Goal: Communication & Community: Answer question/provide support

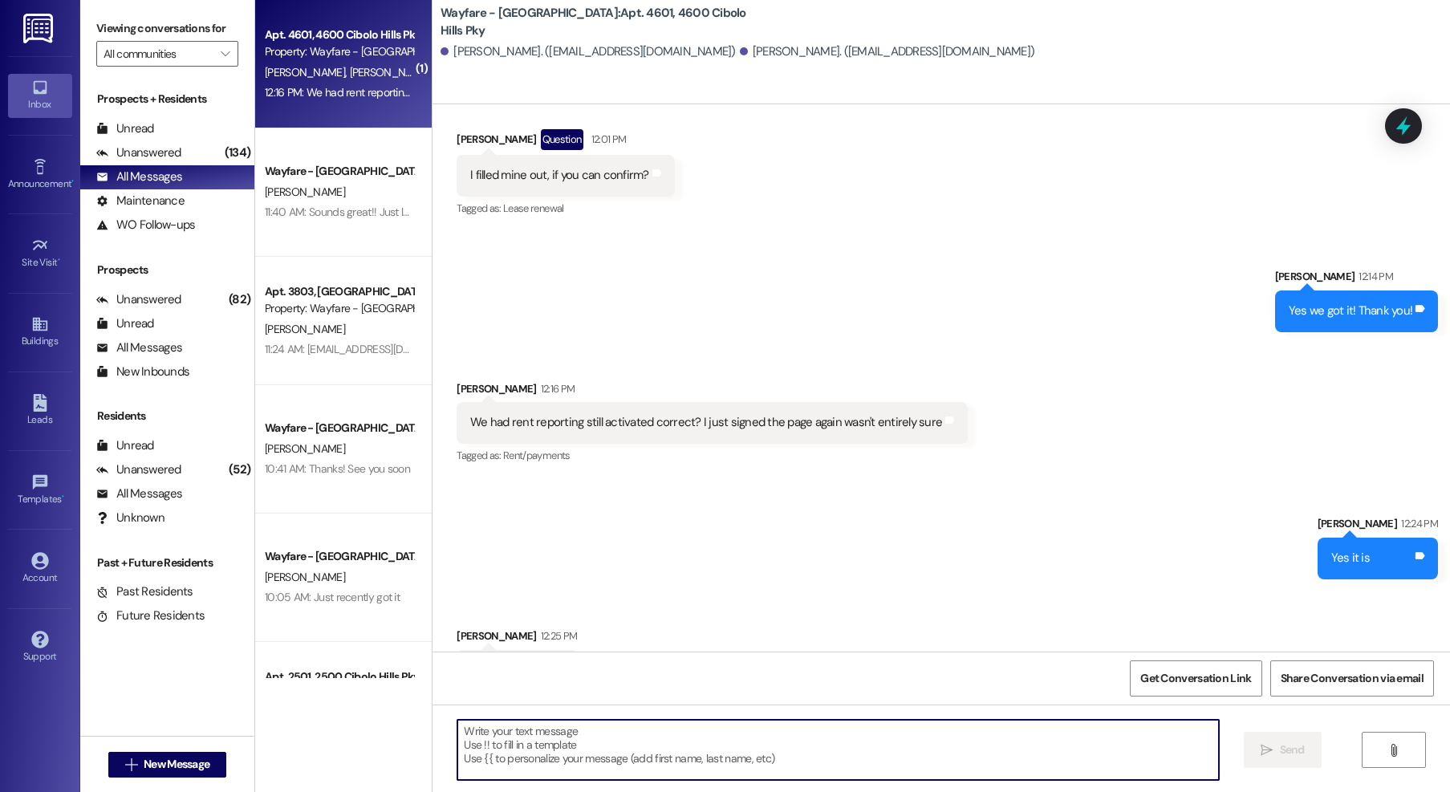
scroll to position [28876, 0]
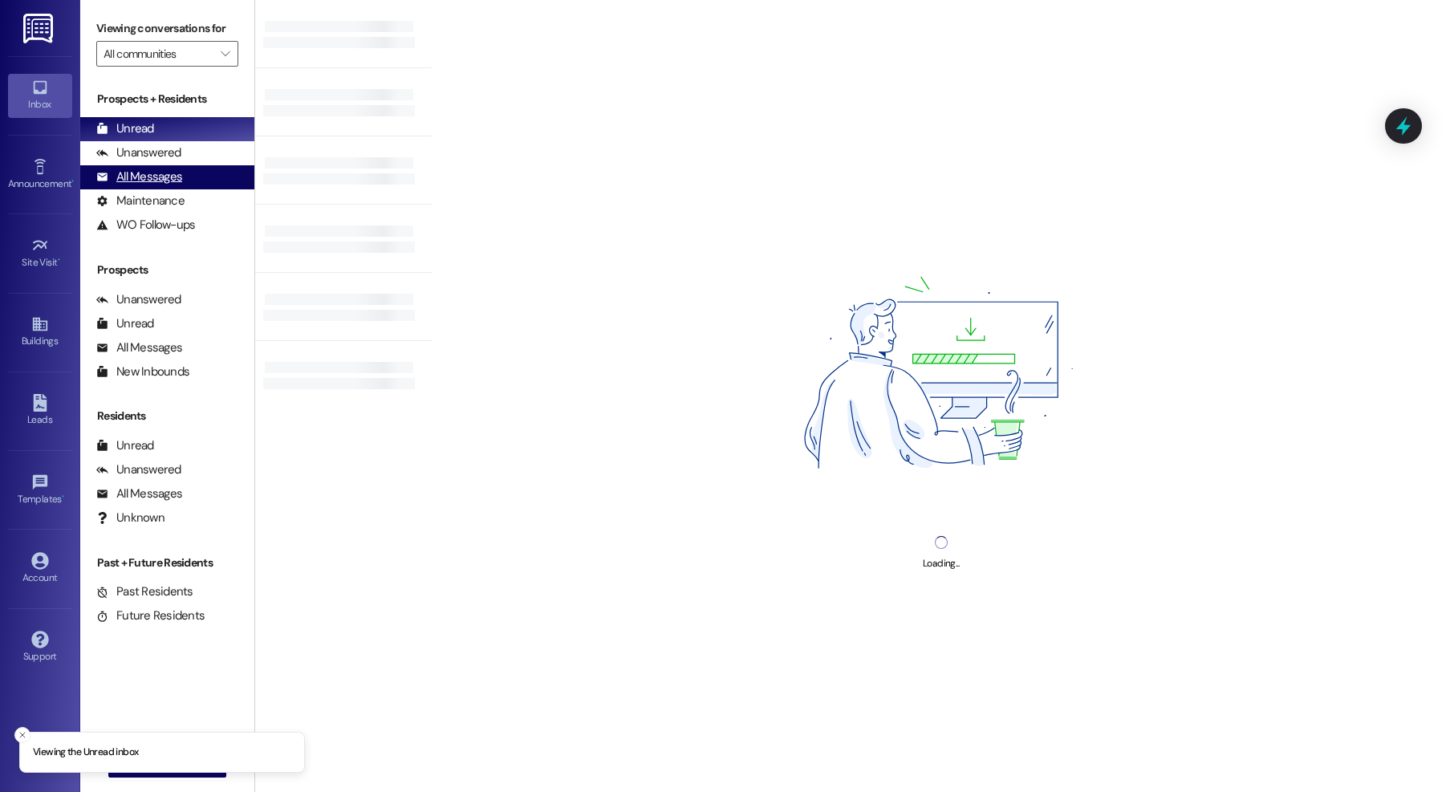
click at [131, 177] on div "All Messages" at bounding box center [139, 177] width 86 height 17
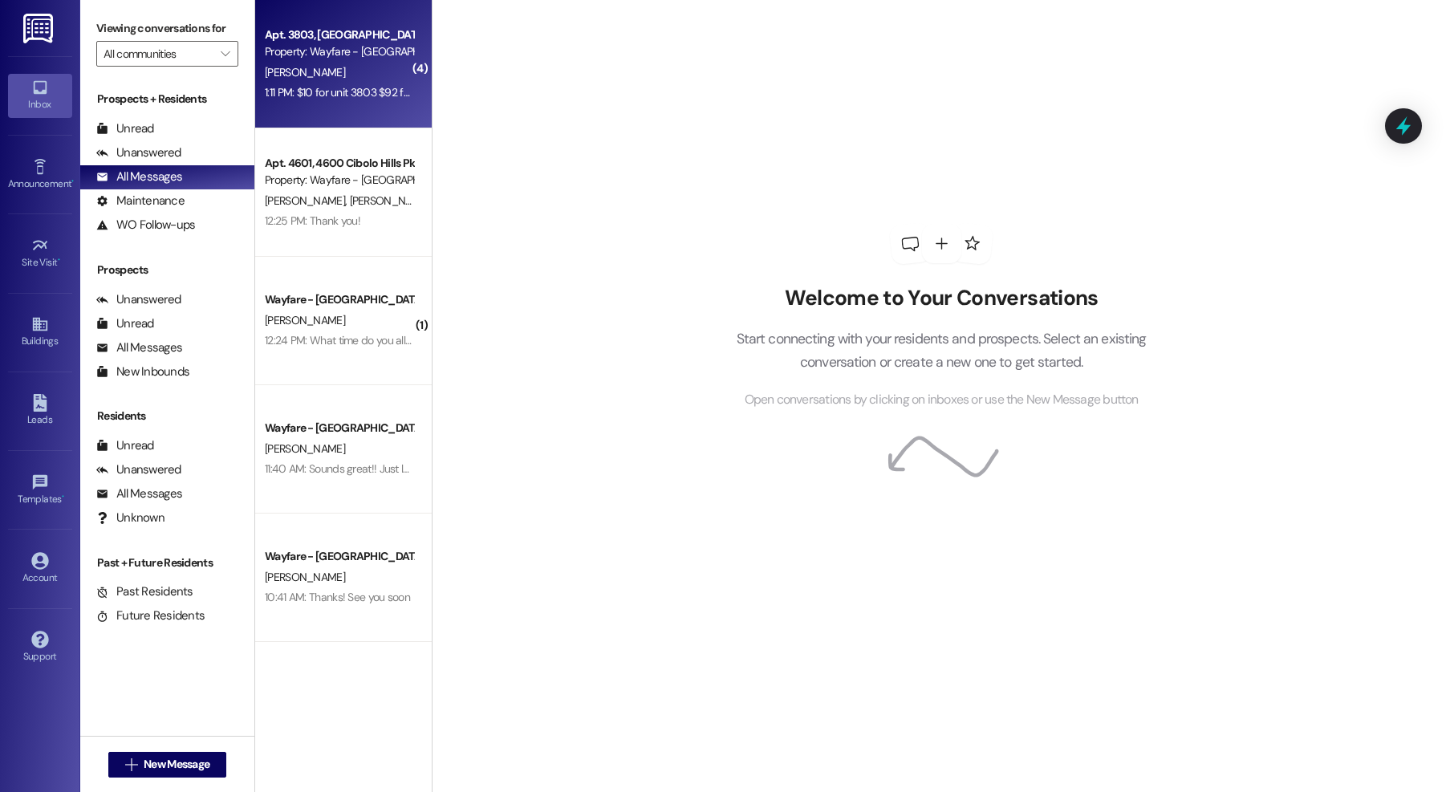
click at [357, 100] on div "1:11 PM: $10 for unit 3803 $92 for unit 1204 1:11 PM: $10 for unit 3803 $92 for…" at bounding box center [339, 93] width 152 height 20
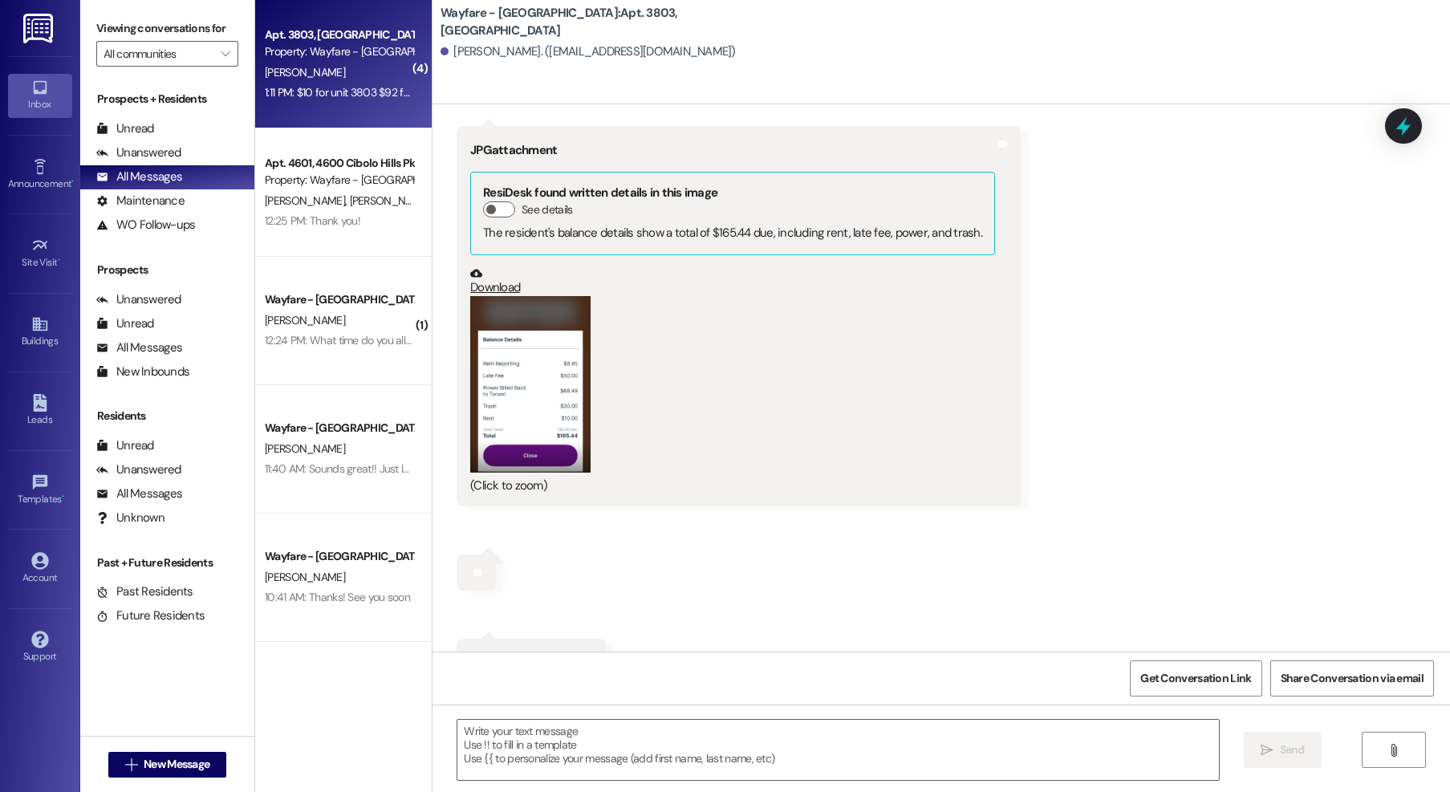
scroll to position [10240, 0]
click at [534, 396] on button "Zoom image" at bounding box center [530, 386] width 120 height 176
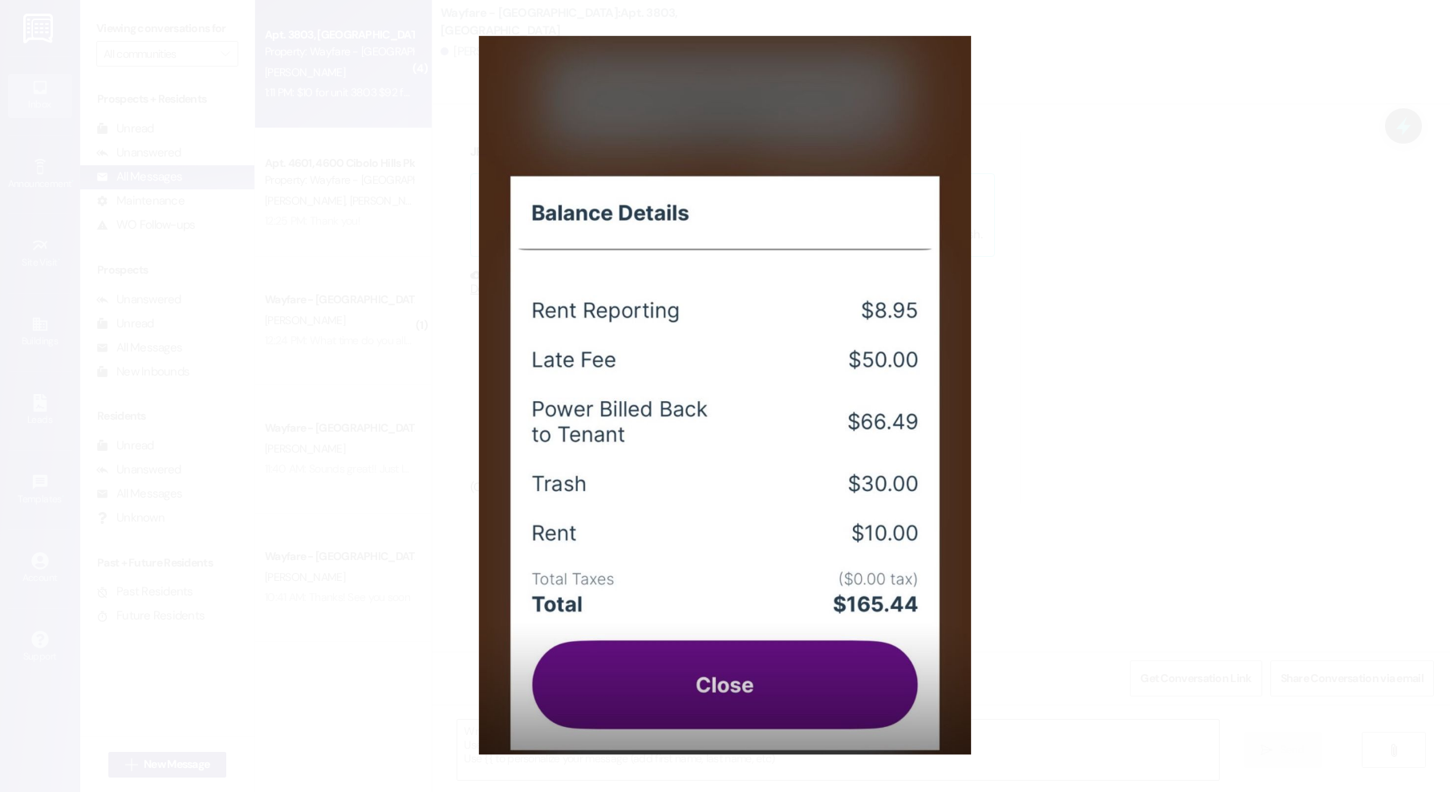
click at [1153, 399] on button "Unzoom image" at bounding box center [725, 396] width 1450 height 792
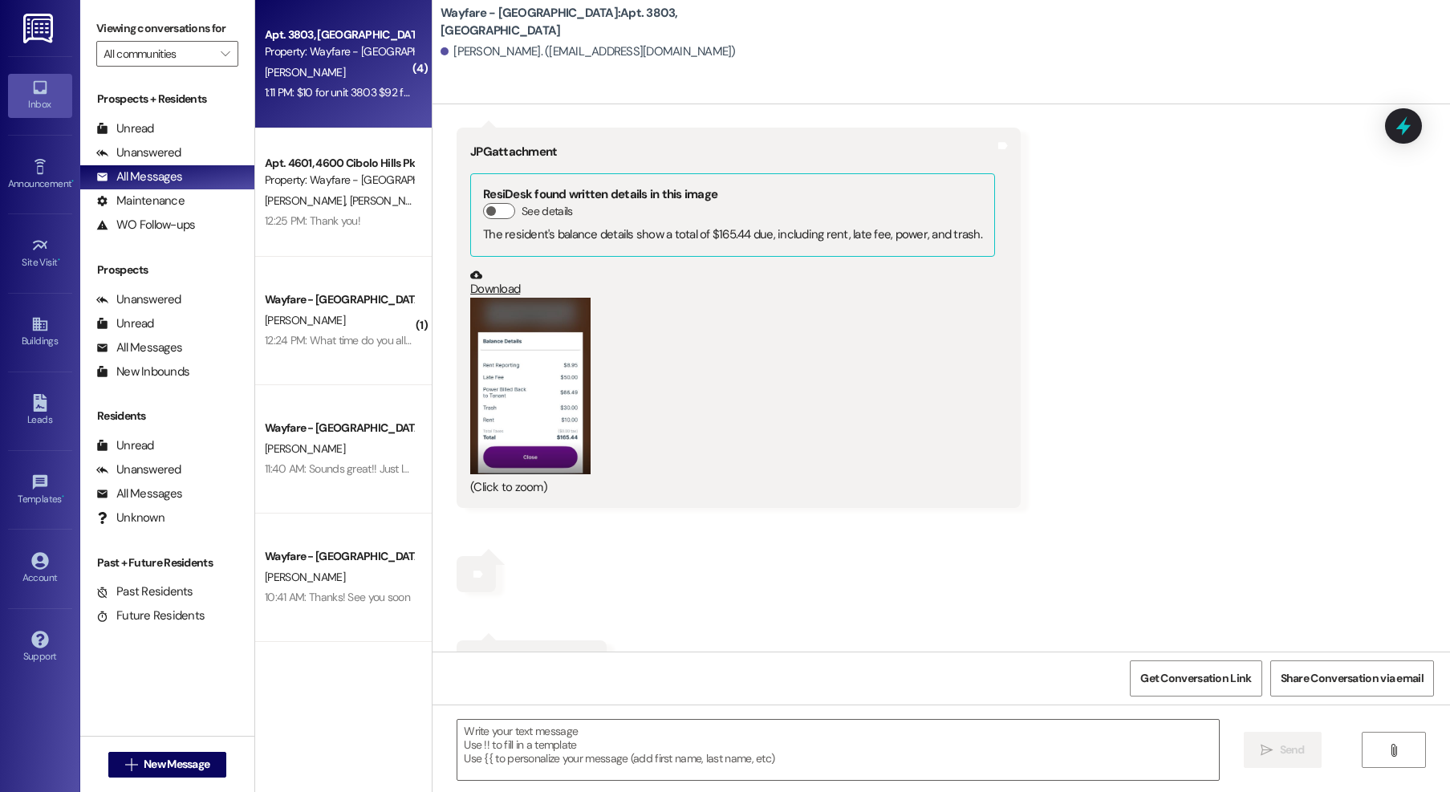
scroll to position [10359, 0]
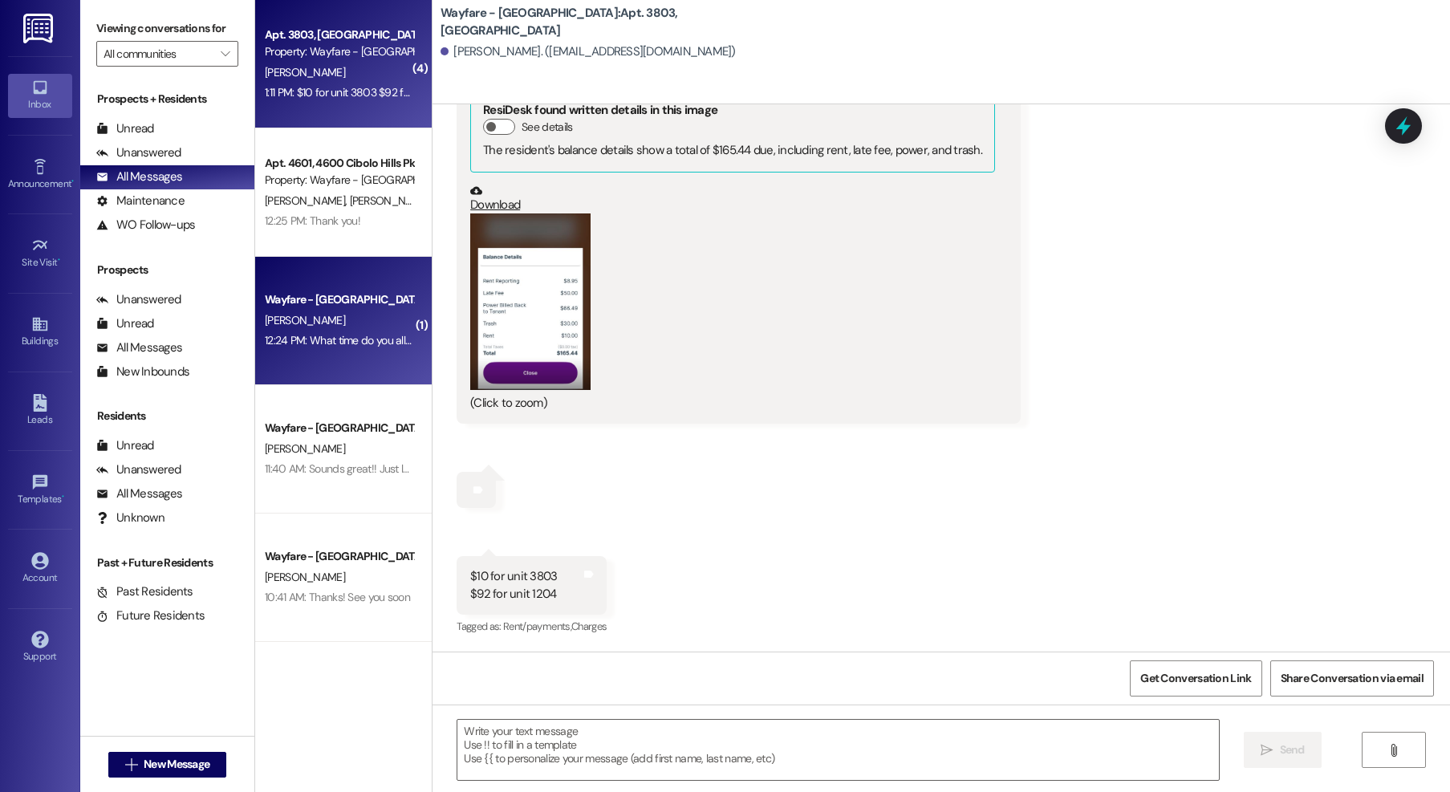
click at [349, 338] on div "12:24 PM: What time do you all close? I would love to come by around 4:30 to ta…" at bounding box center [544, 340] width 559 height 14
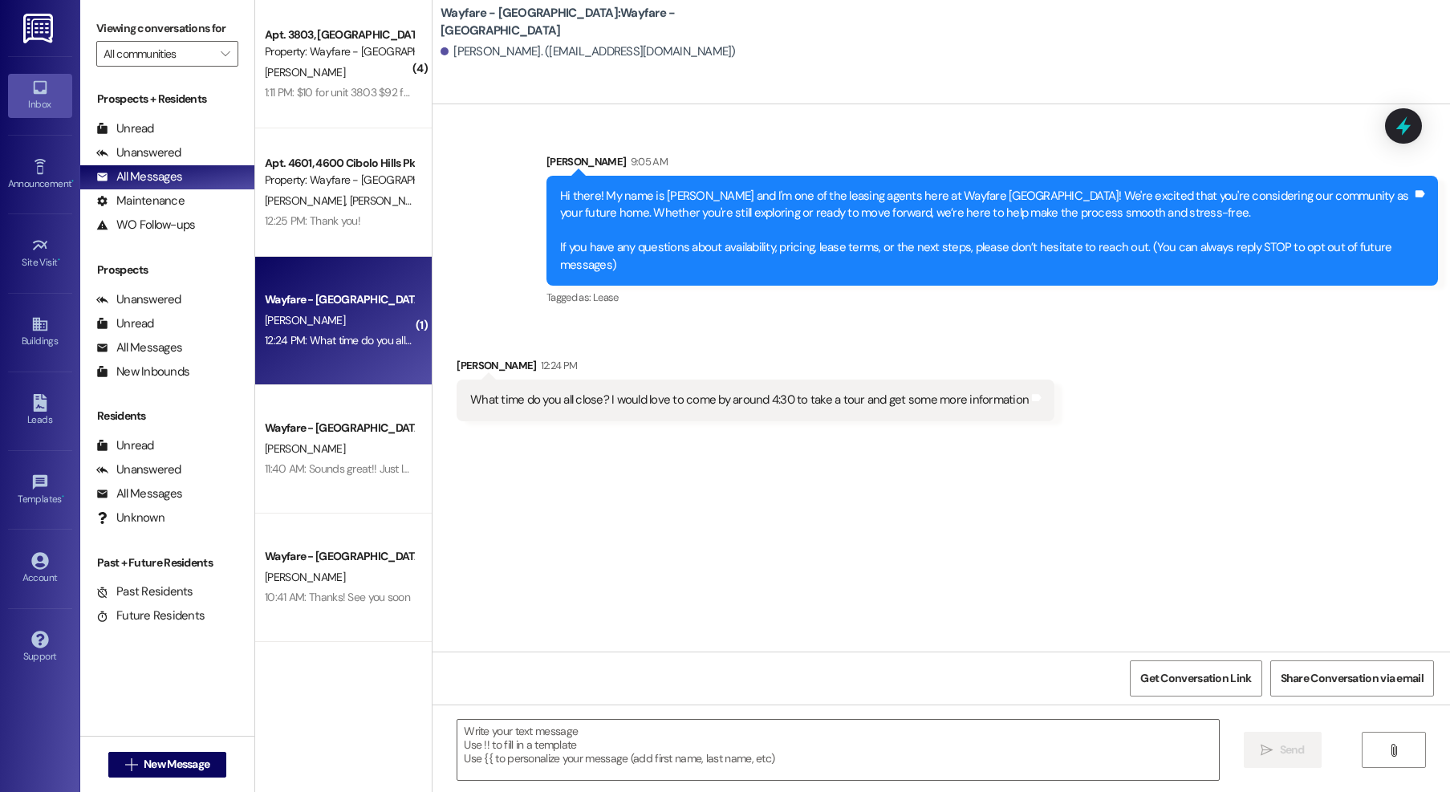
scroll to position [0, 0]
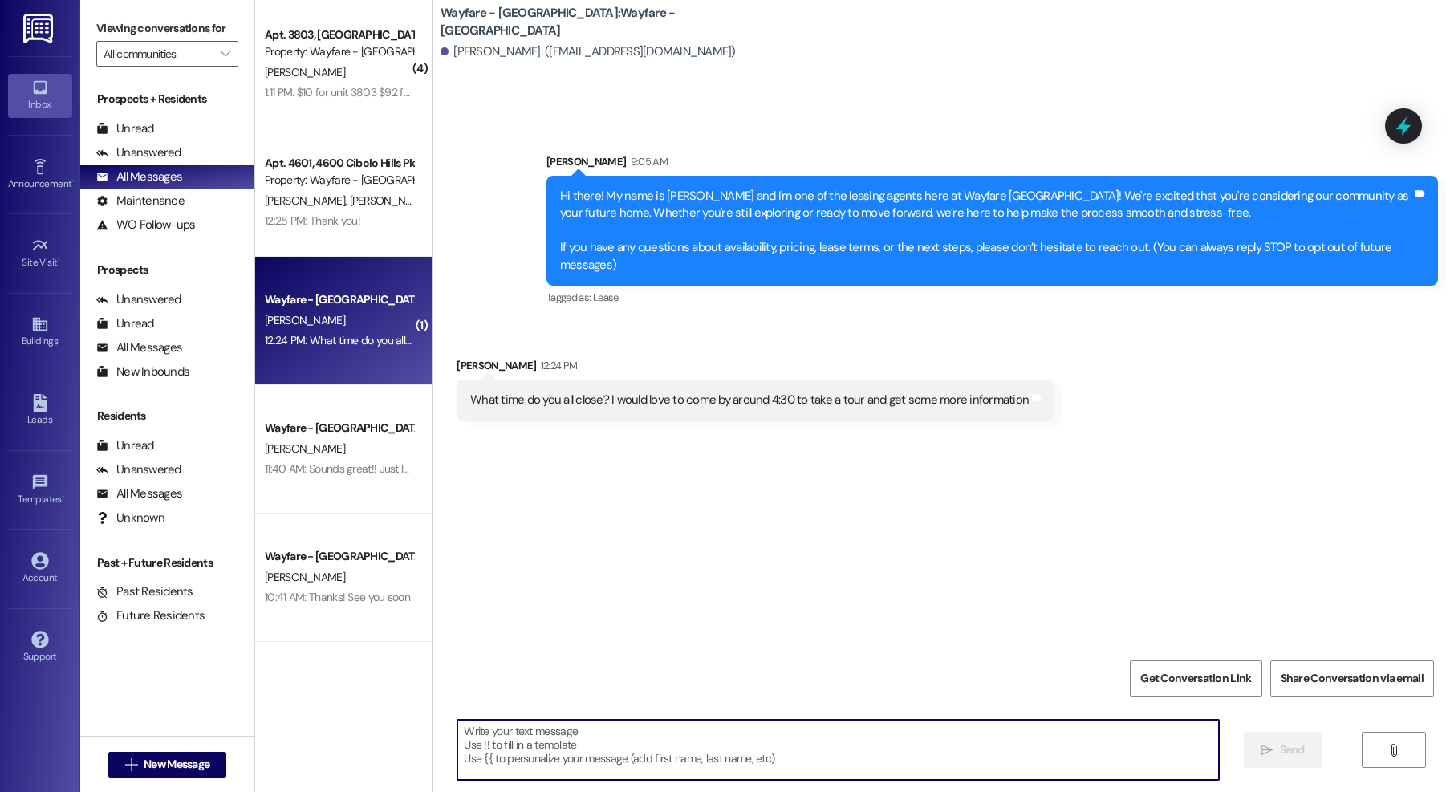
click at [763, 763] on textarea at bounding box center [838, 750] width 762 height 60
click at [582, 742] on textarea at bounding box center [838, 750] width 762 height 60
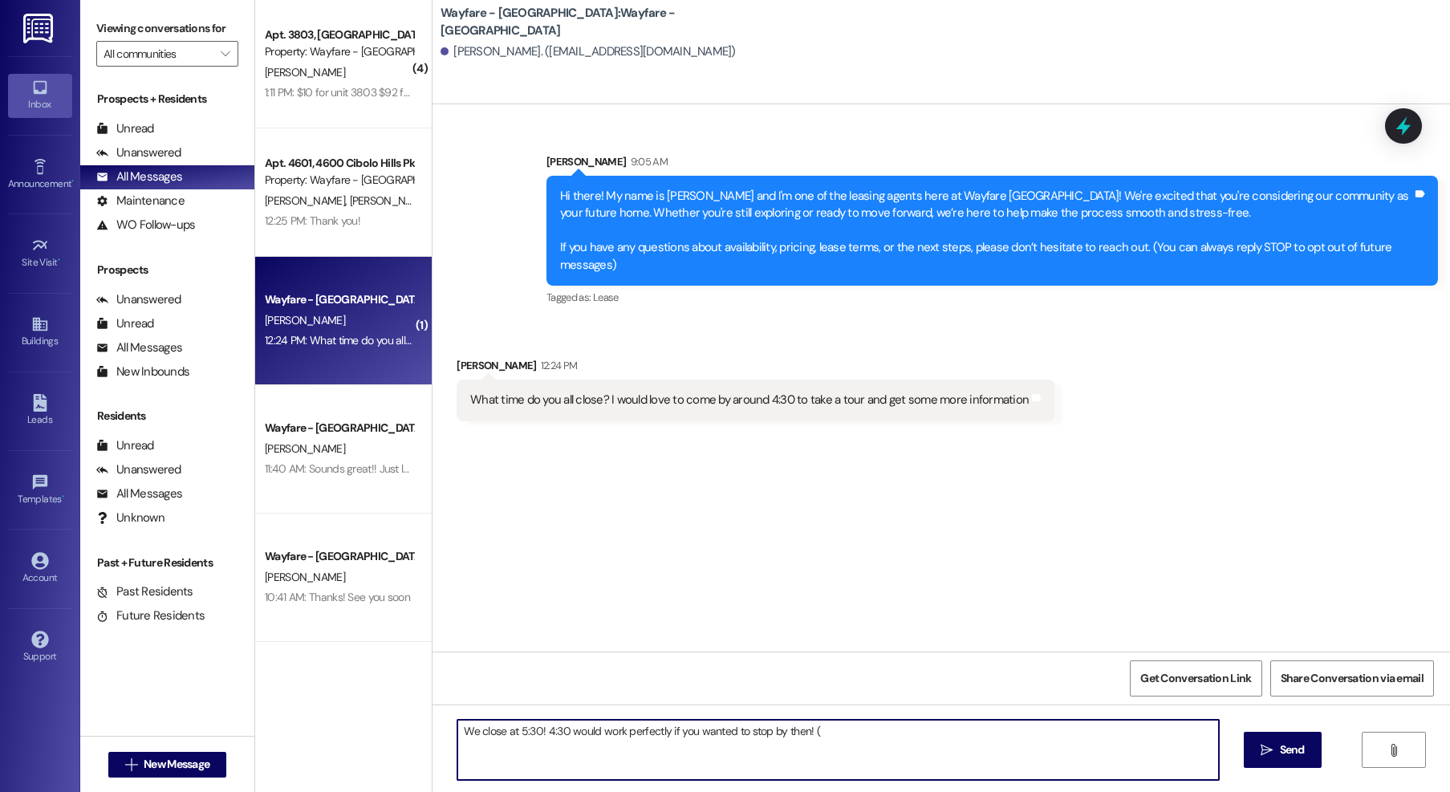
type textarea "We close at 5:30! 4:30 would work perfectly if you wanted to stop by then! (:"
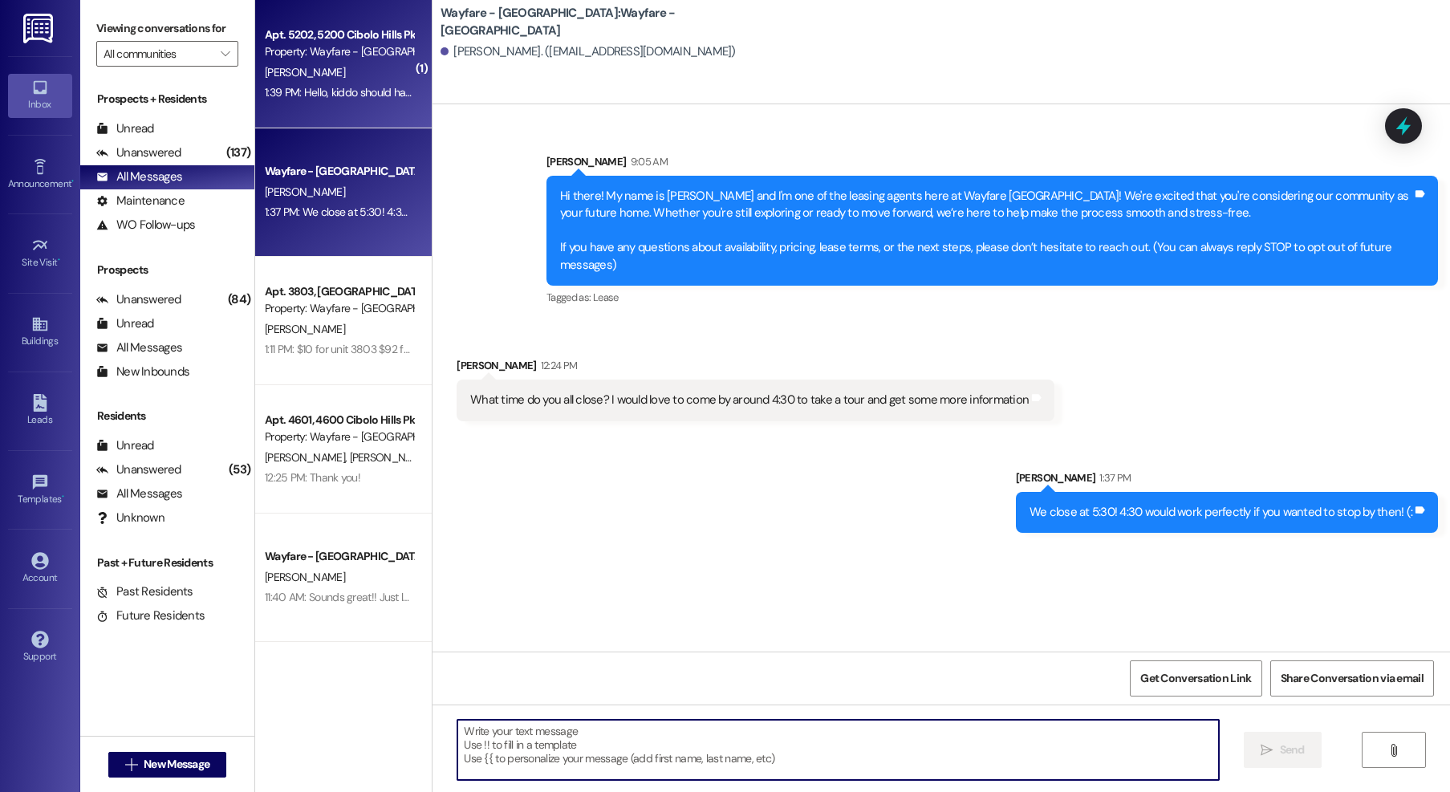
click at [345, 102] on div "1:39 PM: Hello, kiddo should have dropped off the second garage opener. 1:39 PM…" at bounding box center [339, 93] width 152 height 20
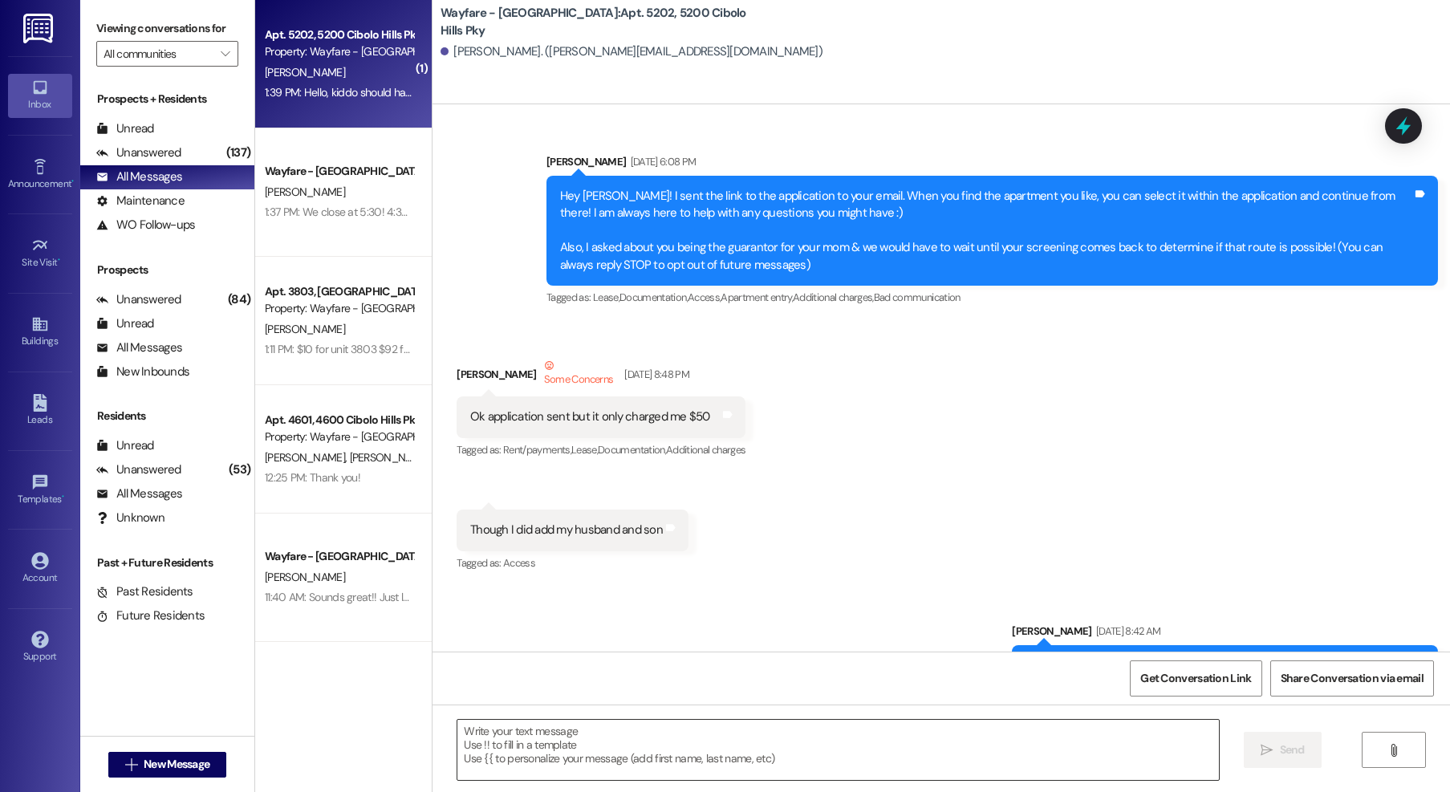
scroll to position [53868, 0]
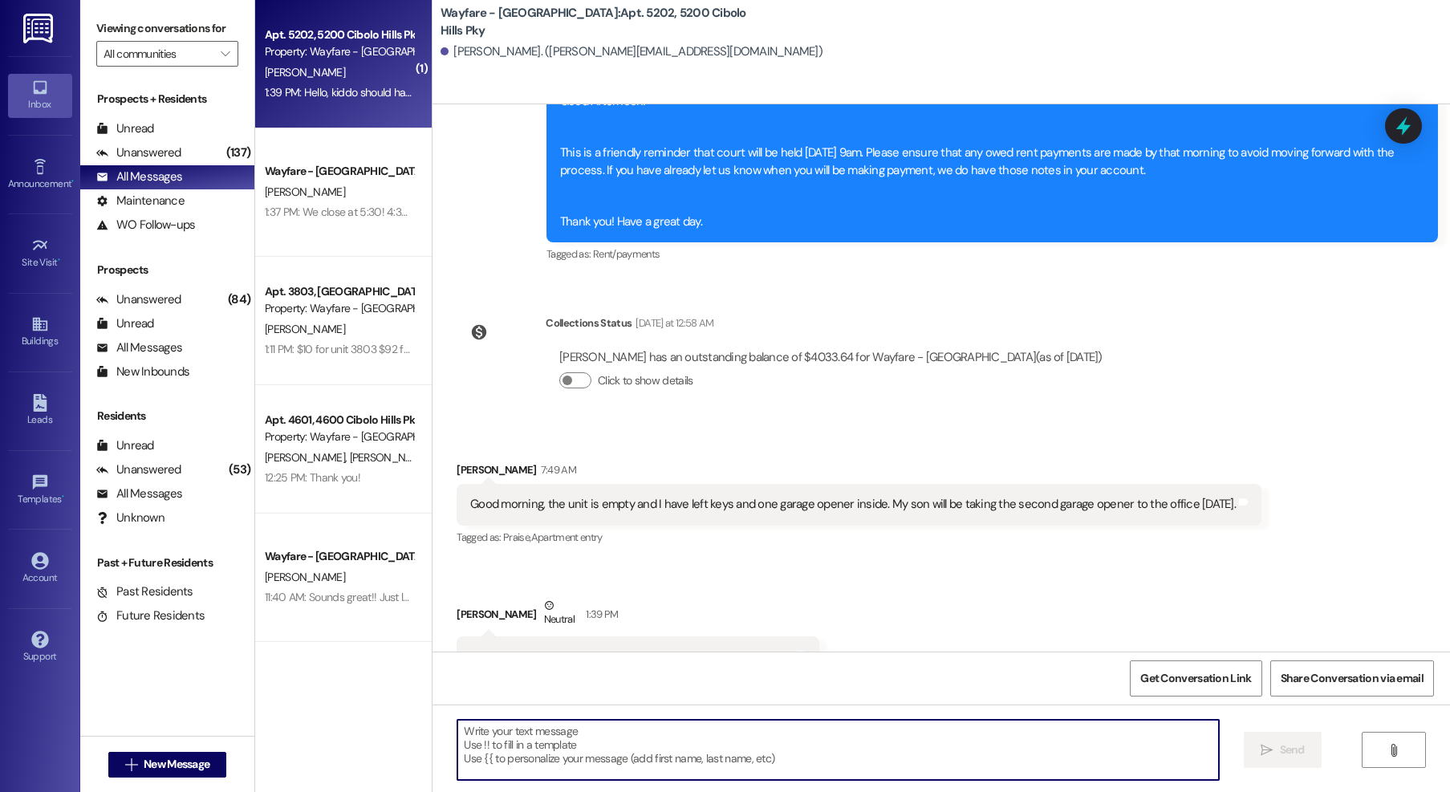
click at [520, 729] on textarea at bounding box center [838, 750] width 762 height 60
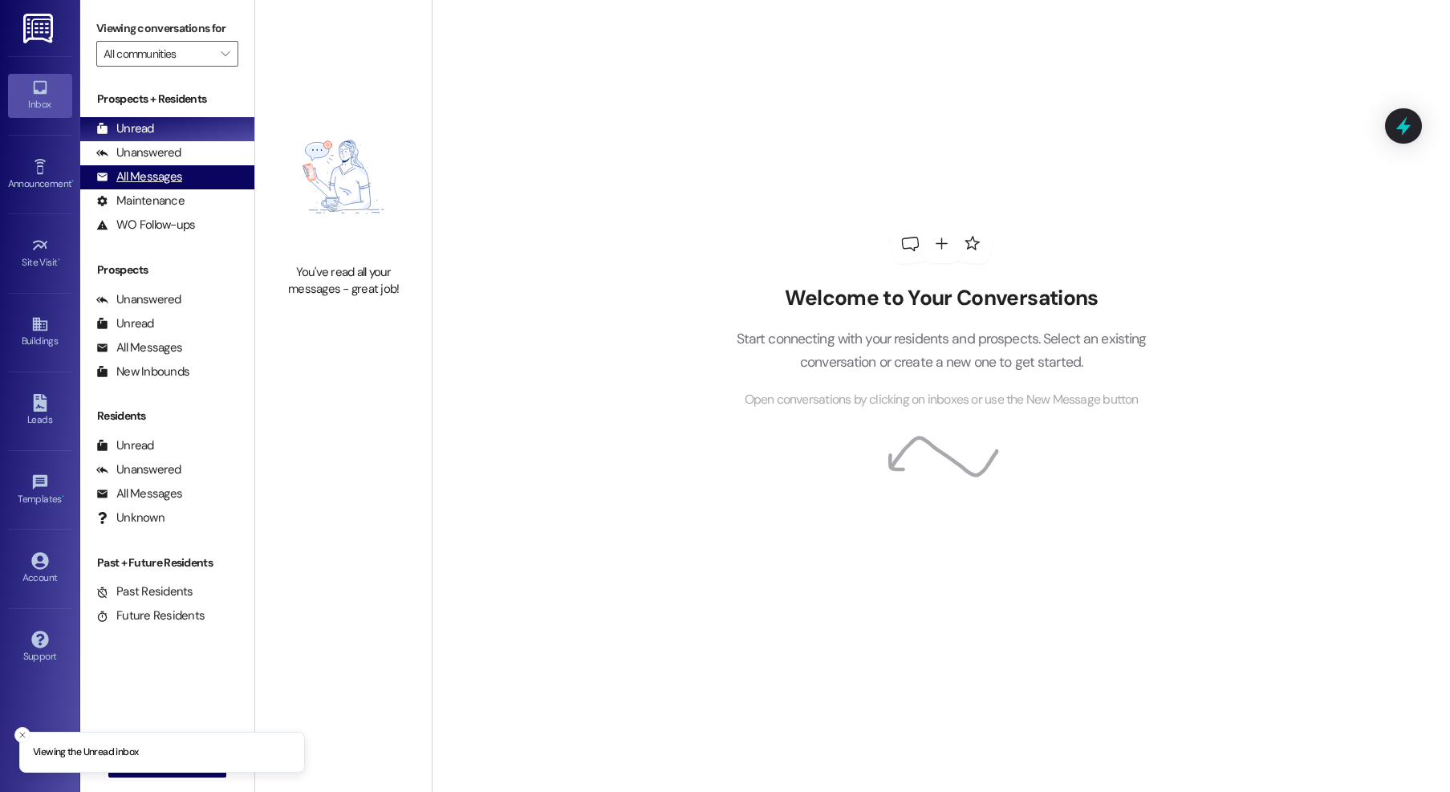
click at [134, 173] on div "All Messages" at bounding box center [139, 177] width 86 height 17
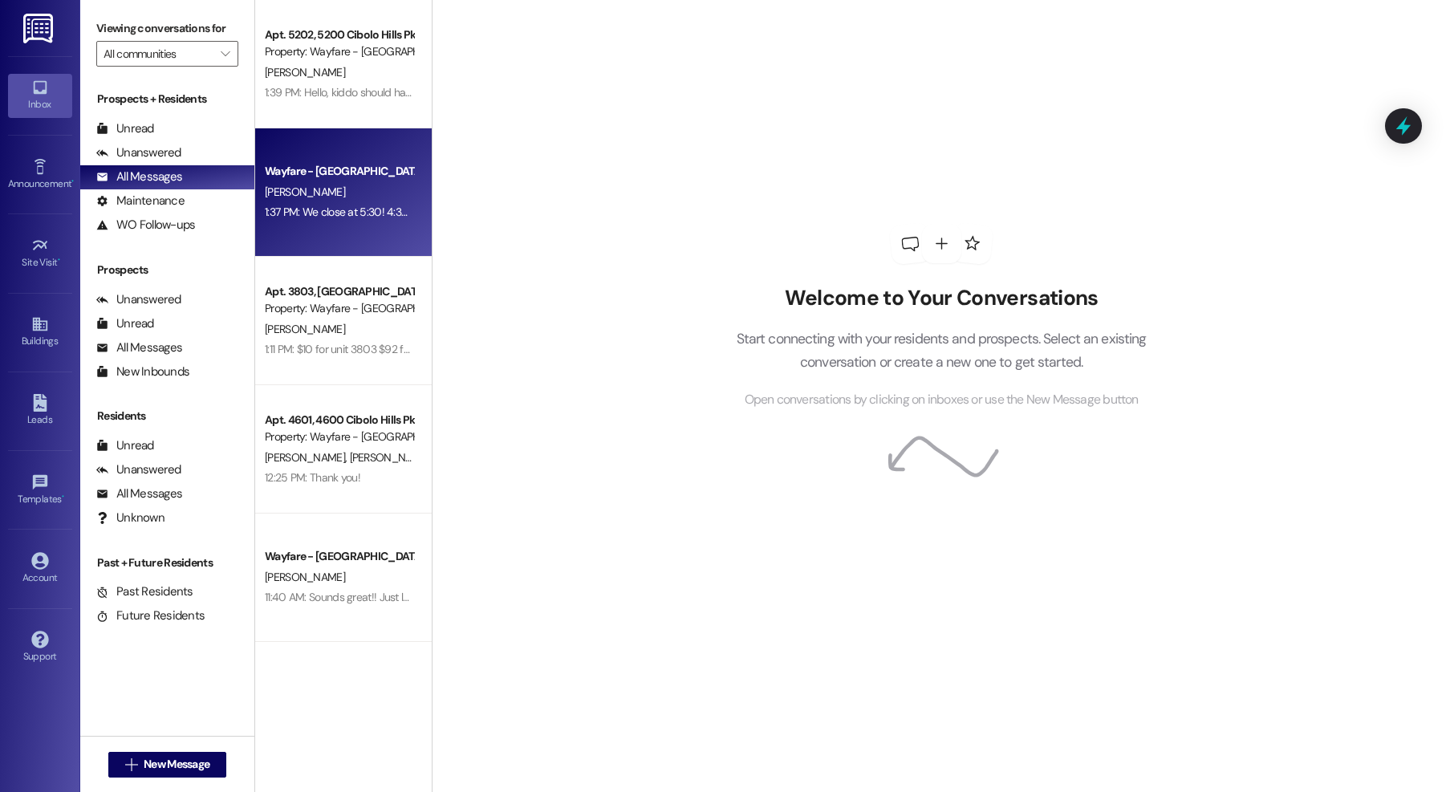
click at [286, 185] on span "[PERSON_NAME]" at bounding box center [305, 192] width 80 height 14
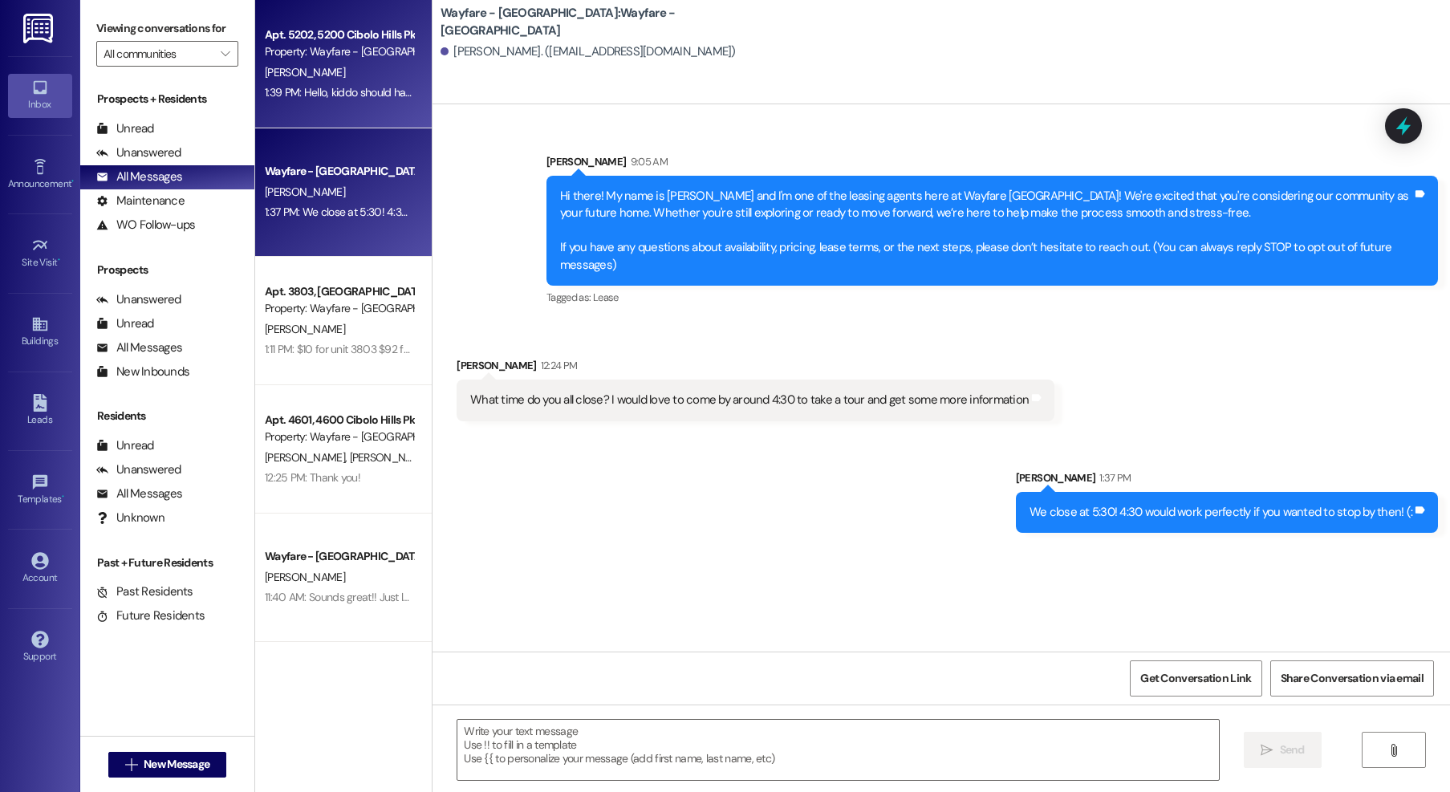
click at [326, 79] on div "[PERSON_NAME]" at bounding box center [339, 73] width 152 height 20
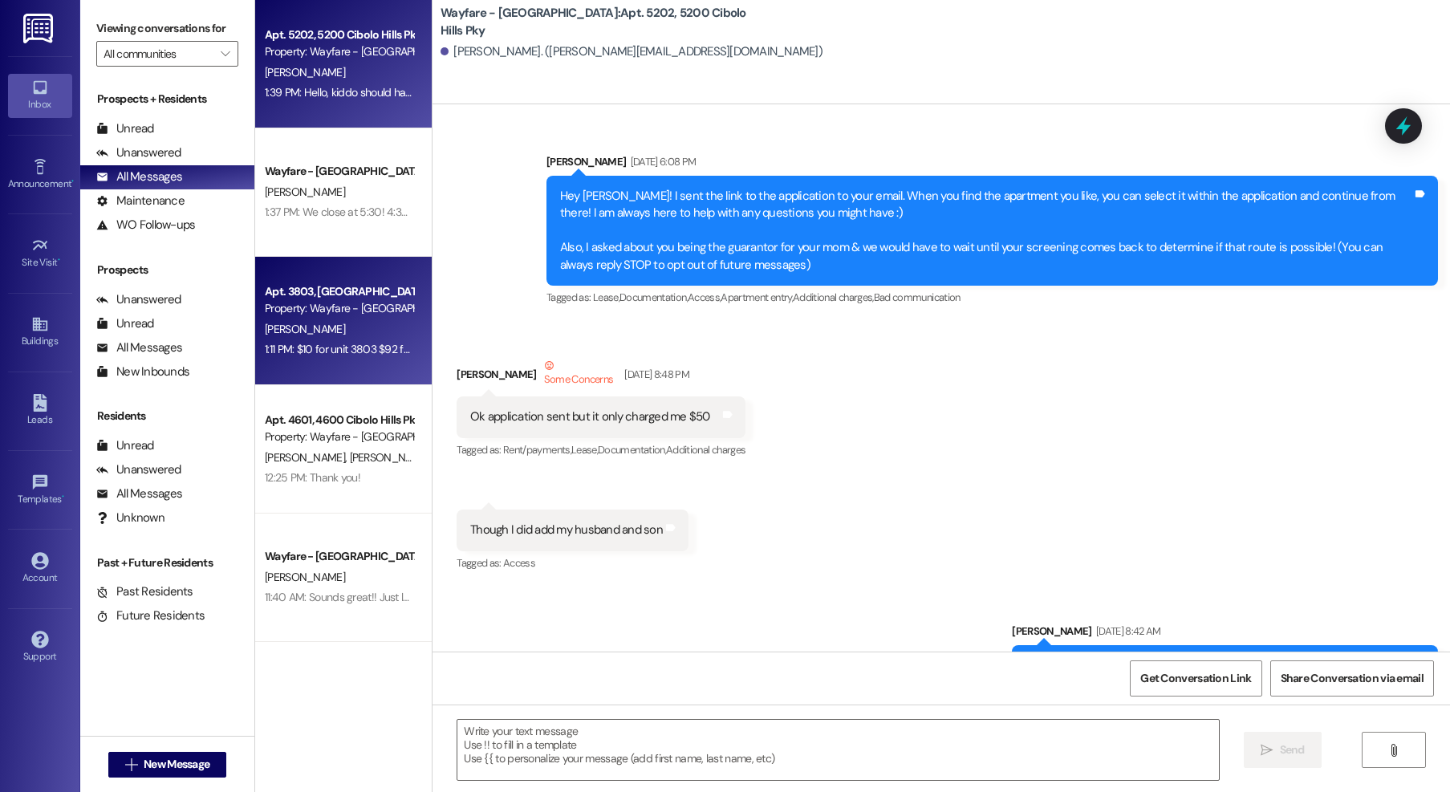
click at [322, 303] on div "Property: Wayfare - [GEOGRAPHIC_DATA]" at bounding box center [339, 308] width 148 height 17
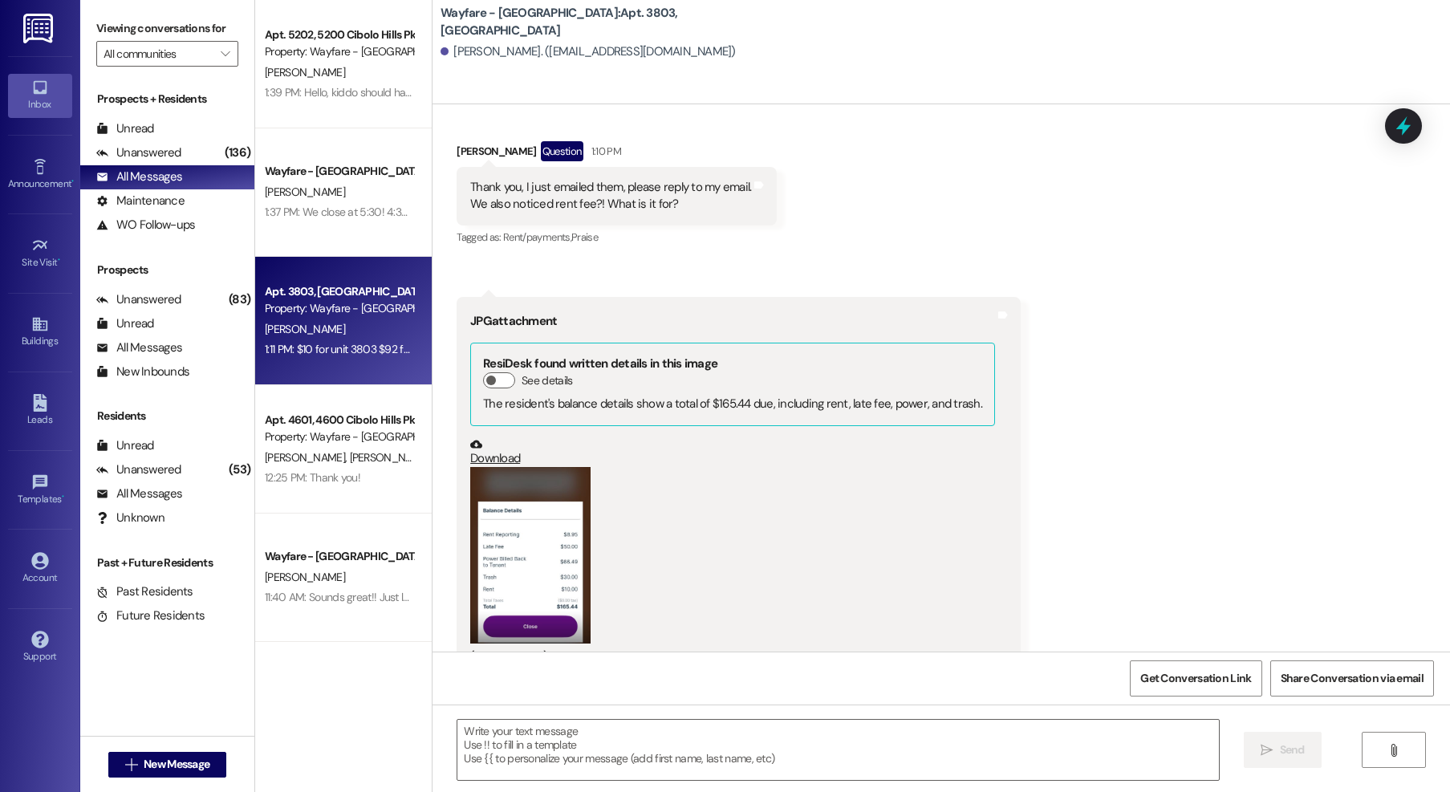
scroll to position [10359, 0]
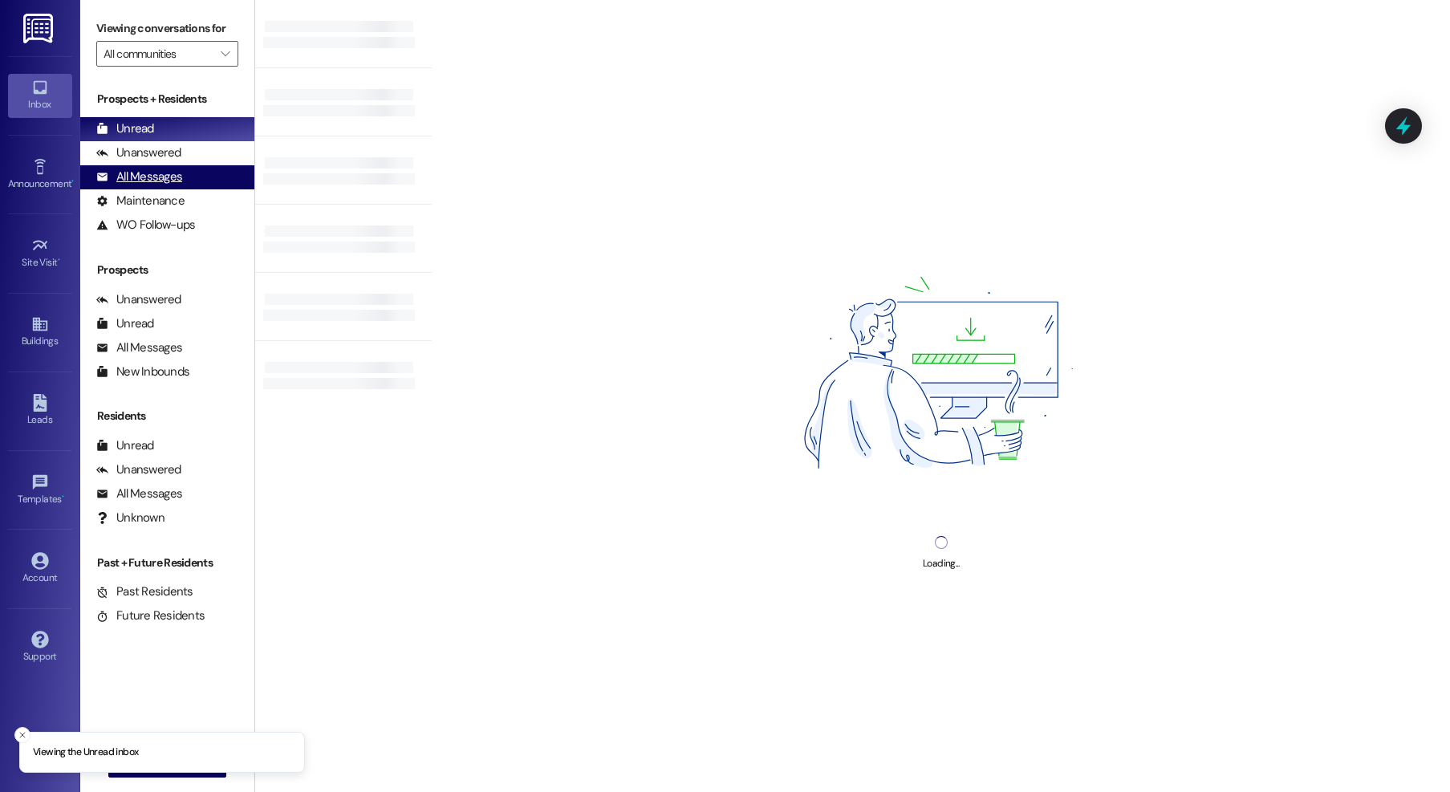
click at [171, 186] on div "All Messages (undefined)" at bounding box center [167, 177] width 174 height 24
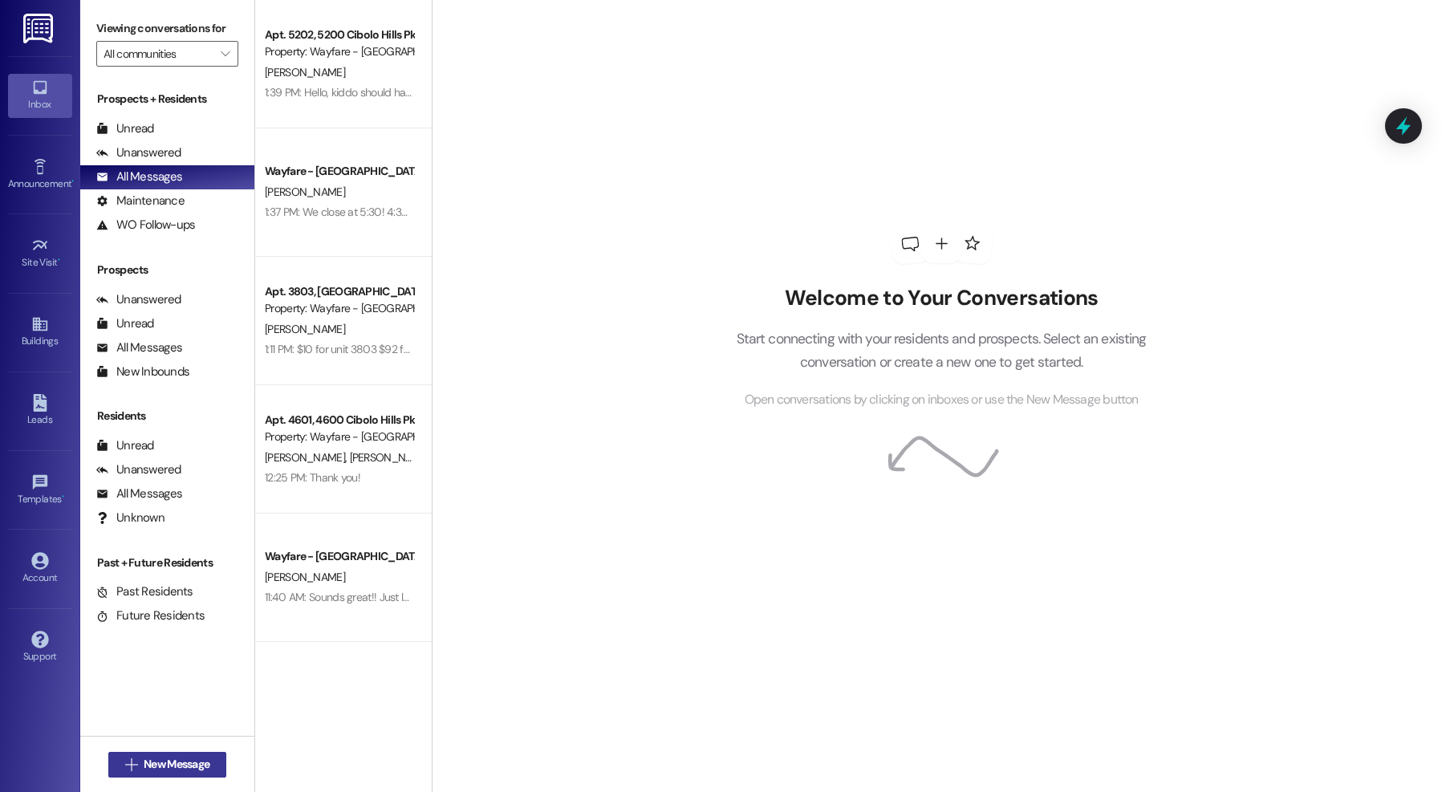
click at [153, 758] on span "New Message" at bounding box center [177, 764] width 66 height 17
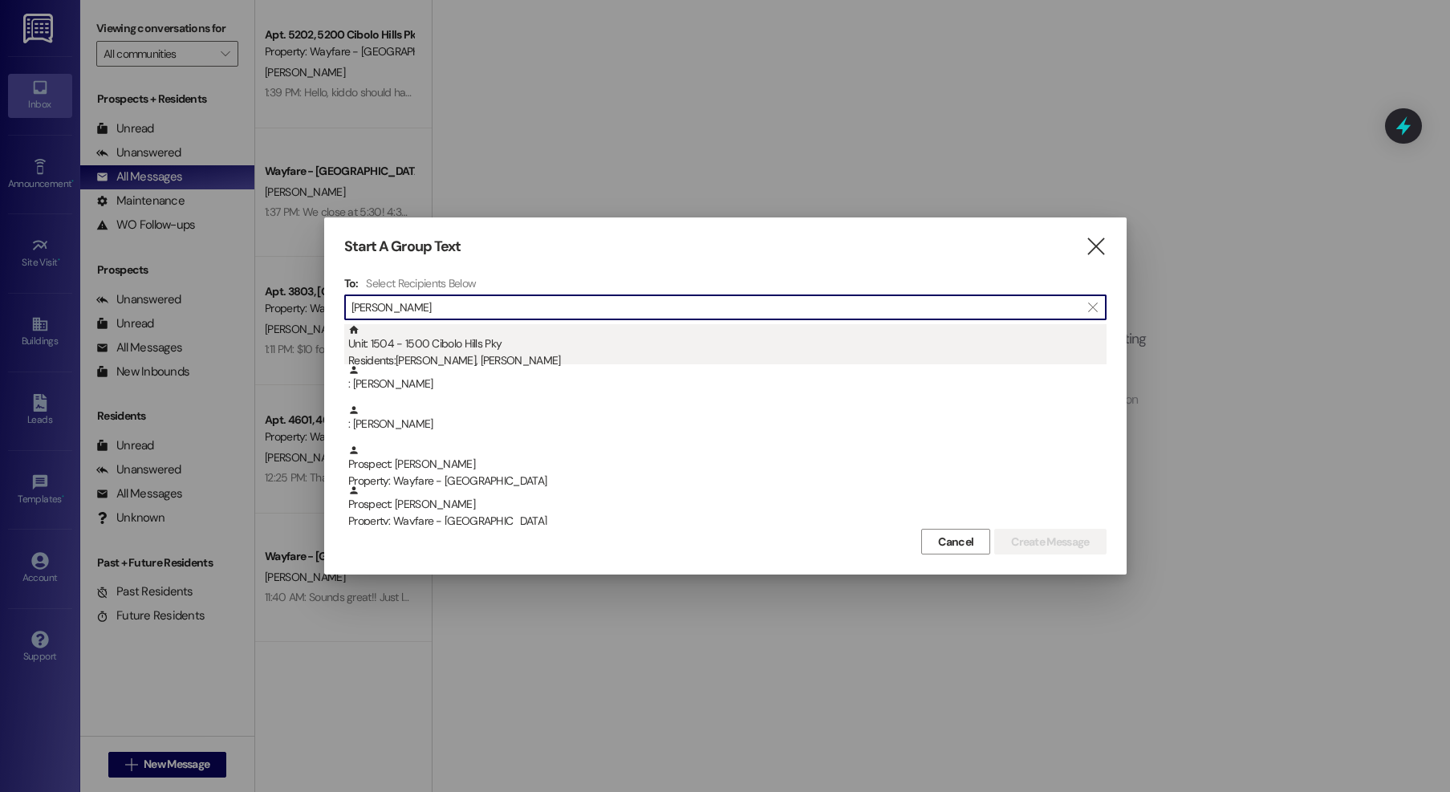
type input "braud"
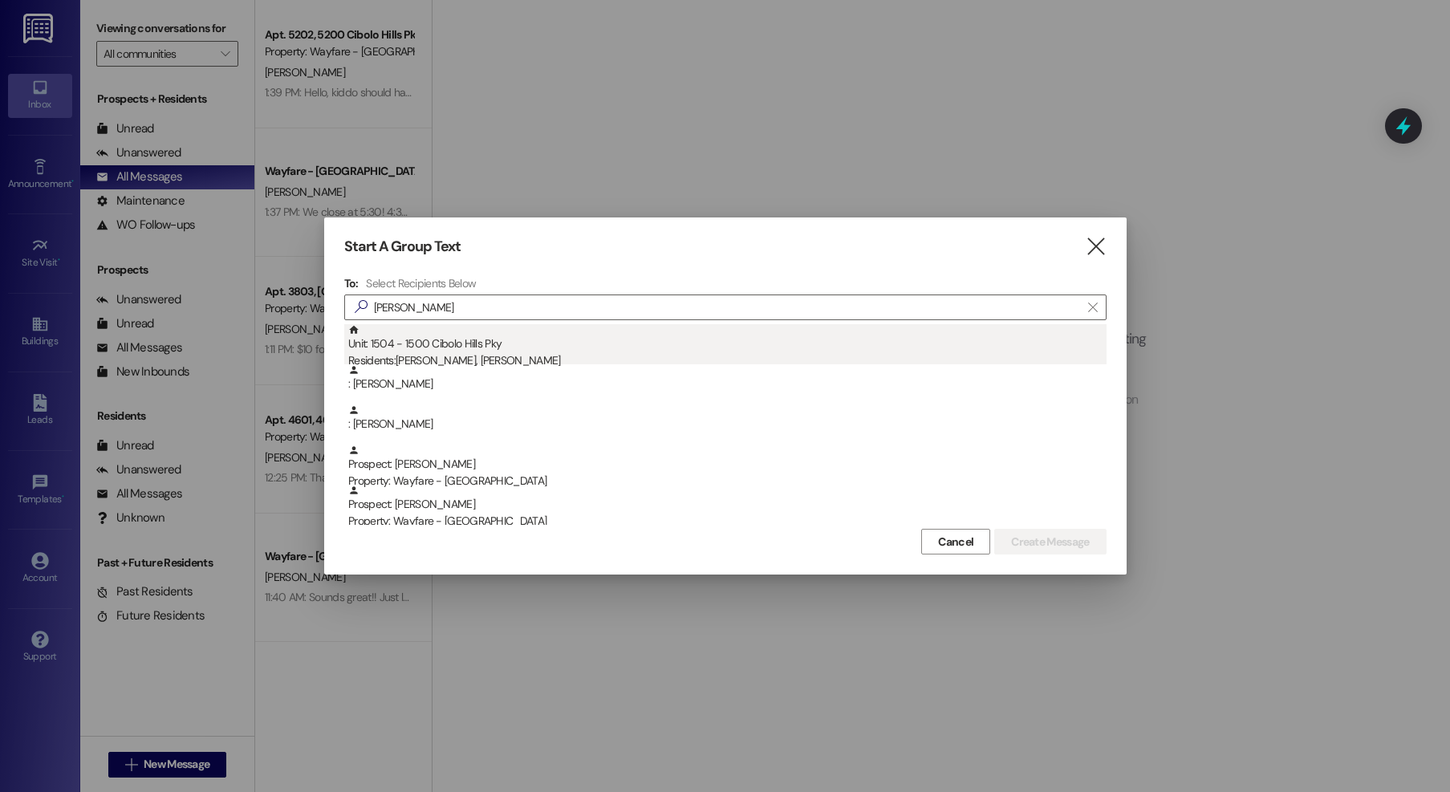
click at [565, 345] on div "Unit: 1504 - 1500 Cibolo Hills Pky Residents: Juanita Braud, Jason Braud" at bounding box center [727, 347] width 758 height 46
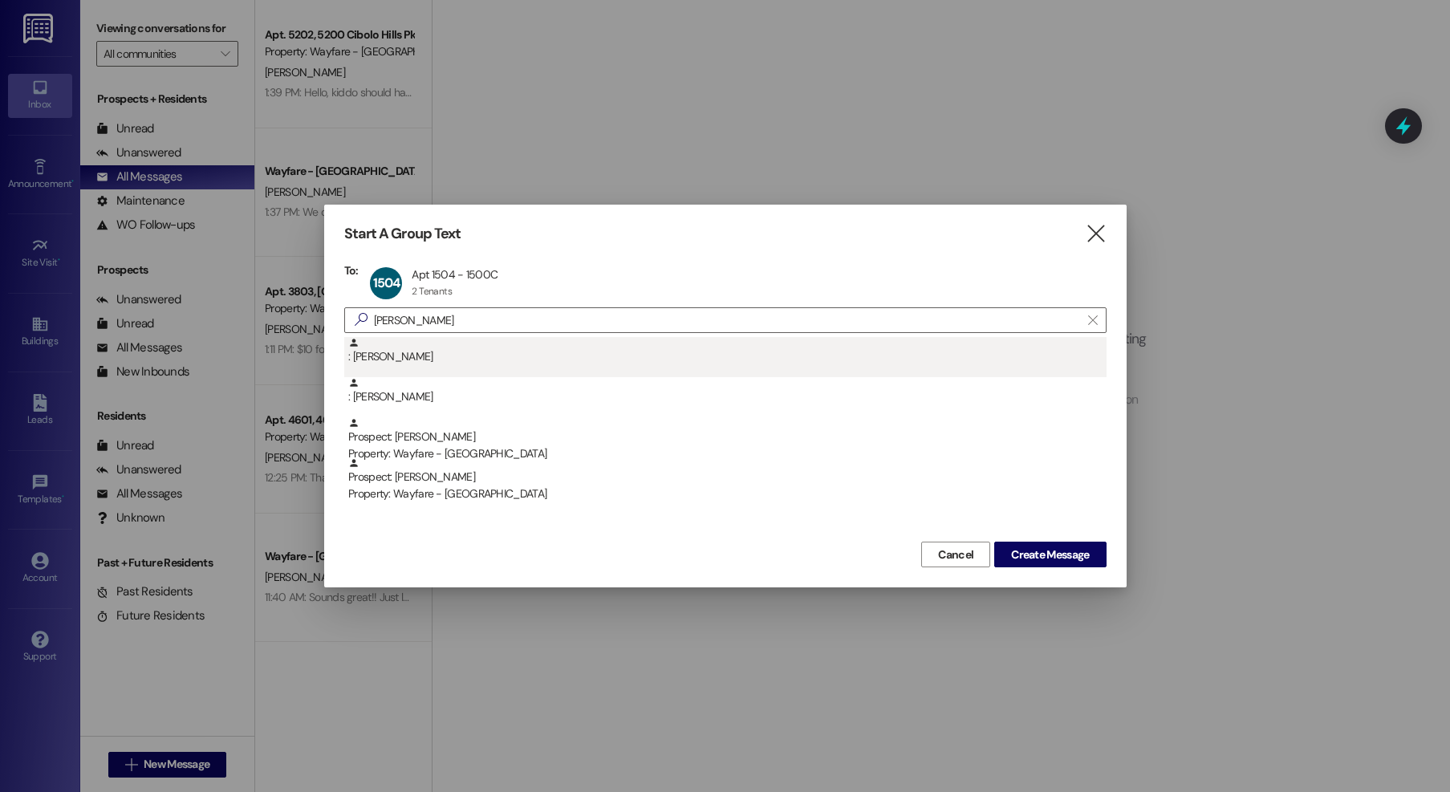
click at [432, 365] on div ": Juanita Braud" at bounding box center [727, 351] width 758 height 28
click at [392, 360] on div ": Jason Braud" at bounding box center [727, 351] width 758 height 28
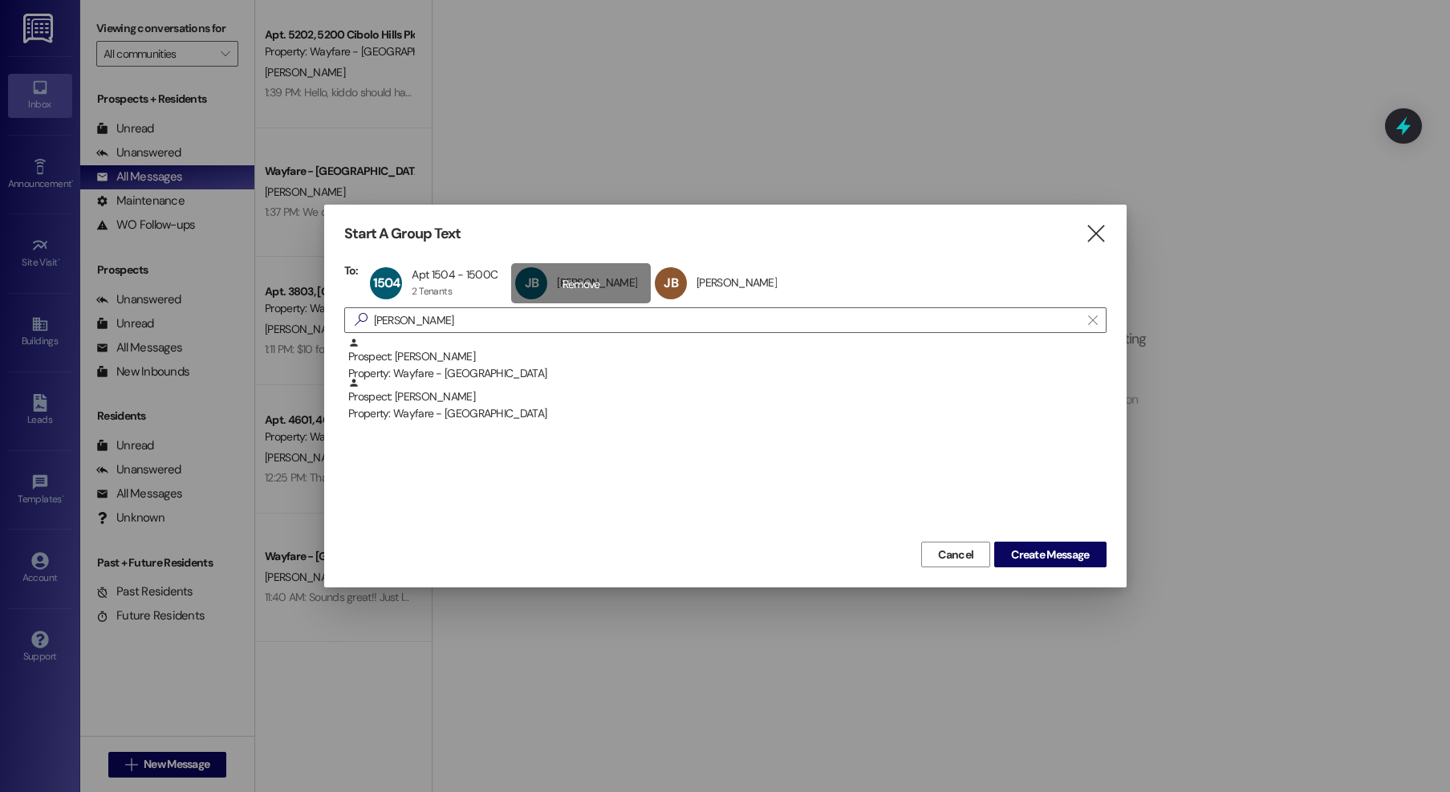
click at [552, 296] on div "JB Juanita Braud Juanita Braud click to remove" at bounding box center [581, 283] width 140 height 40
click at [583, 291] on div "JB Jason Braud Jason Braud click to remove" at bounding box center [581, 283] width 140 height 40
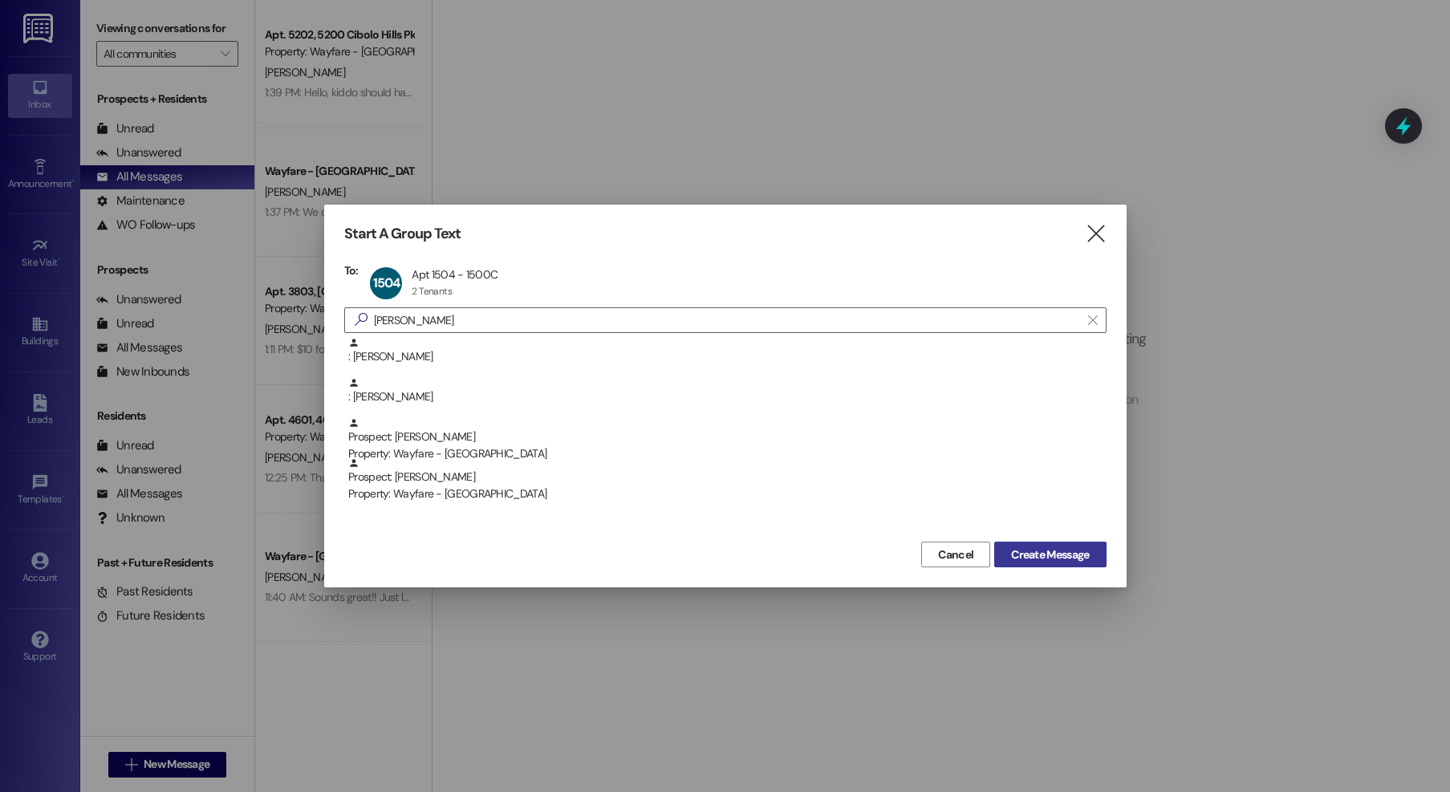
click at [1063, 566] on div "Start A Group Text  To: 1504 Apt 1504 - 1500C Apt 1504 - 1500C 2 Tenants 2 Ten…" at bounding box center [725, 396] width 803 height 383
click at [1063, 563] on button "Create Message" at bounding box center [1050, 555] width 112 height 26
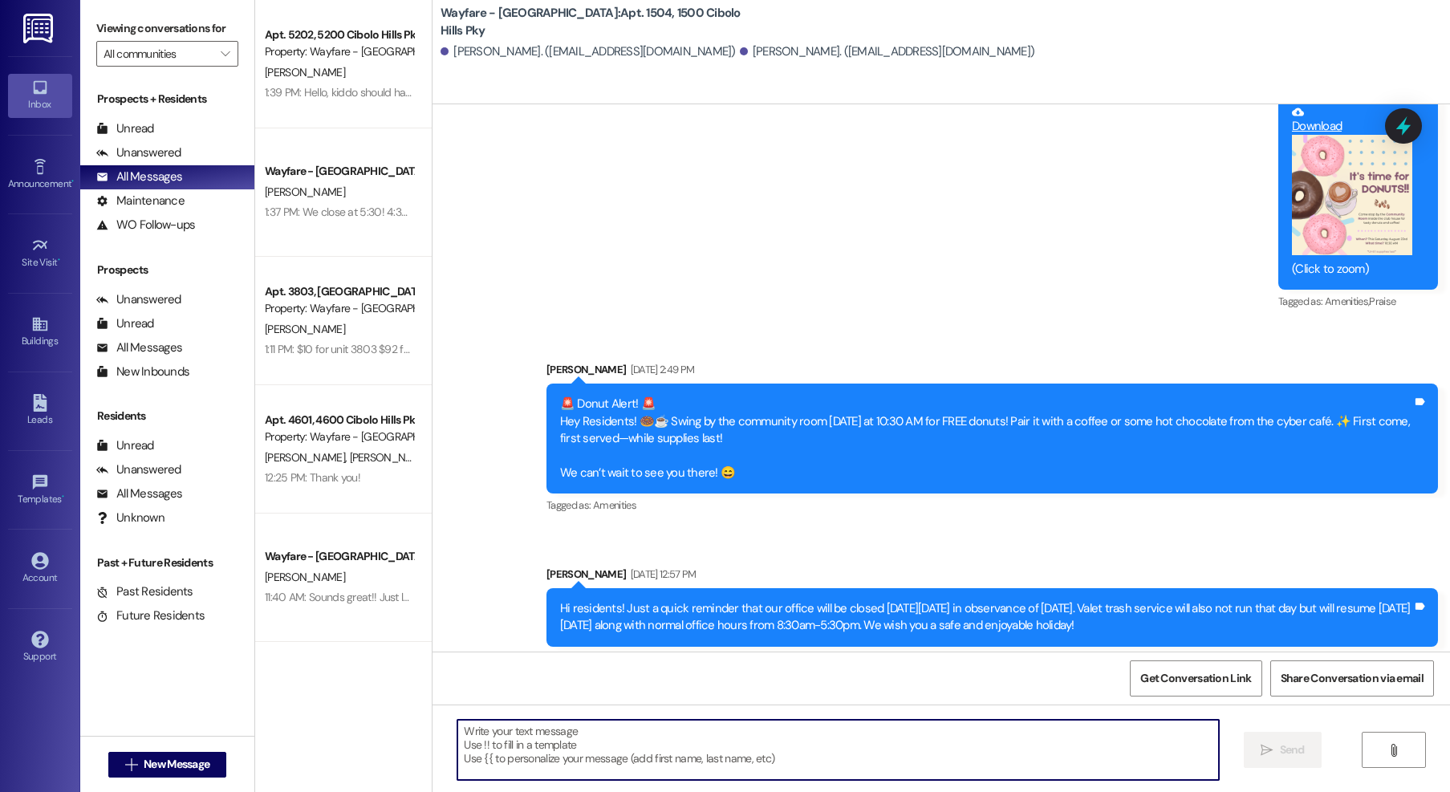
click at [891, 742] on textarea at bounding box center [838, 750] width 762 height 60
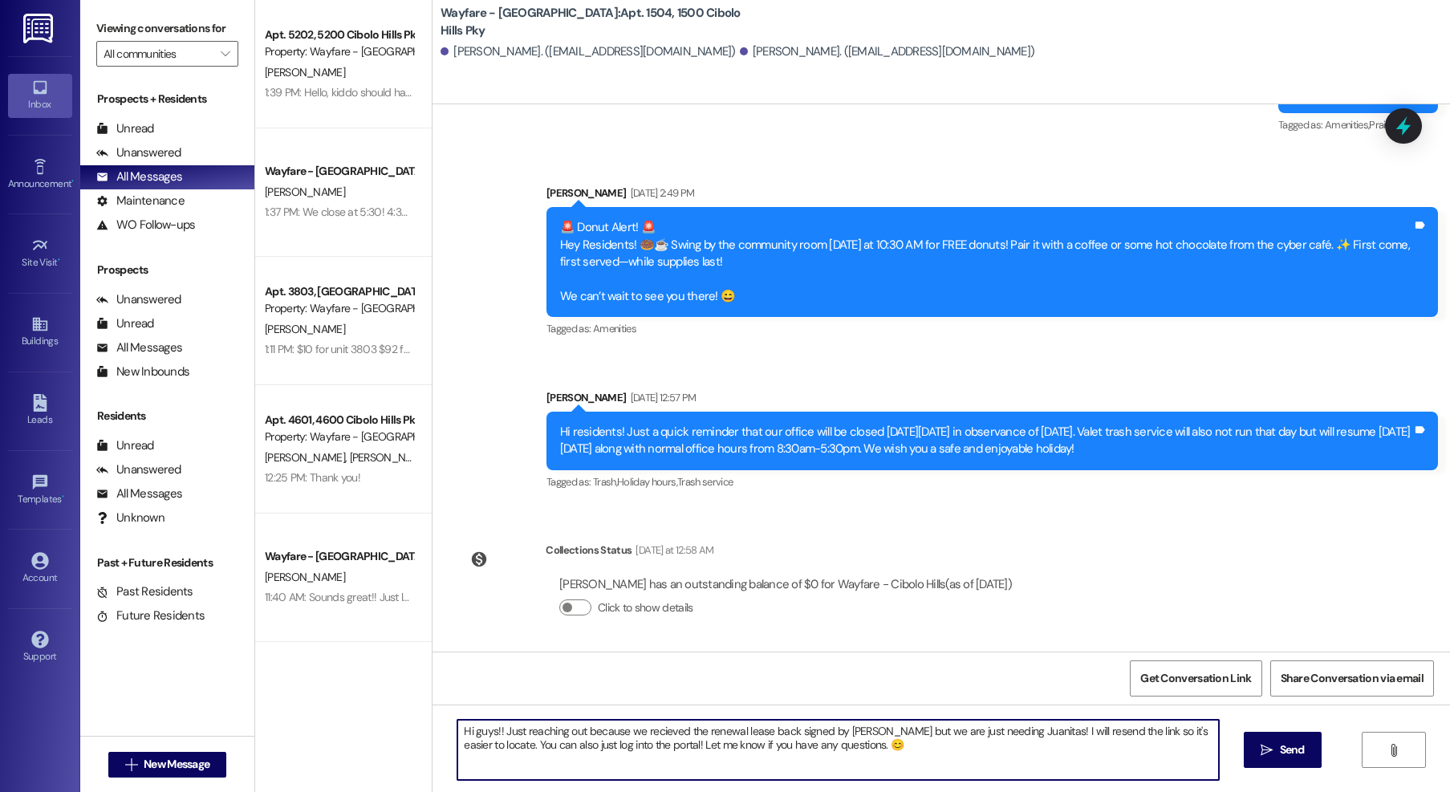
click at [657, 732] on textarea "Hi guys!! Just reaching out because we recieved the renewal lease back signed b…" at bounding box center [838, 750] width 762 height 60
click at [973, 754] on textarea "Hi guys!! Just reaching out because we received the renewal lease back signed b…" at bounding box center [838, 750] width 762 height 60
type textarea "Hi guys!! Just reaching out because we received the renewal lease back signed b…"
click at [1258, 757] on span " Send" at bounding box center [1283, 750] width 51 height 17
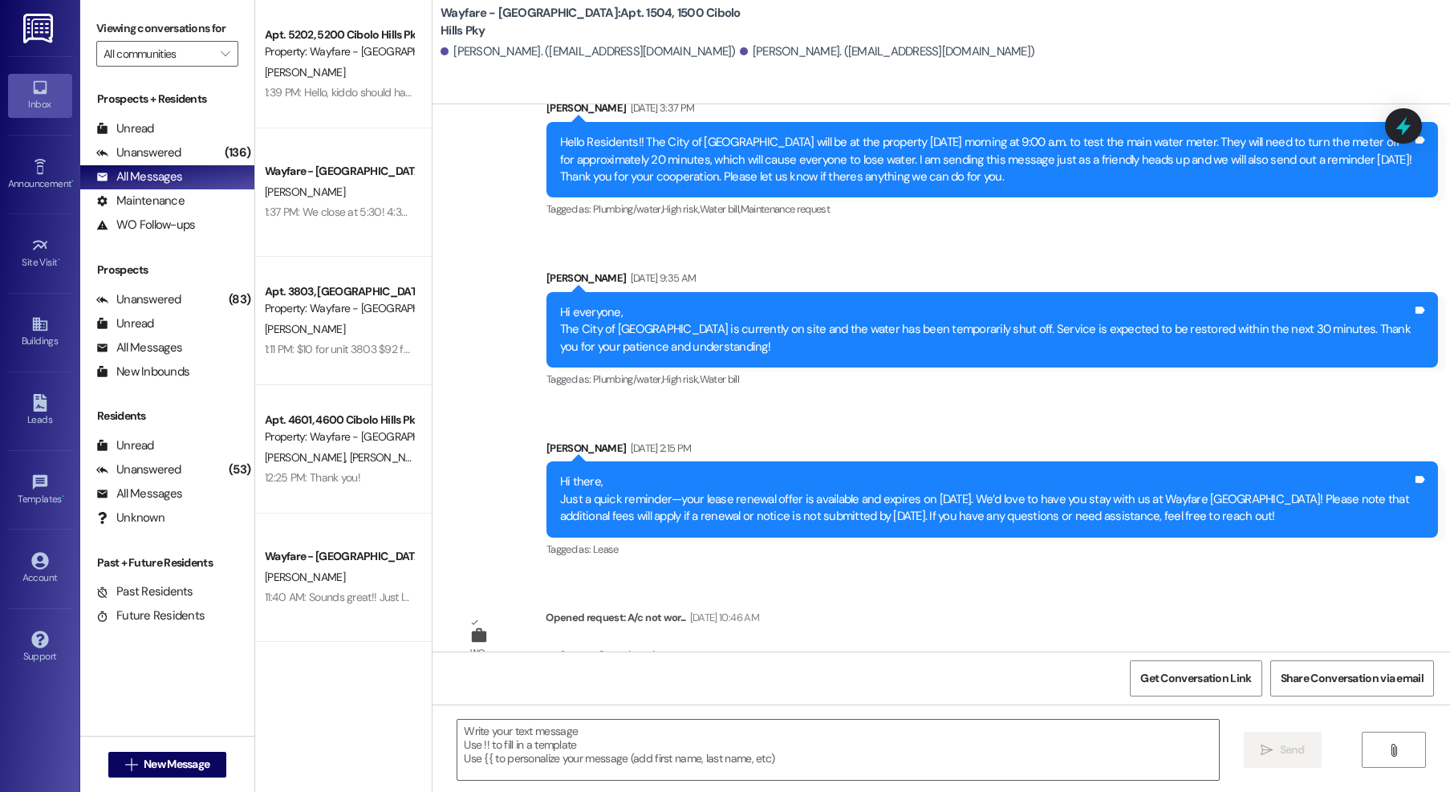
scroll to position [15975, 0]
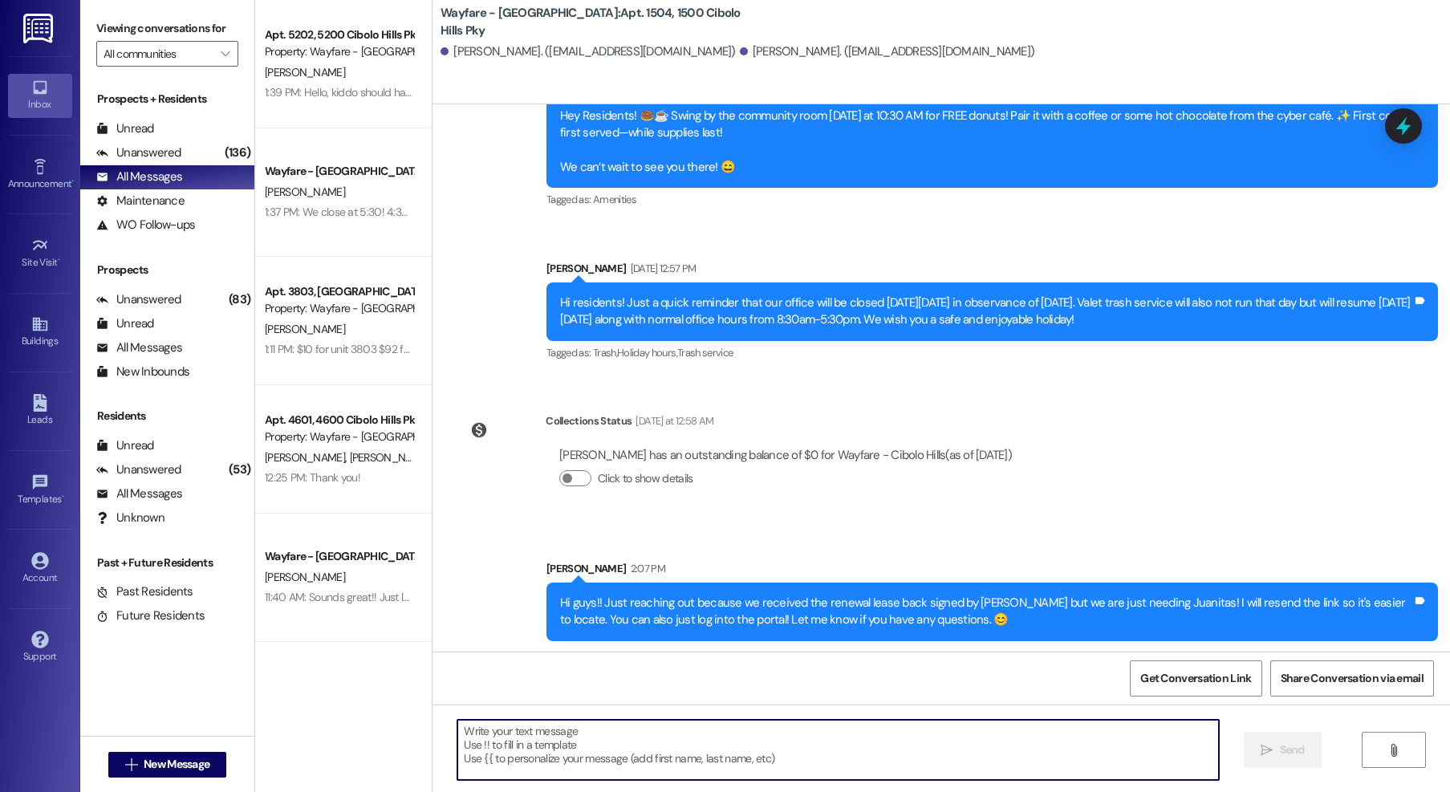
click at [656, 750] on textarea at bounding box center [838, 750] width 762 height 60
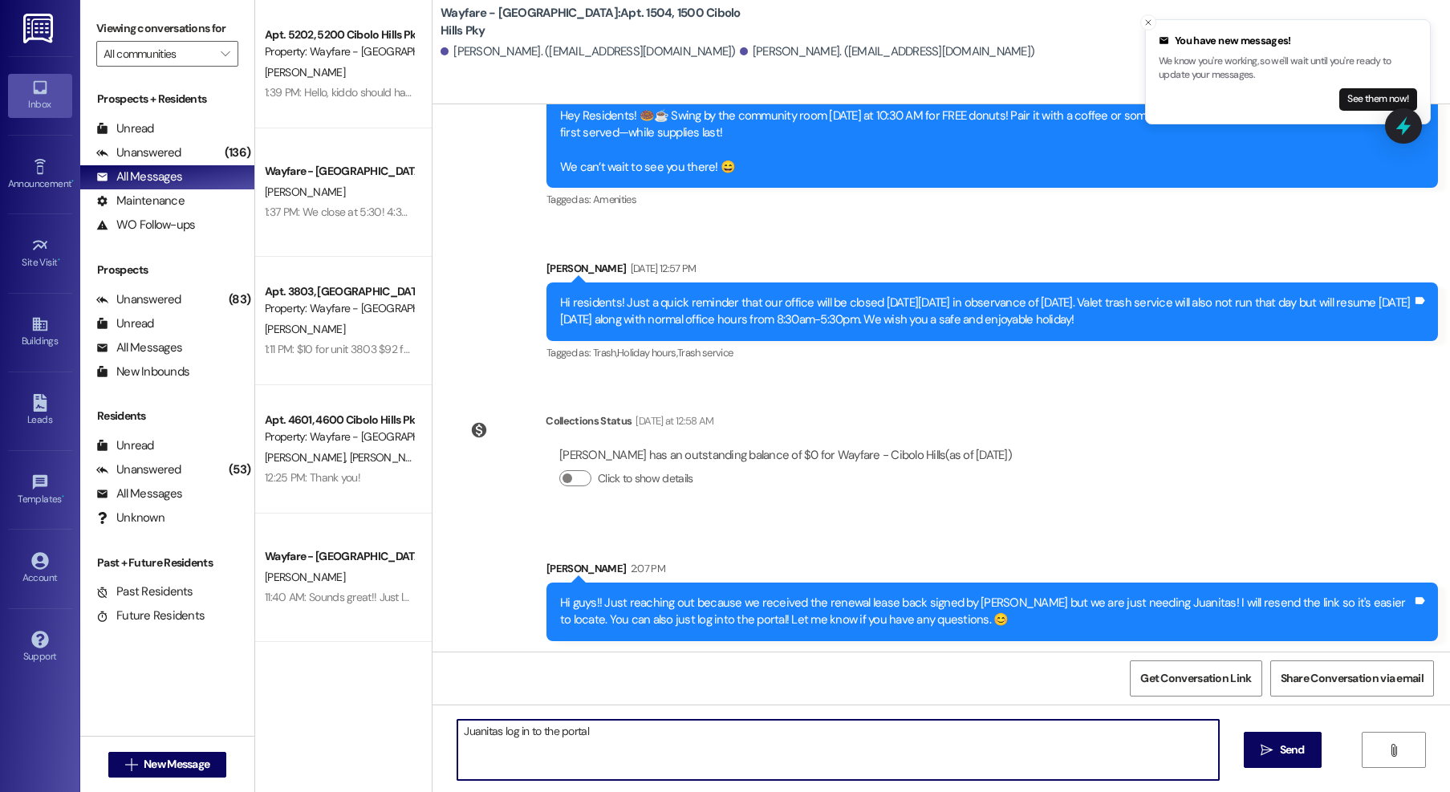
click at [593, 763] on textarea "Juanitas log in to the portal" at bounding box center [838, 750] width 762 height 60
type textarea "Also let me know if you need help logging into Juanitas portal."
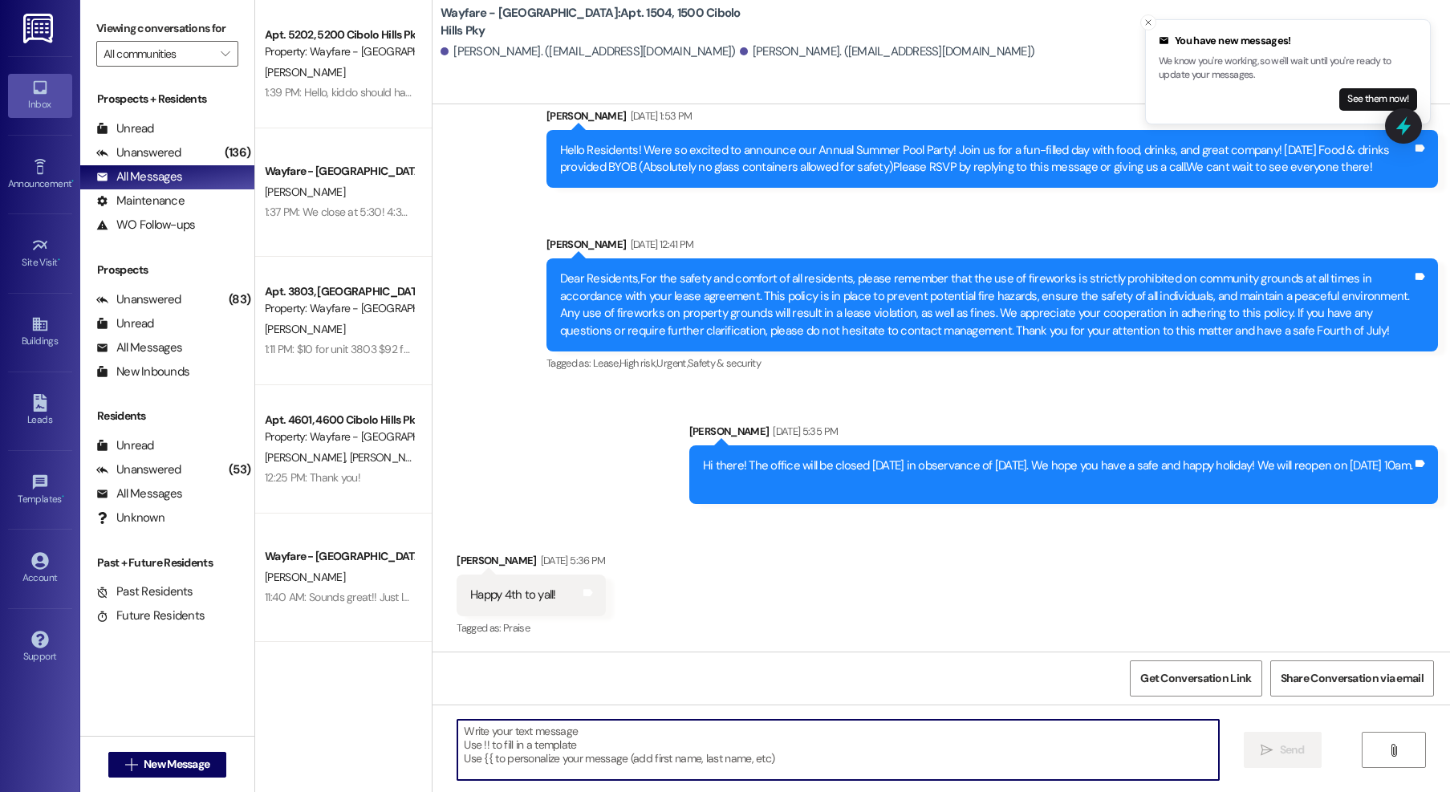
scroll to position [13577, 0]
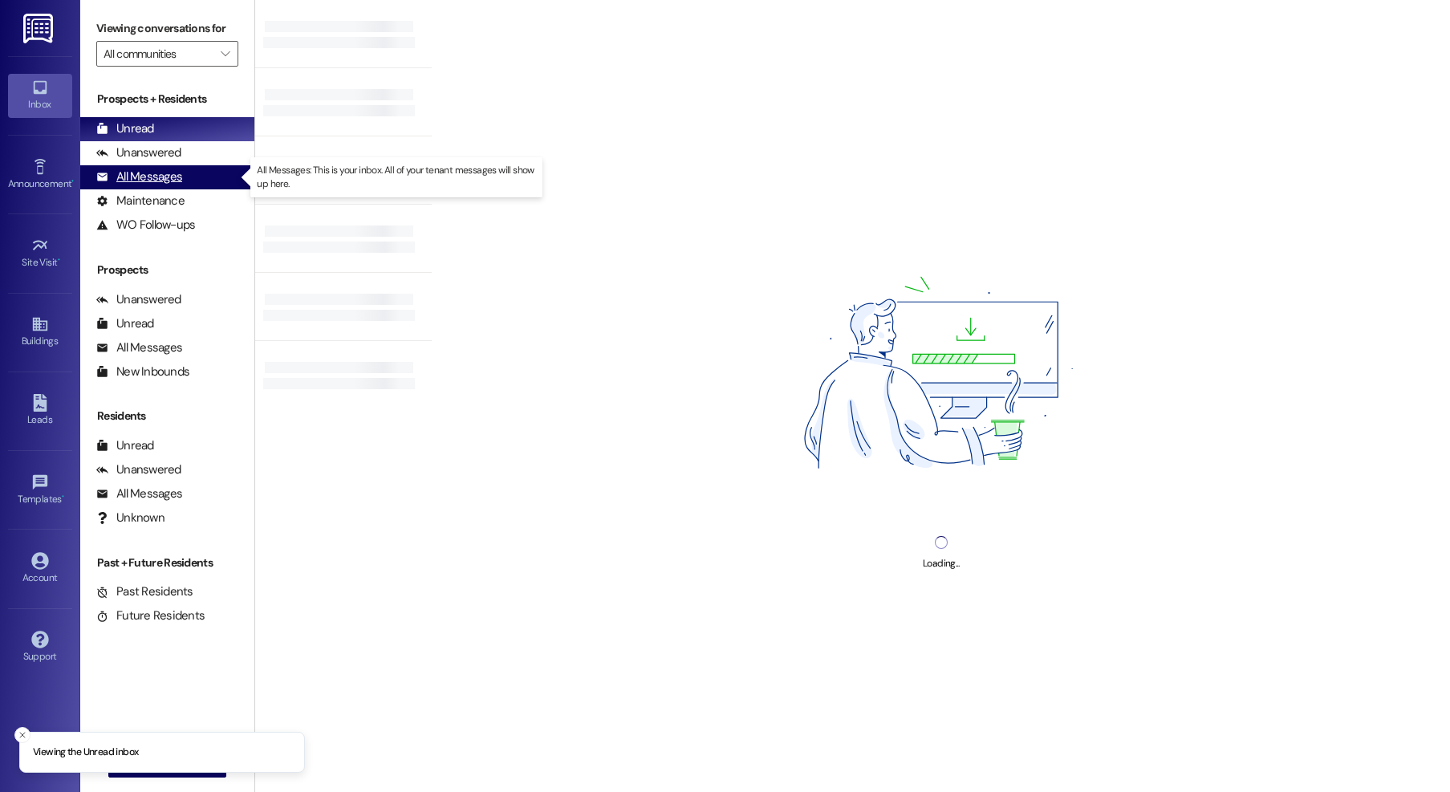
click at [142, 183] on div "All Messages" at bounding box center [139, 177] width 86 height 17
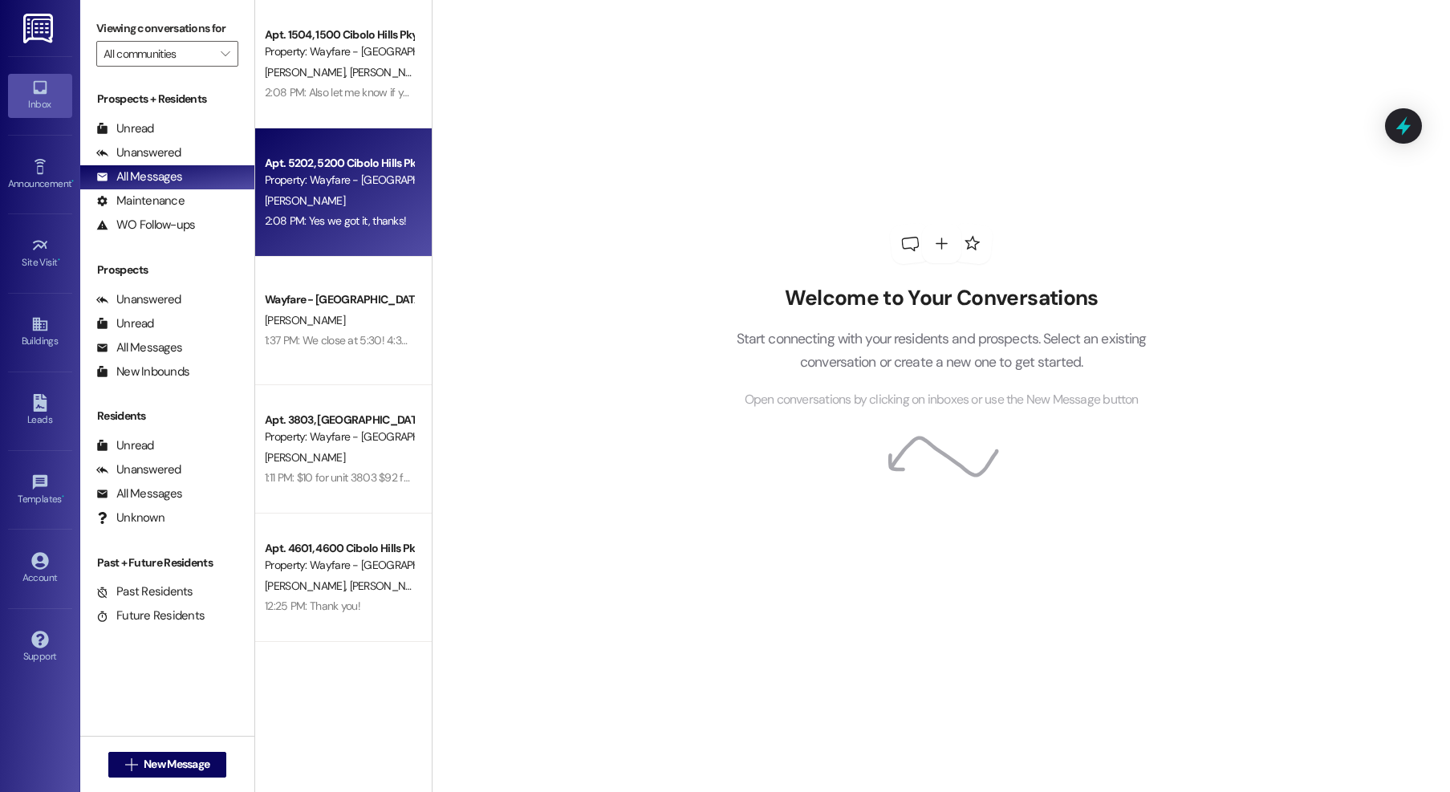
click at [367, 179] on div "Property: Wayfare - [GEOGRAPHIC_DATA]" at bounding box center [339, 180] width 148 height 17
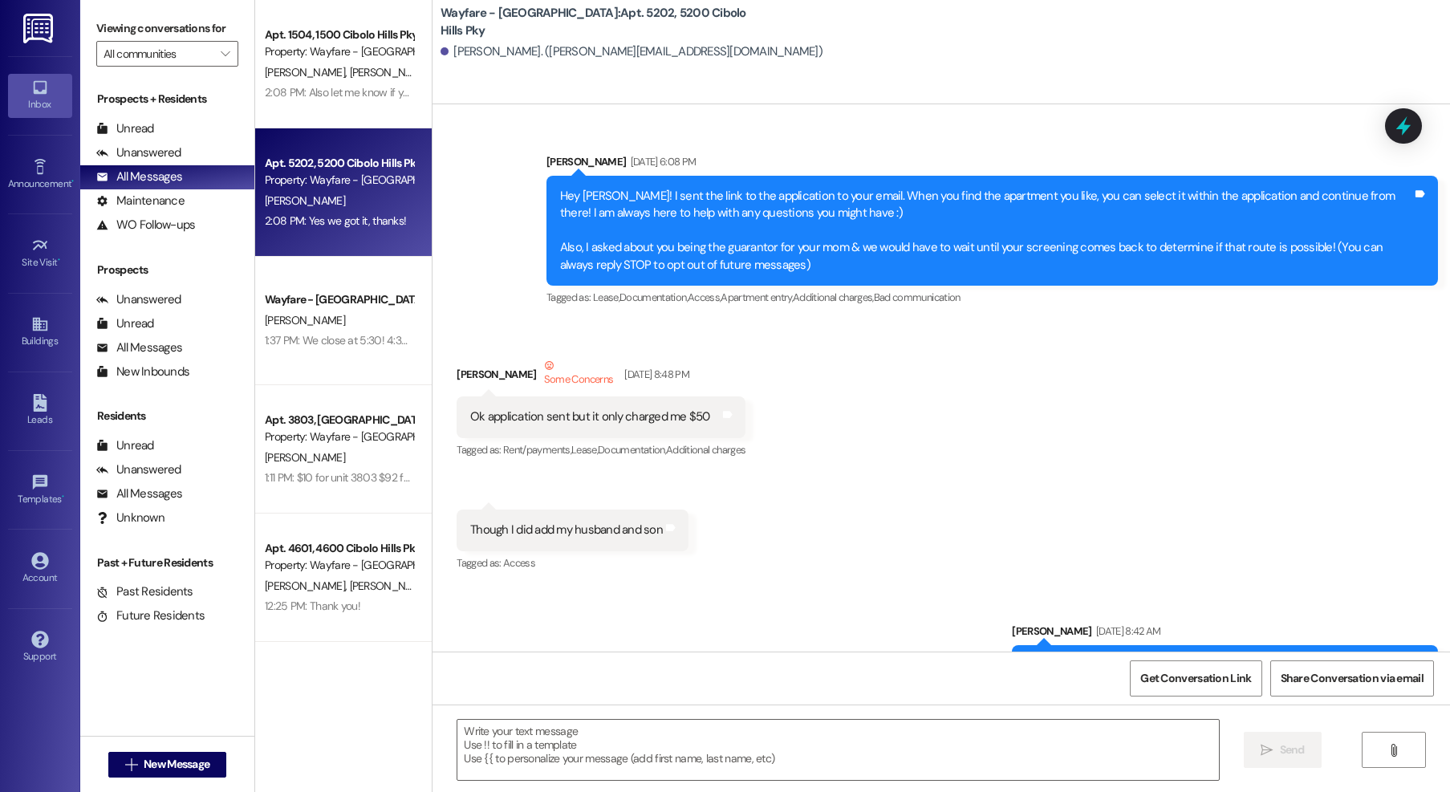
scroll to position [53979, 0]
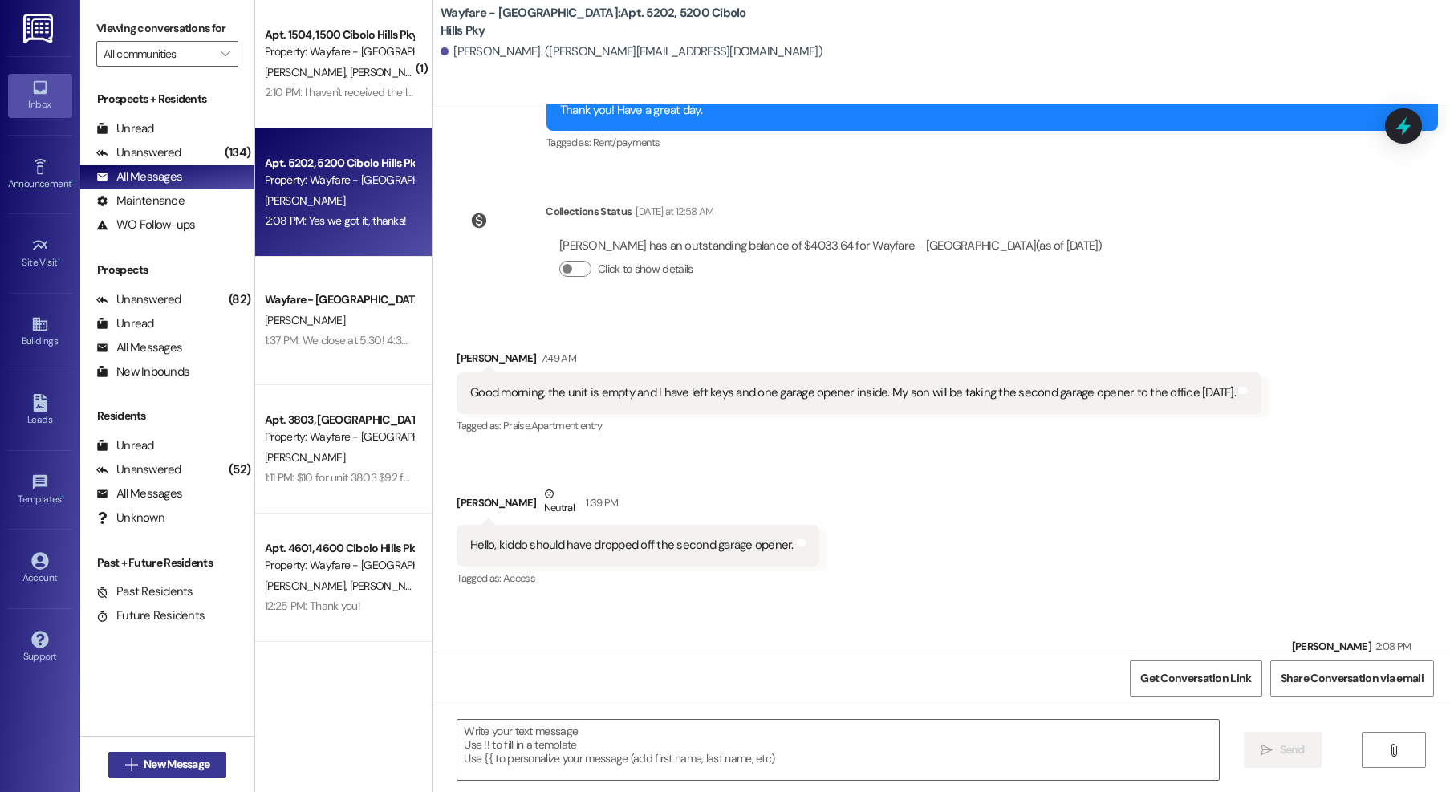
click at [200, 764] on span "New Message" at bounding box center [177, 764] width 66 height 17
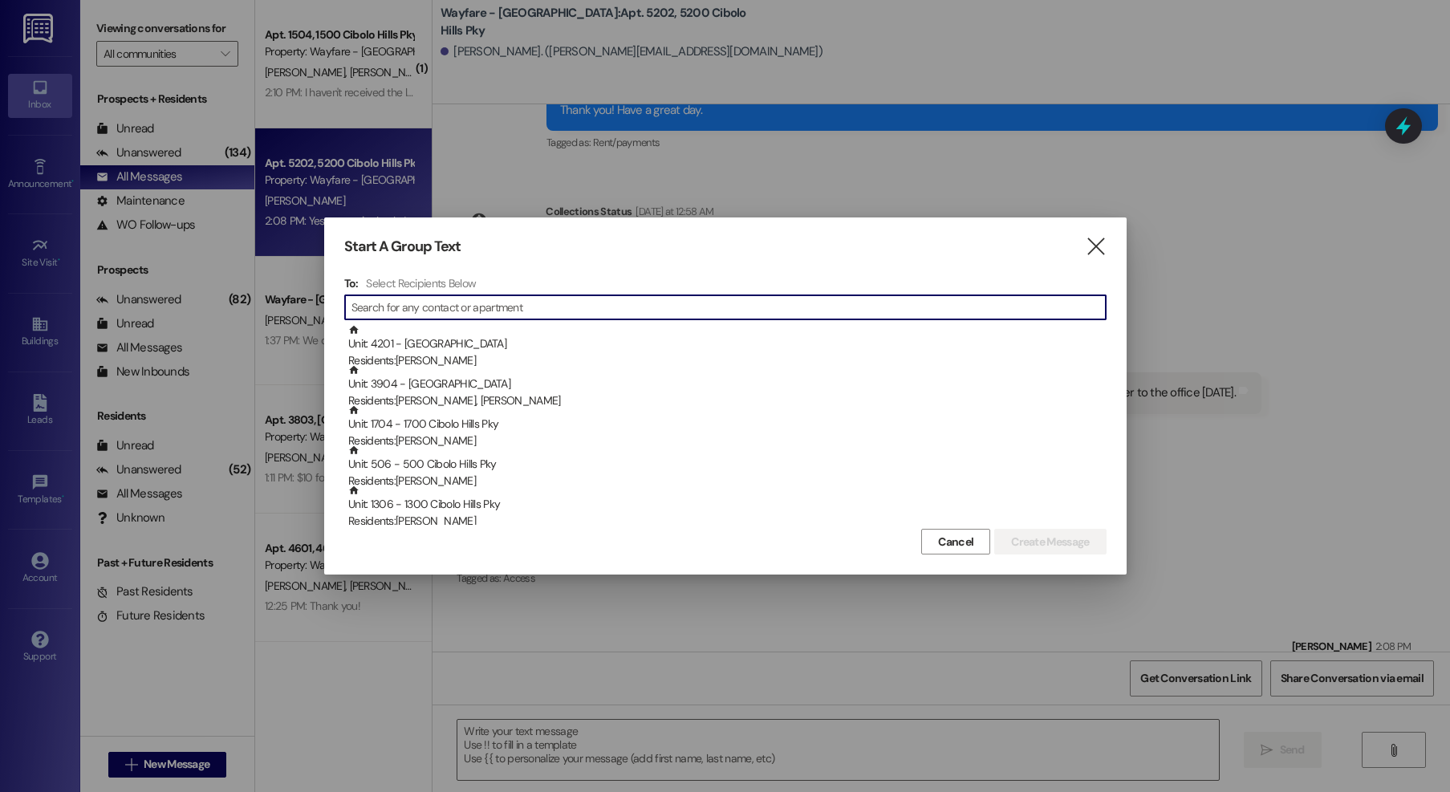
type input "d"
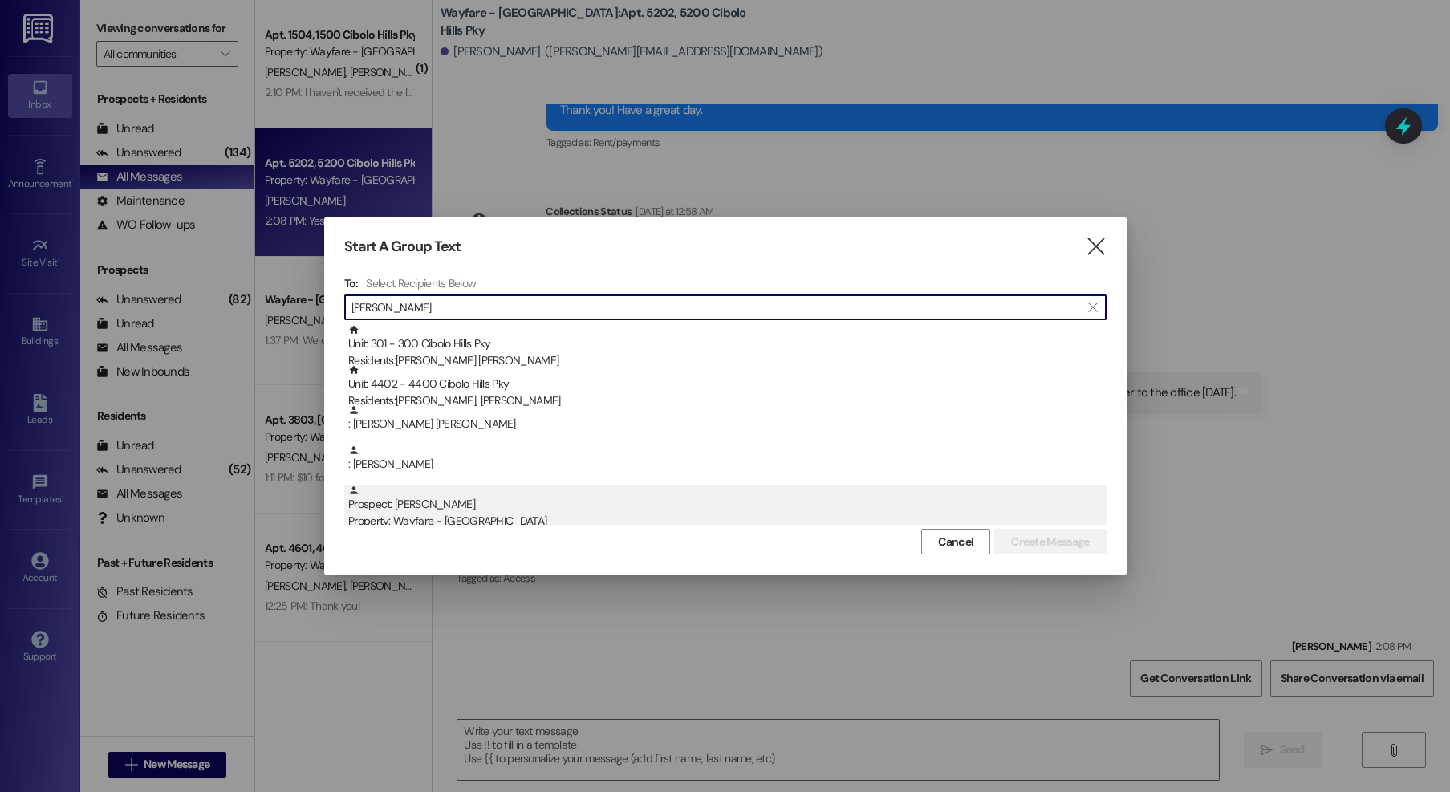
click at [548, 496] on div "Prospect: [PERSON_NAME] Property: Wayfare - [GEOGRAPHIC_DATA]" at bounding box center [727, 508] width 758 height 46
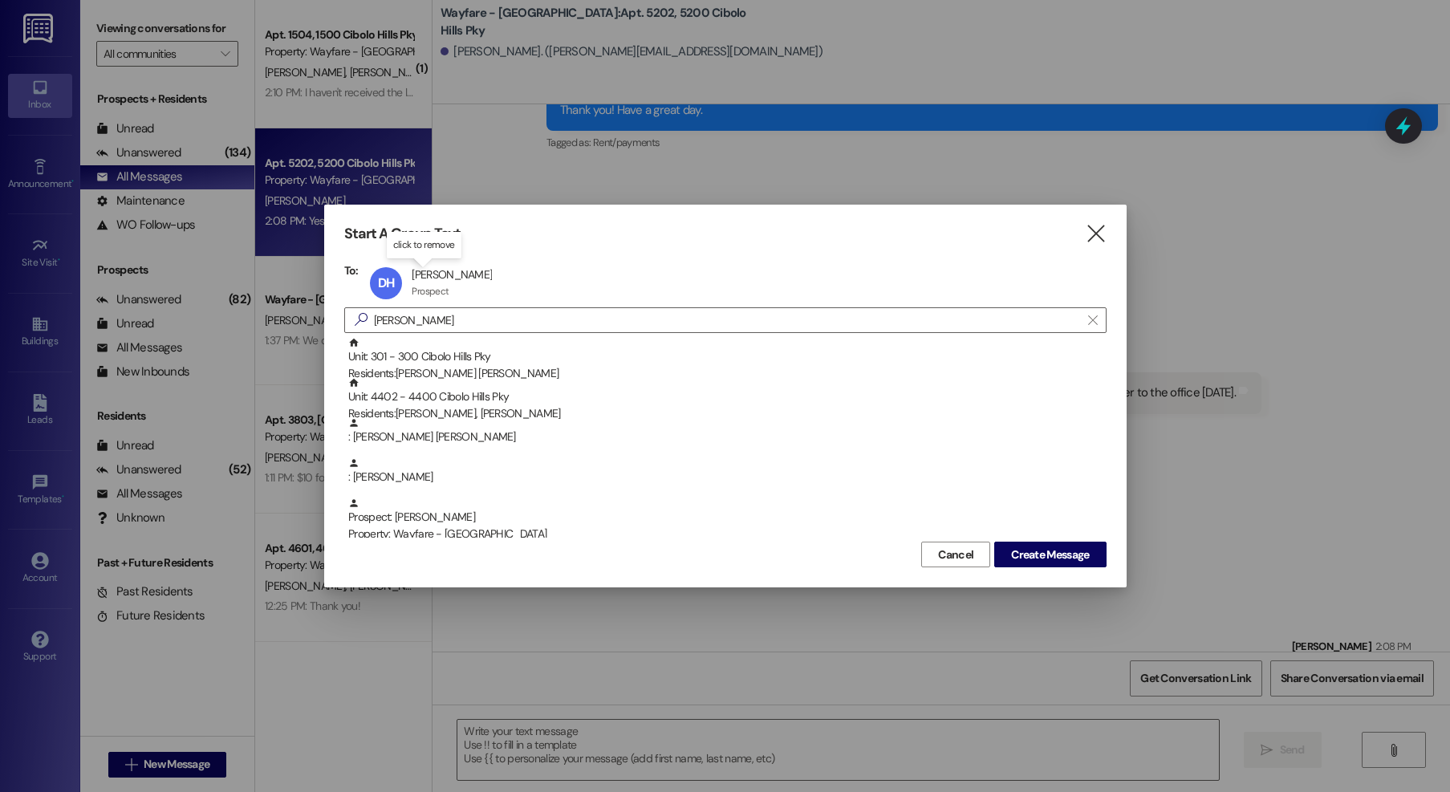
click at [442, 250] on p "click to remove" at bounding box center [424, 245] width 62 height 14
click at [432, 269] on div "DH David Harris David Harris Prospect Prospect click to remove" at bounding box center [436, 283] width 140 height 40
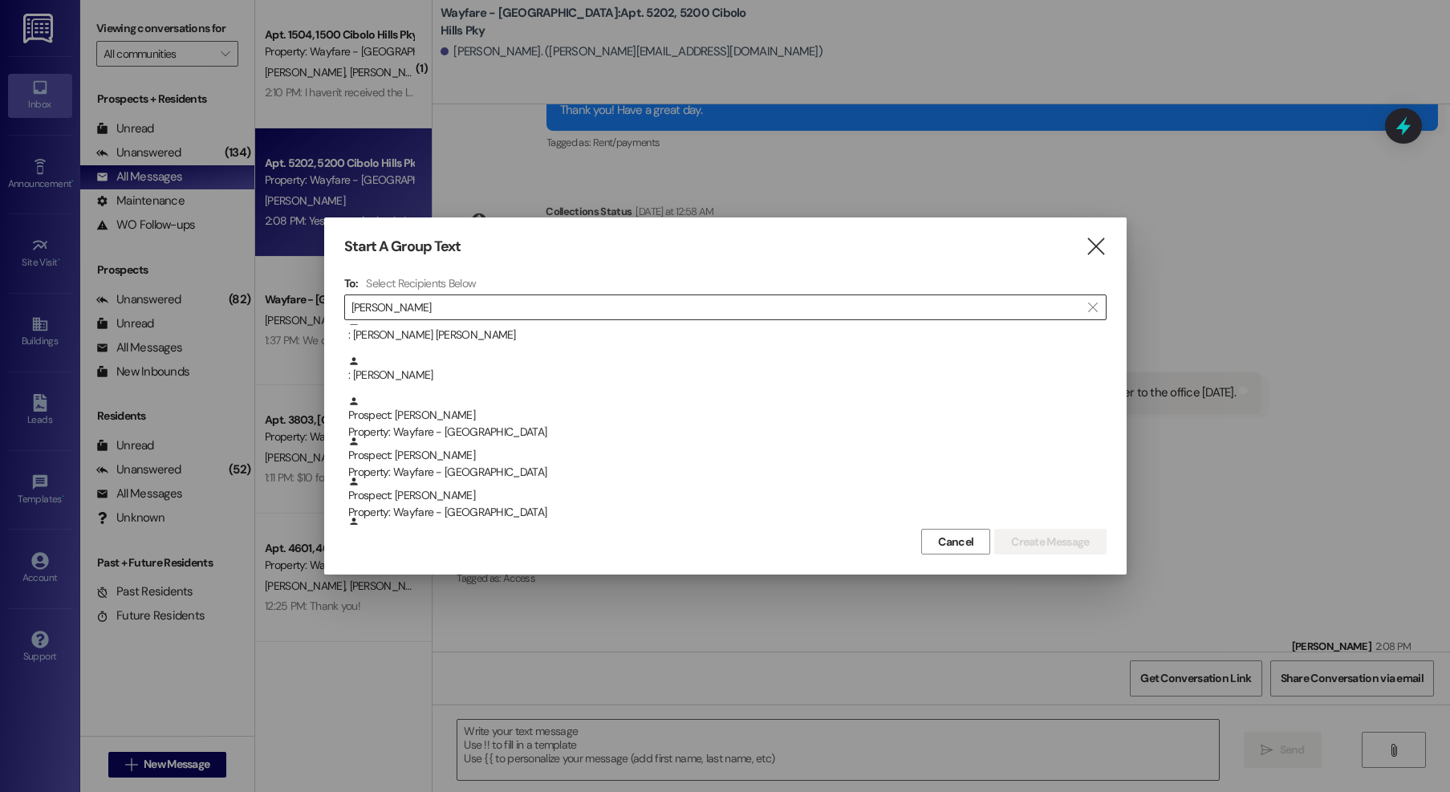
scroll to position [0, 0]
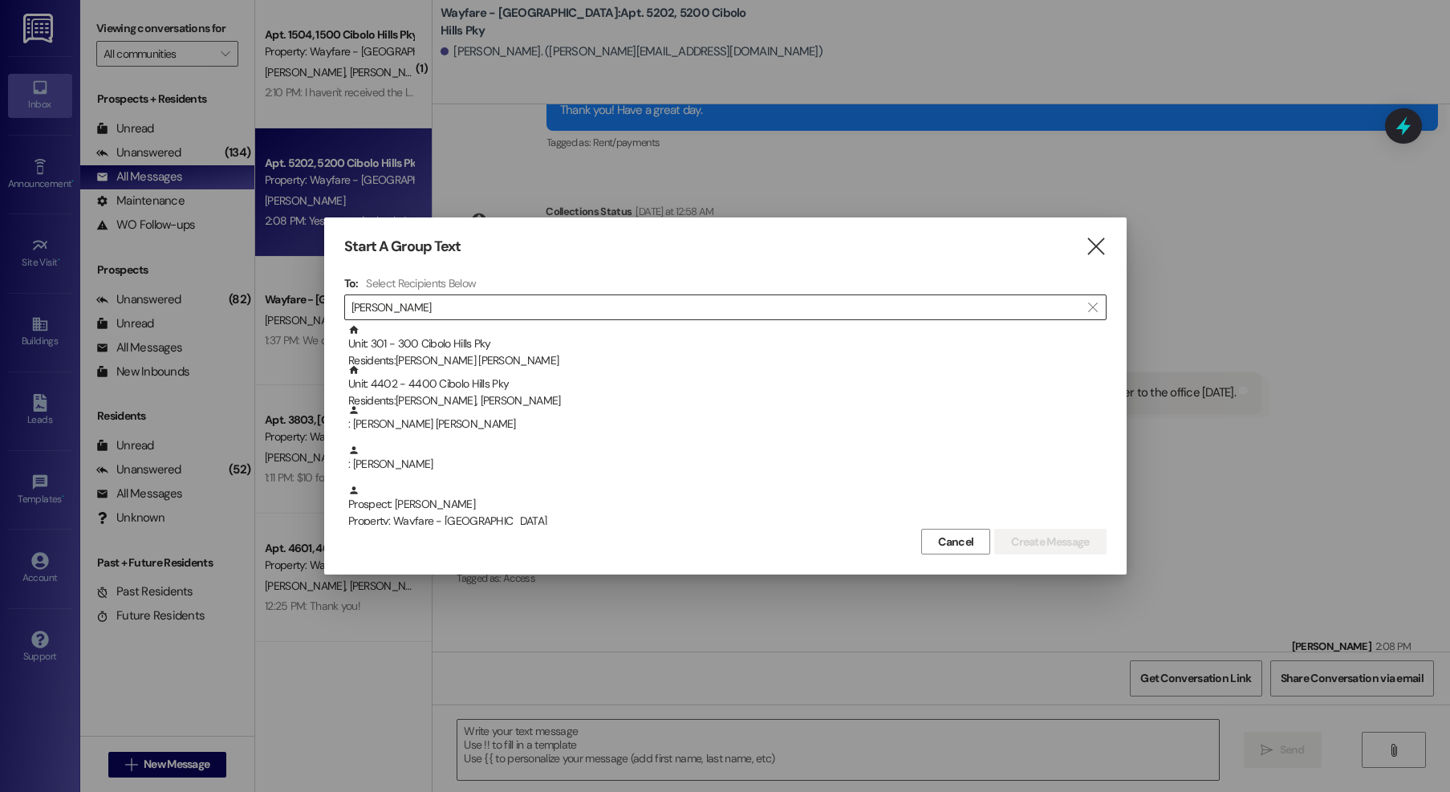
click at [441, 305] on input "harris" at bounding box center [715, 307] width 729 height 22
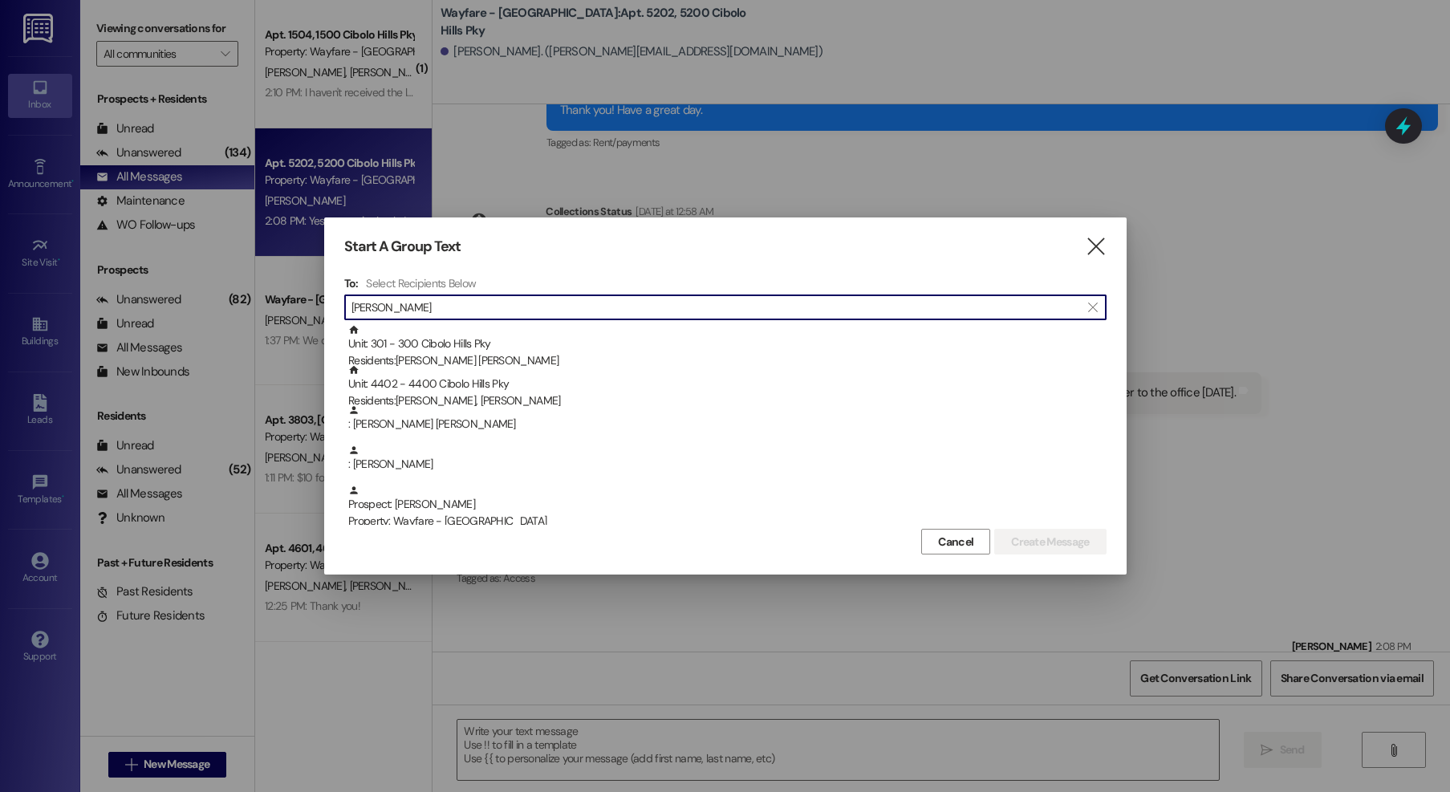
click at [441, 305] on input "harris" at bounding box center [715, 307] width 729 height 22
type input "3"
type input "d"
type input "harris"
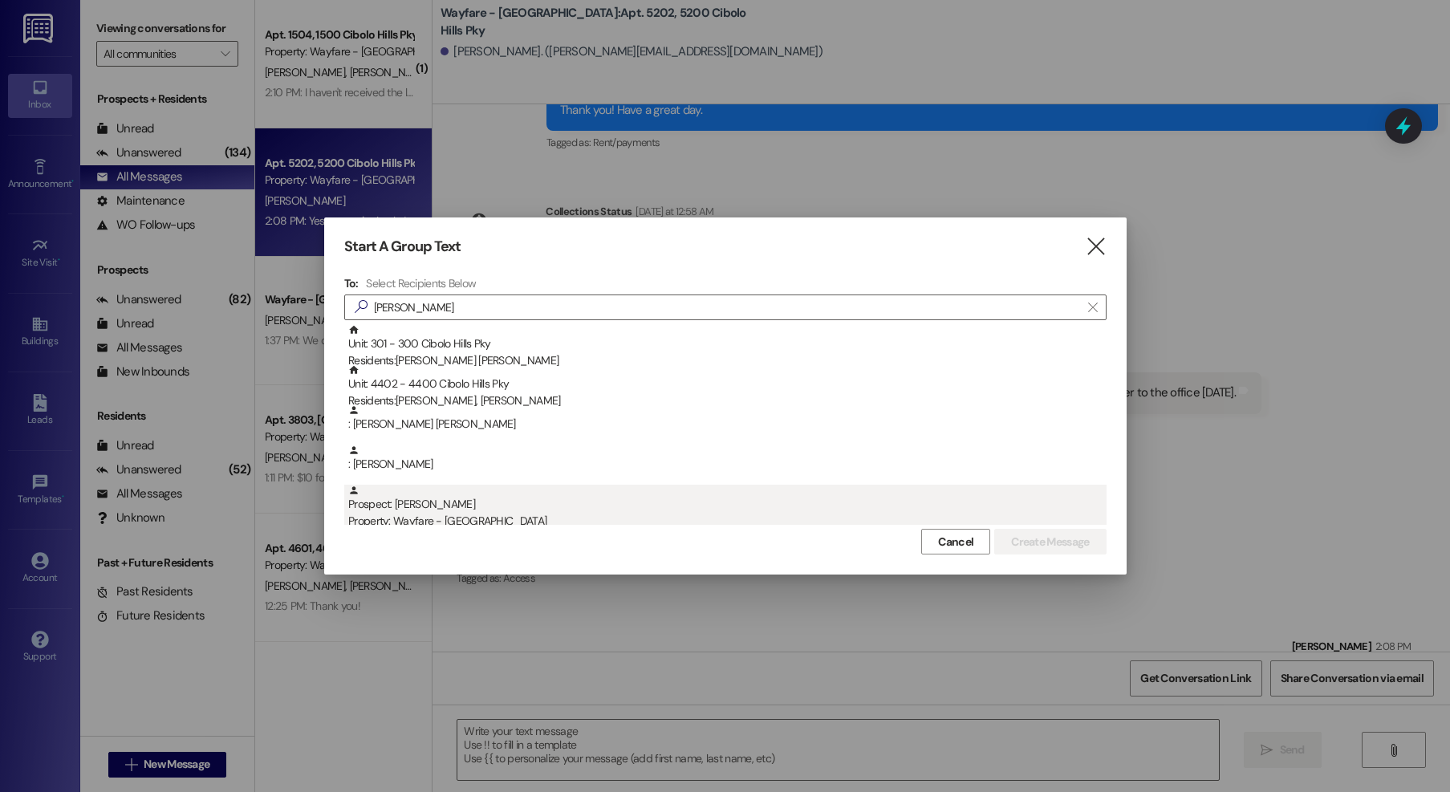
click at [504, 503] on div "Prospect: David Harris Property: Wayfare - Cibolo Hills" at bounding box center [727, 508] width 758 height 46
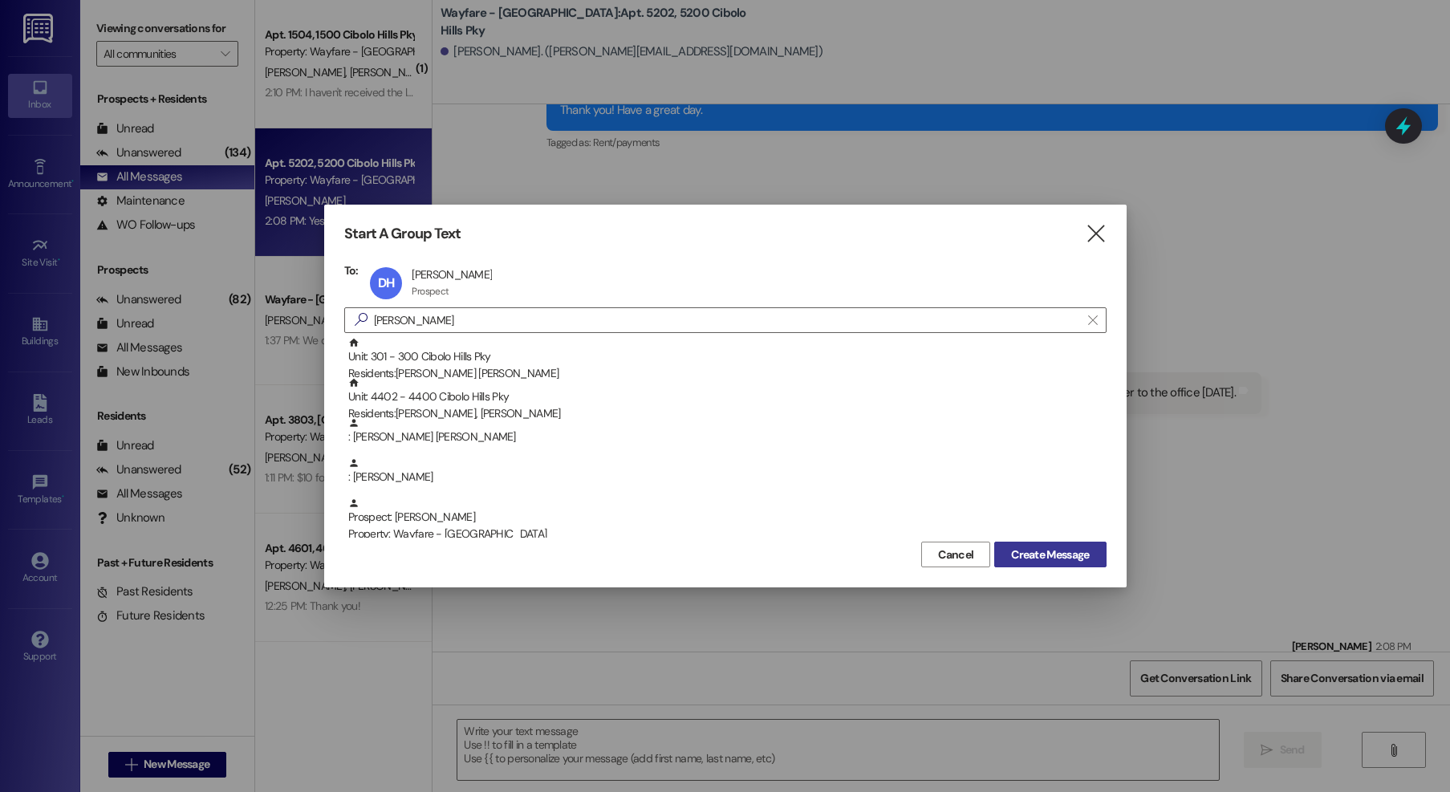
click at [1079, 556] on span "Create Message" at bounding box center [1050, 555] width 78 height 17
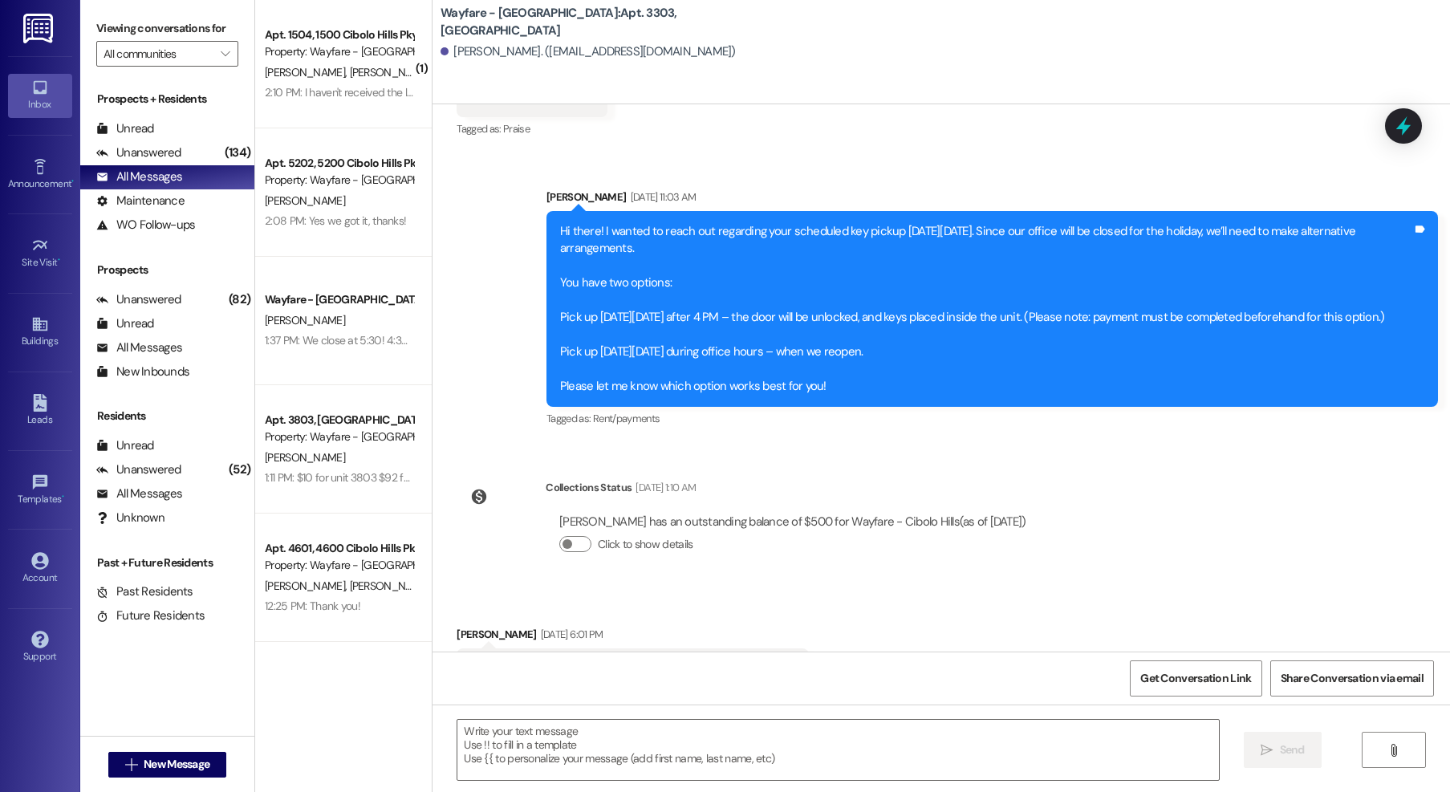
scroll to position [26089, 0]
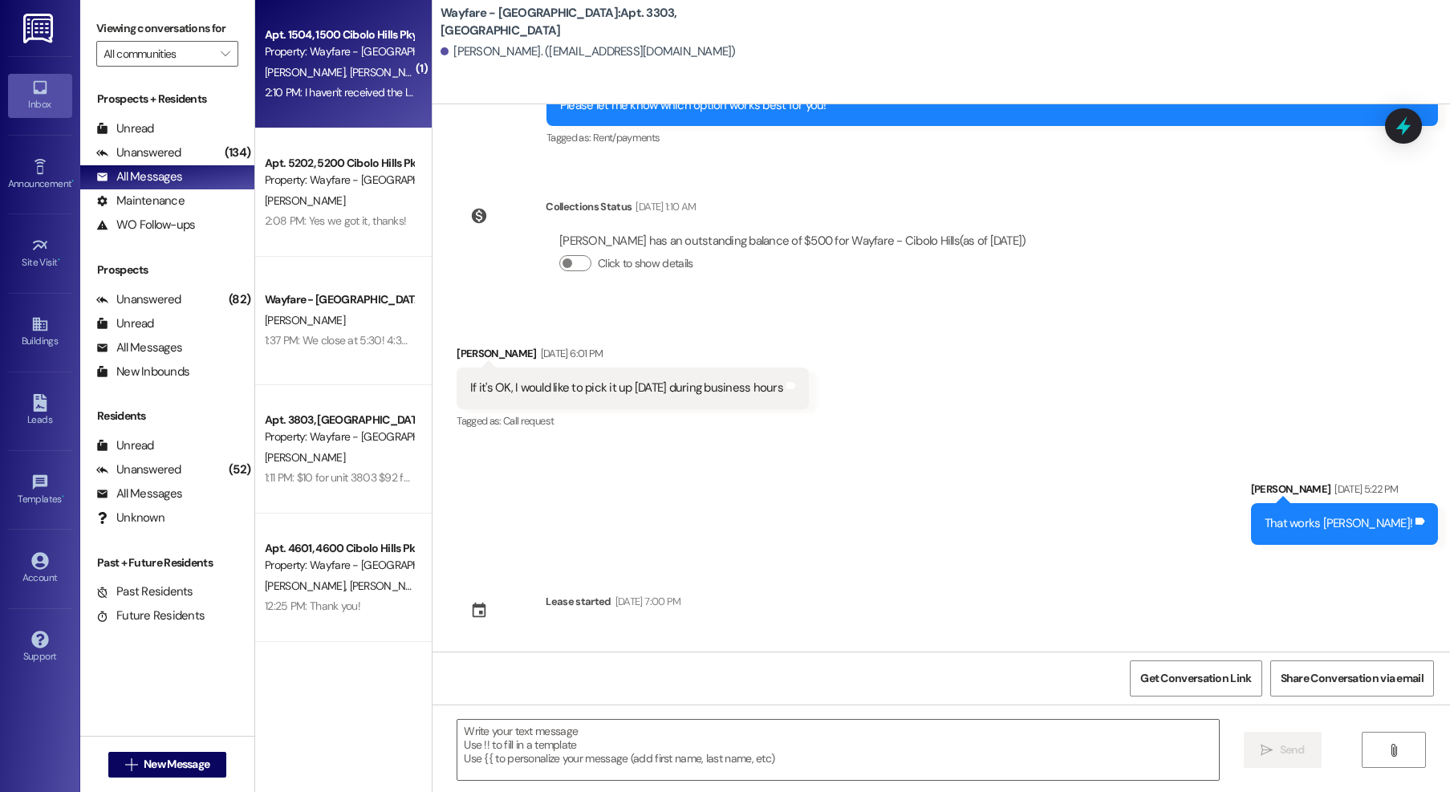
click at [396, 116] on div "Apt. 1504, 1500 Cibolo Hills Pky Property: Wayfare - Cibolo Hills J. Braud J. B…" at bounding box center [343, 64] width 177 height 128
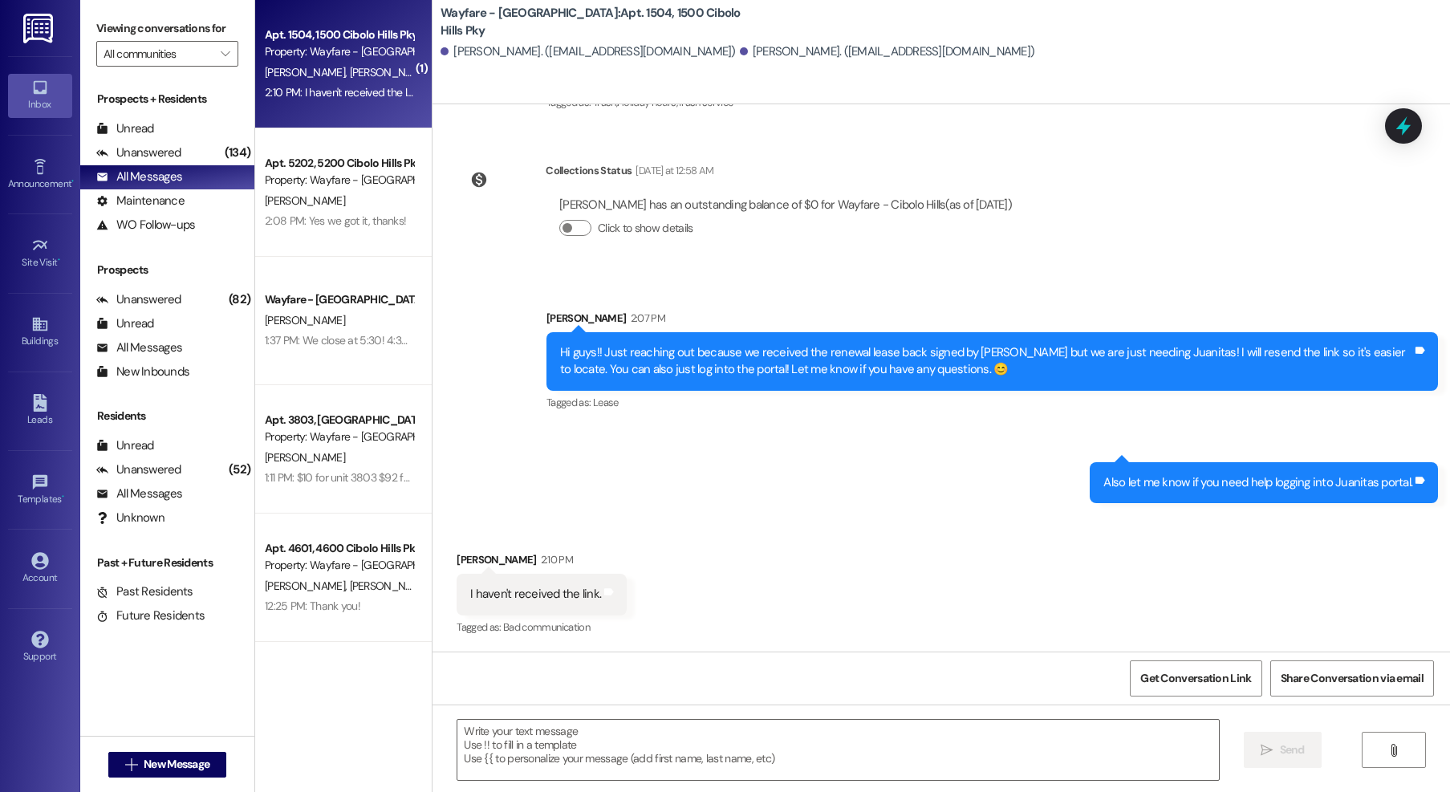
scroll to position [16223, 0]
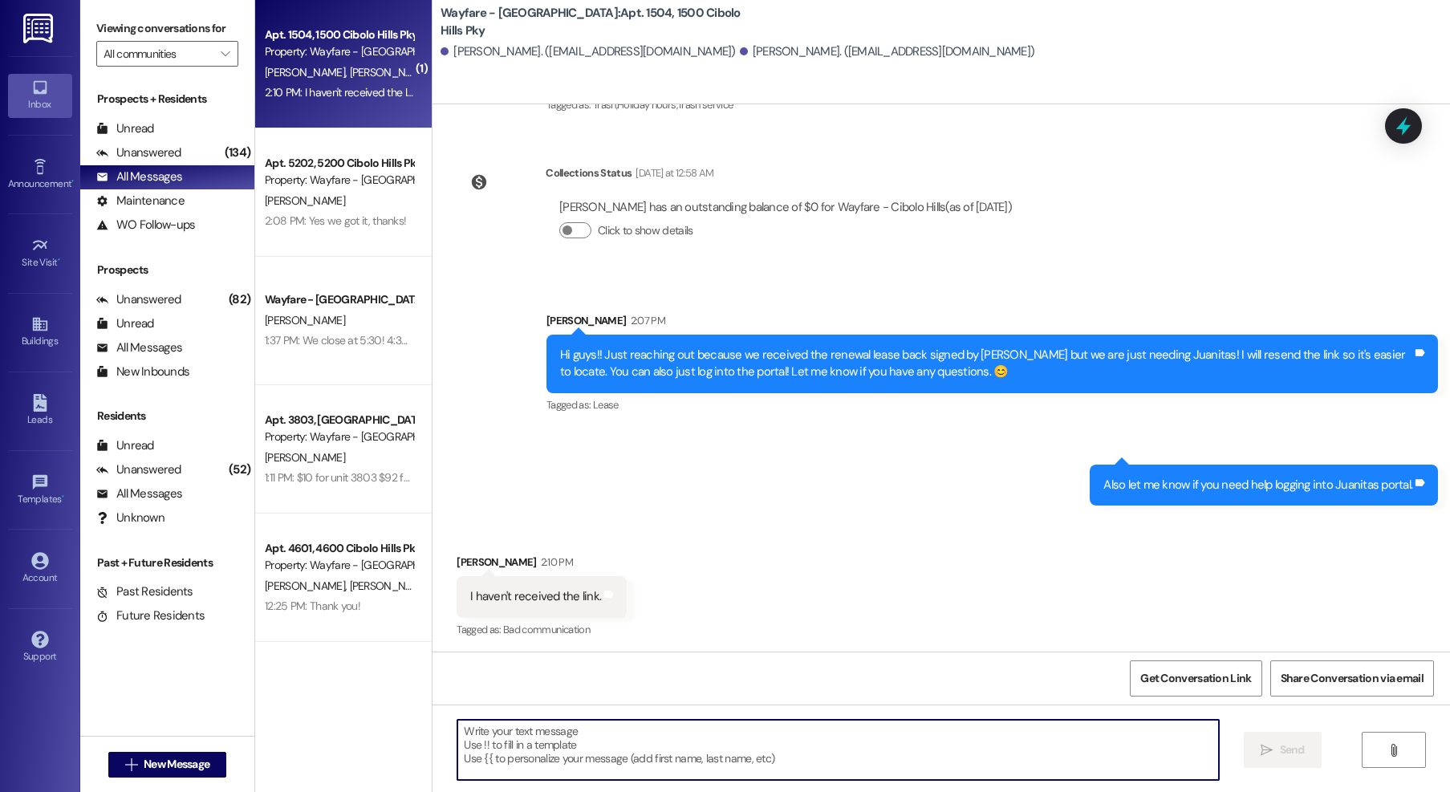
click at [729, 742] on textarea at bounding box center [838, 750] width 762 height 60
click at [850, 740] on textarea at bounding box center [838, 750] width 762 height 60
click at [709, 743] on textarea at bounding box center [838, 750] width 762 height 60
type textarea "J"
type textarea "Can you tell me your email please?"
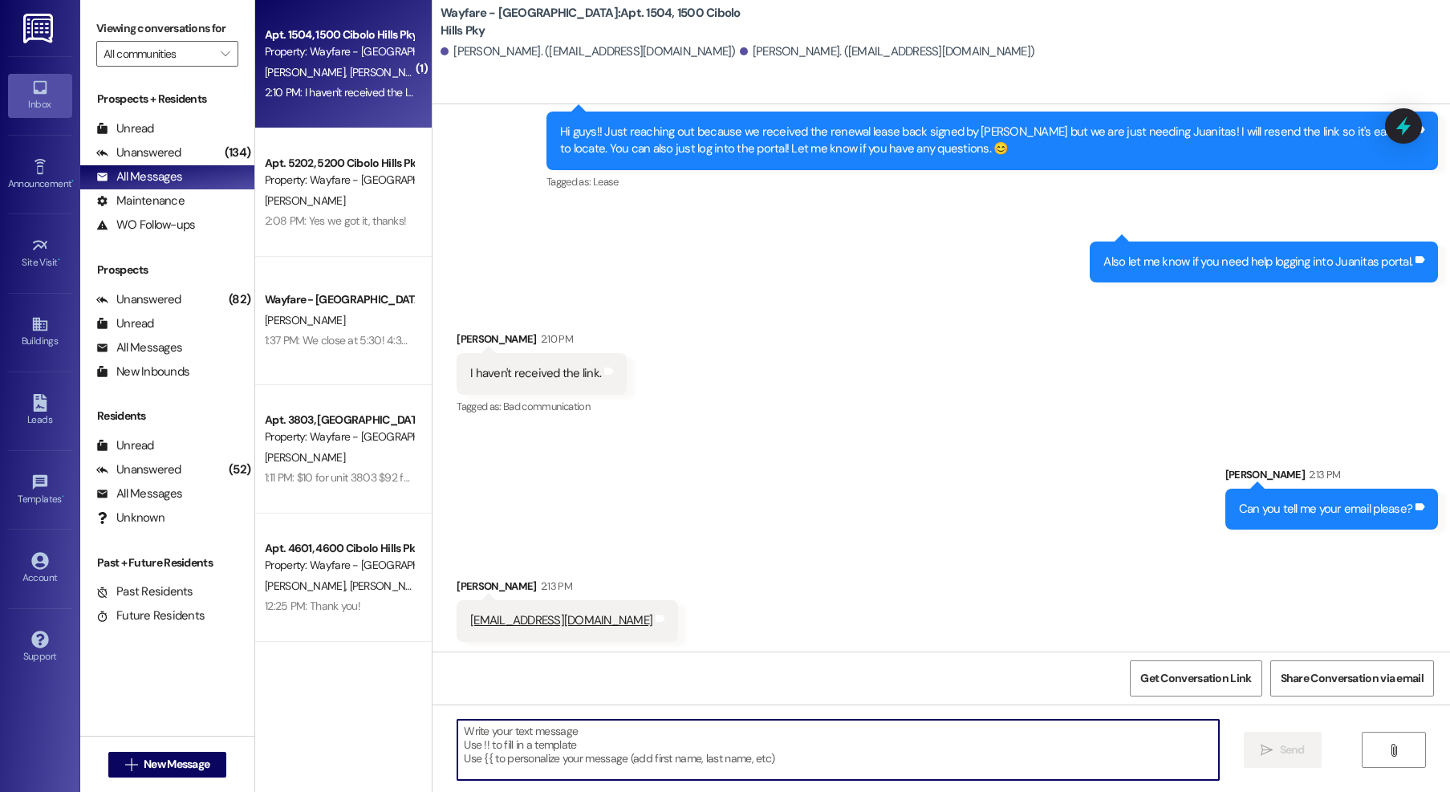
scroll to position [16446, 0]
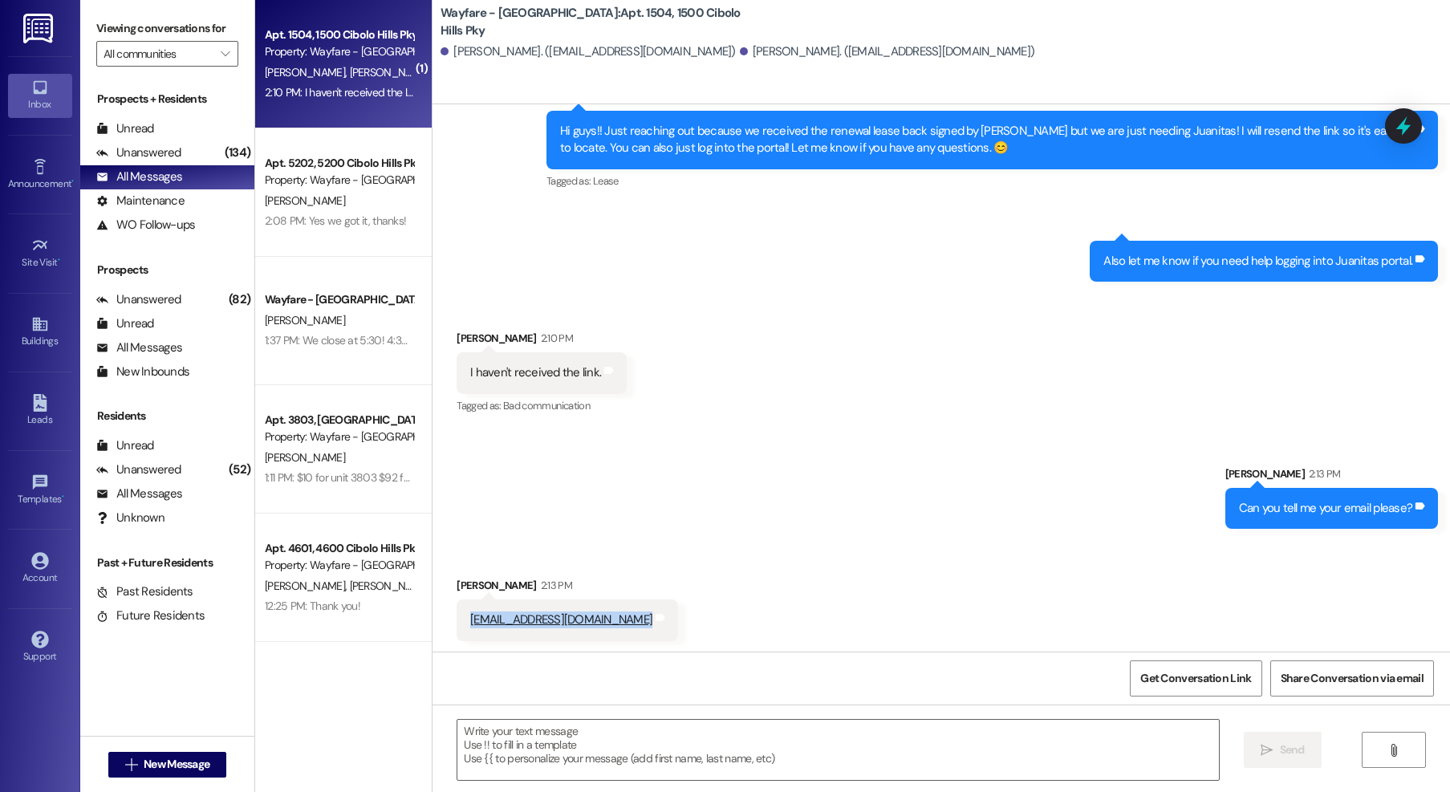
drag, startPoint x: 586, startPoint y: 630, endPoint x: 453, endPoint y: 625, distance: 132.5
click at [457, 625] on div "Juanteach@outlook.com Tags and notes" at bounding box center [567, 619] width 221 height 41
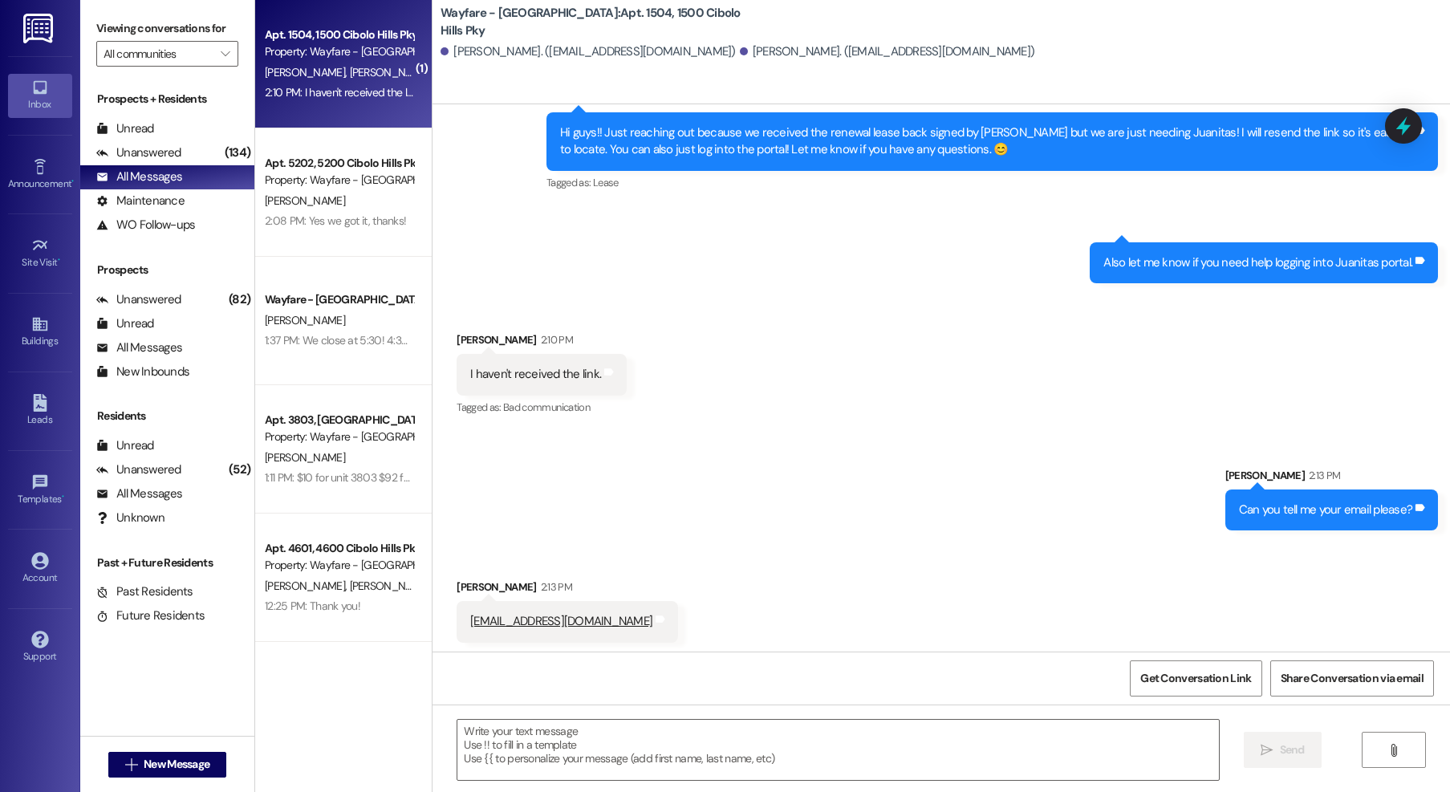
click at [1036, 436] on div "Sent via SMS Jordan Arnold 2:13 PM Can you tell me your email please? Tags and …" at bounding box center [942, 487] width 1018 height 112
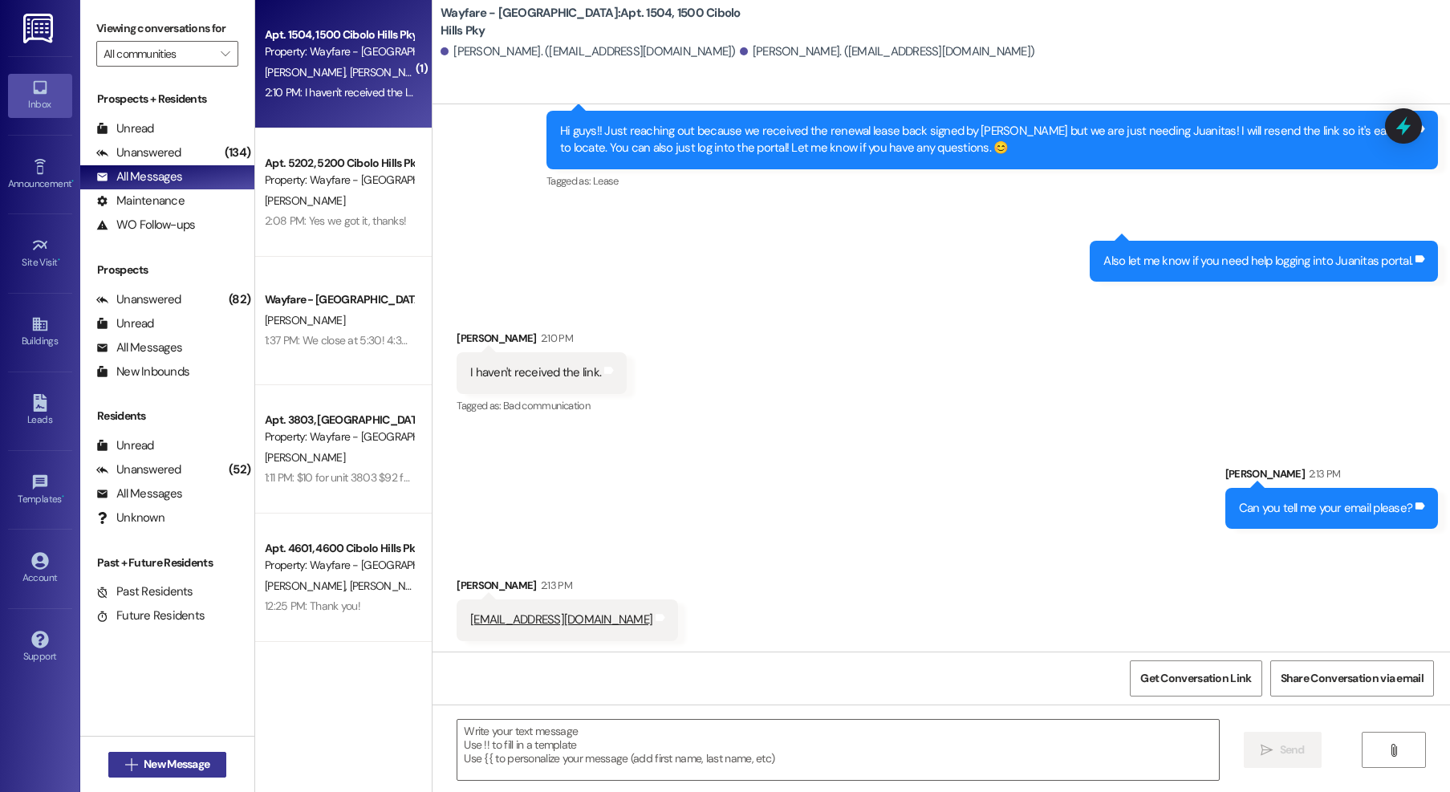
click at [171, 766] on span "New Message" at bounding box center [177, 764] width 66 height 17
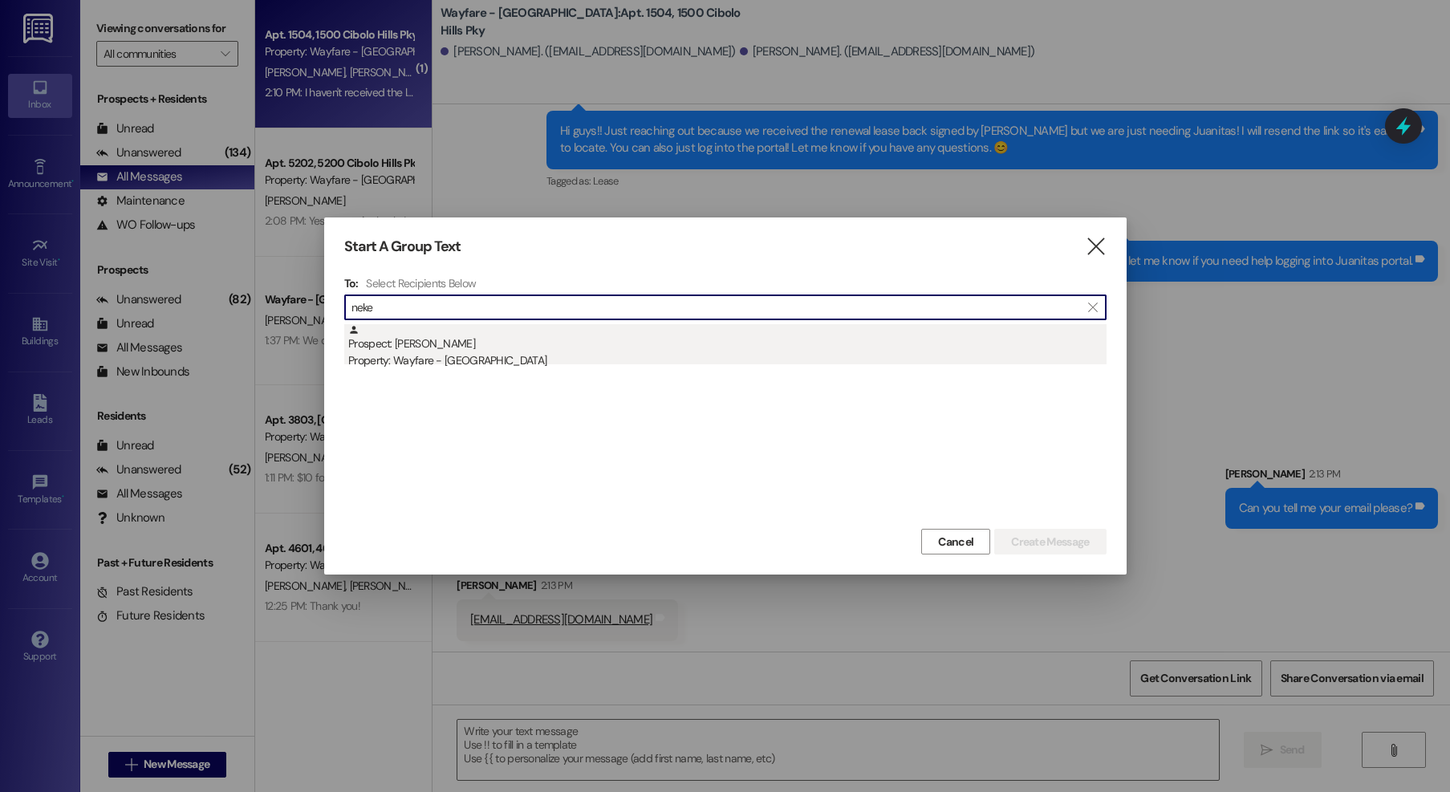
type input "neke"
click at [471, 347] on div "Prospect: Nekeshia Williams Property: Wayfare - Cibolo Hills" at bounding box center [727, 347] width 758 height 46
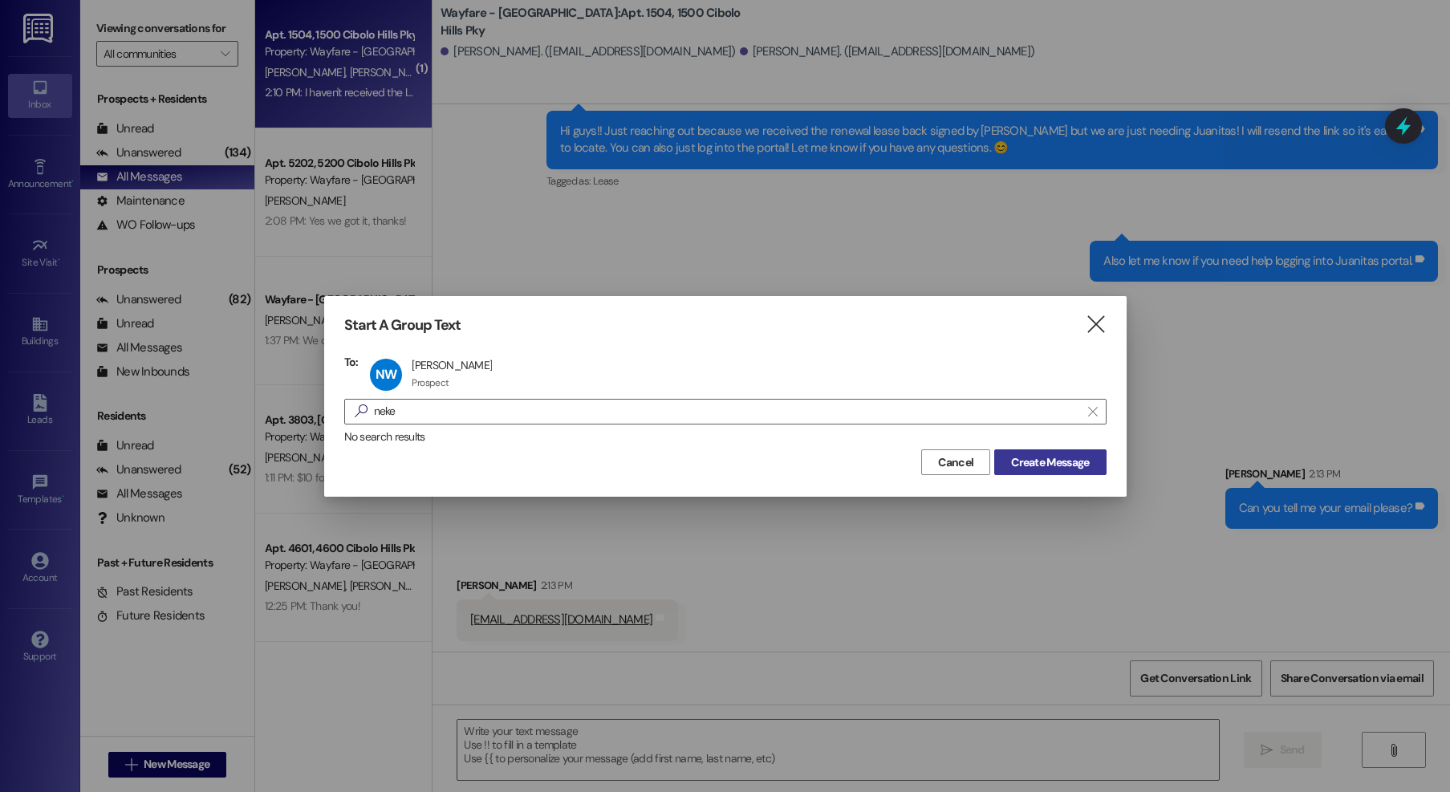
click at [1050, 455] on span "Create Message" at bounding box center [1050, 462] width 78 height 17
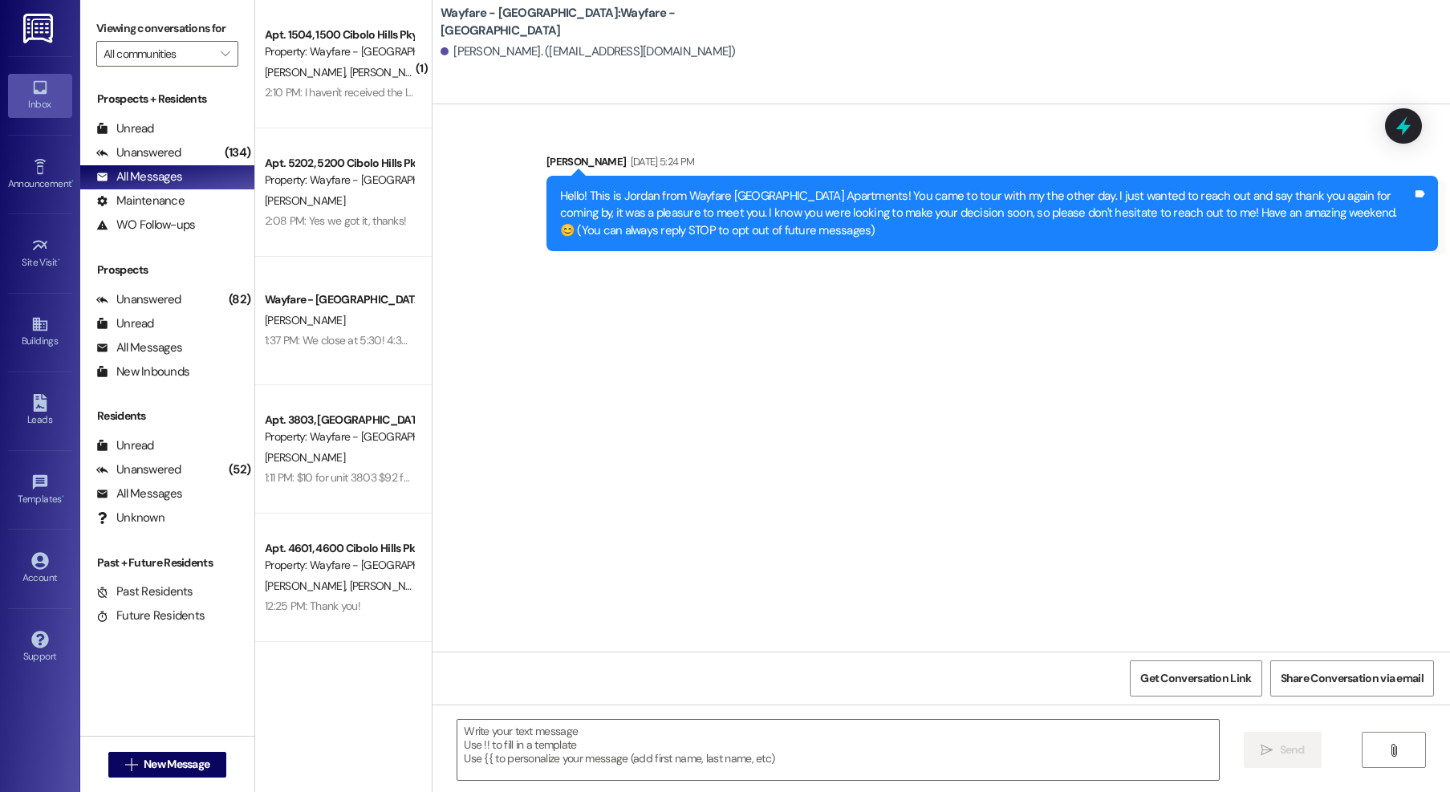
scroll to position [0, 0]
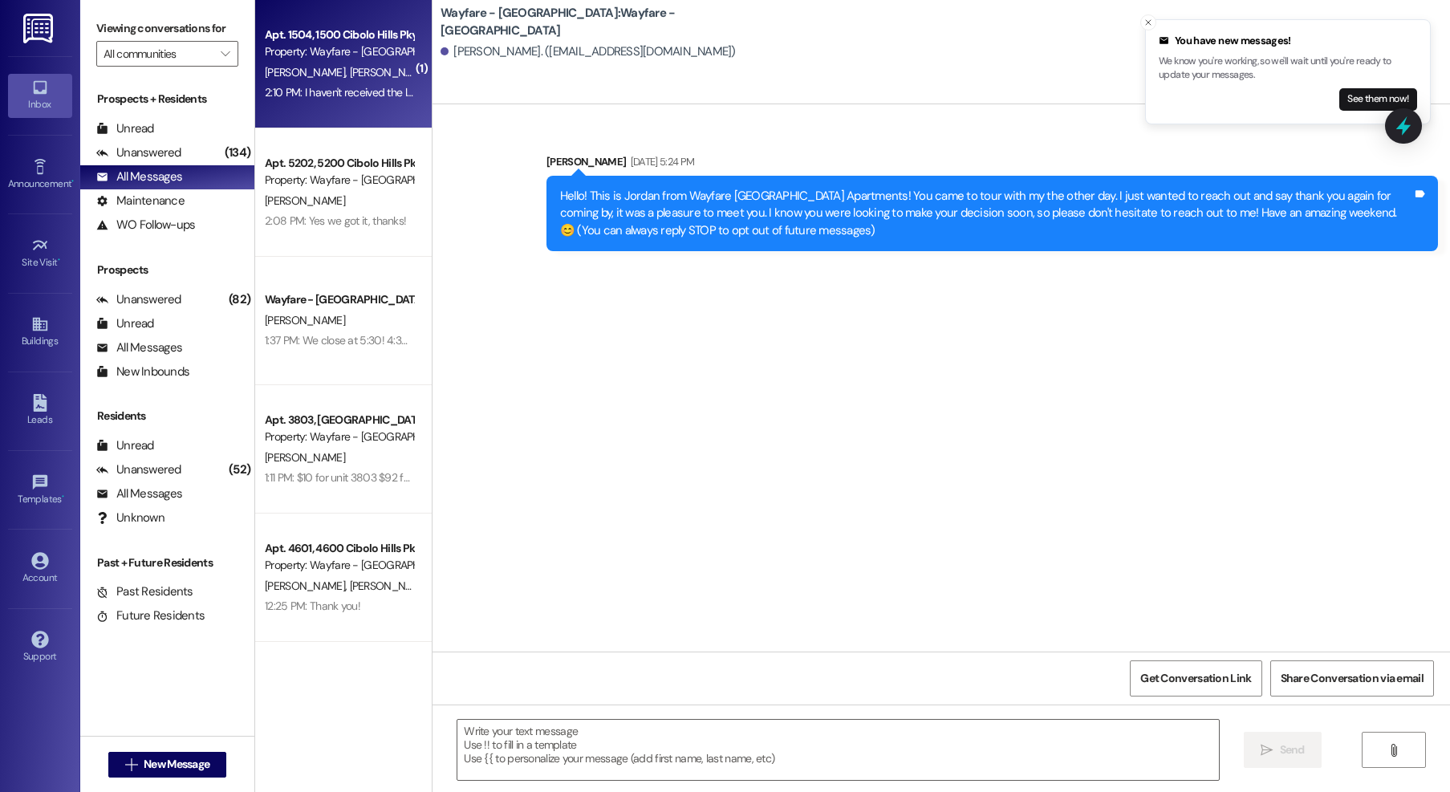
click at [323, 60] on div "Property: Wayfare - [GEOGRAPHIC_DATA]" at bounding box center [339, 51] width 148 height 17
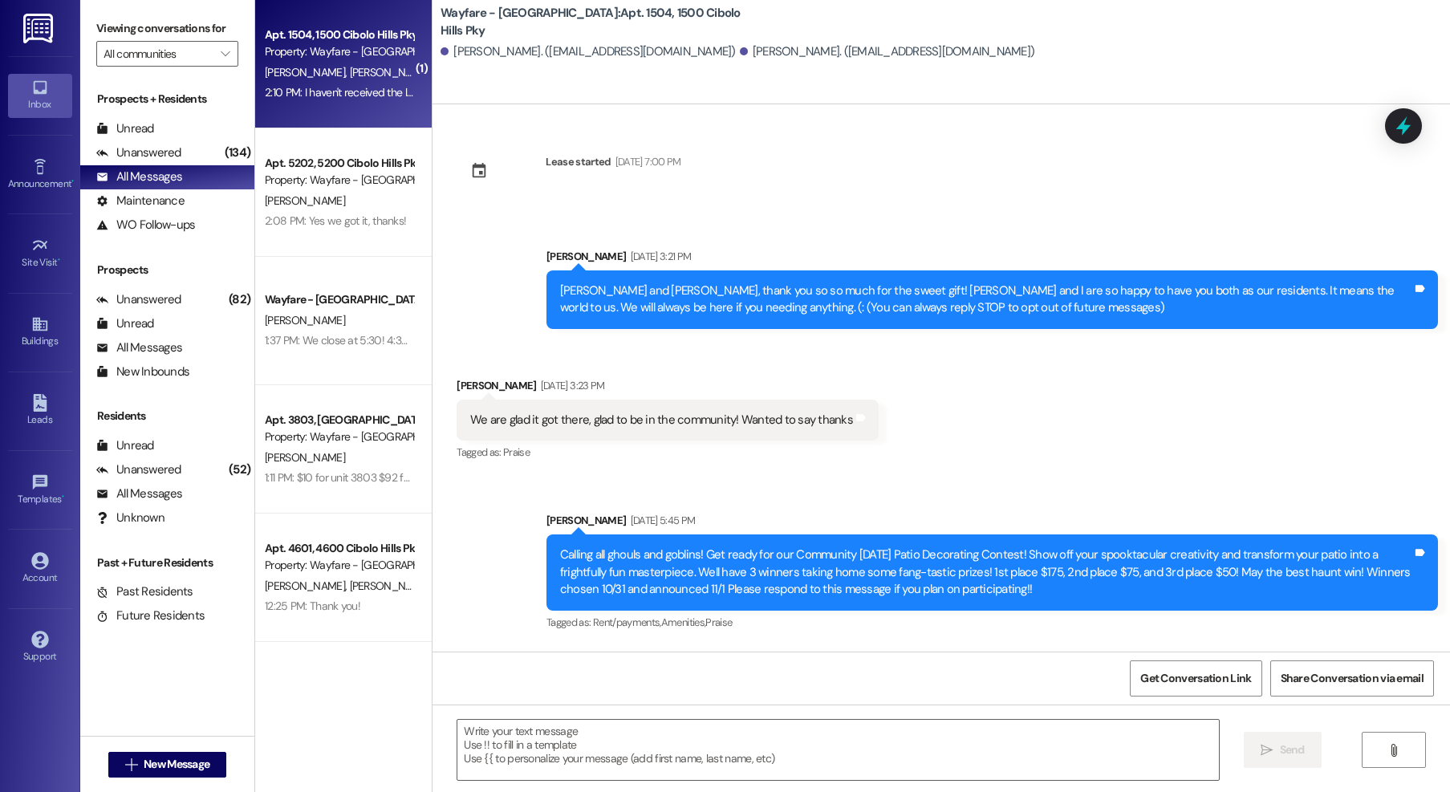
scroll to position [16446, 0]
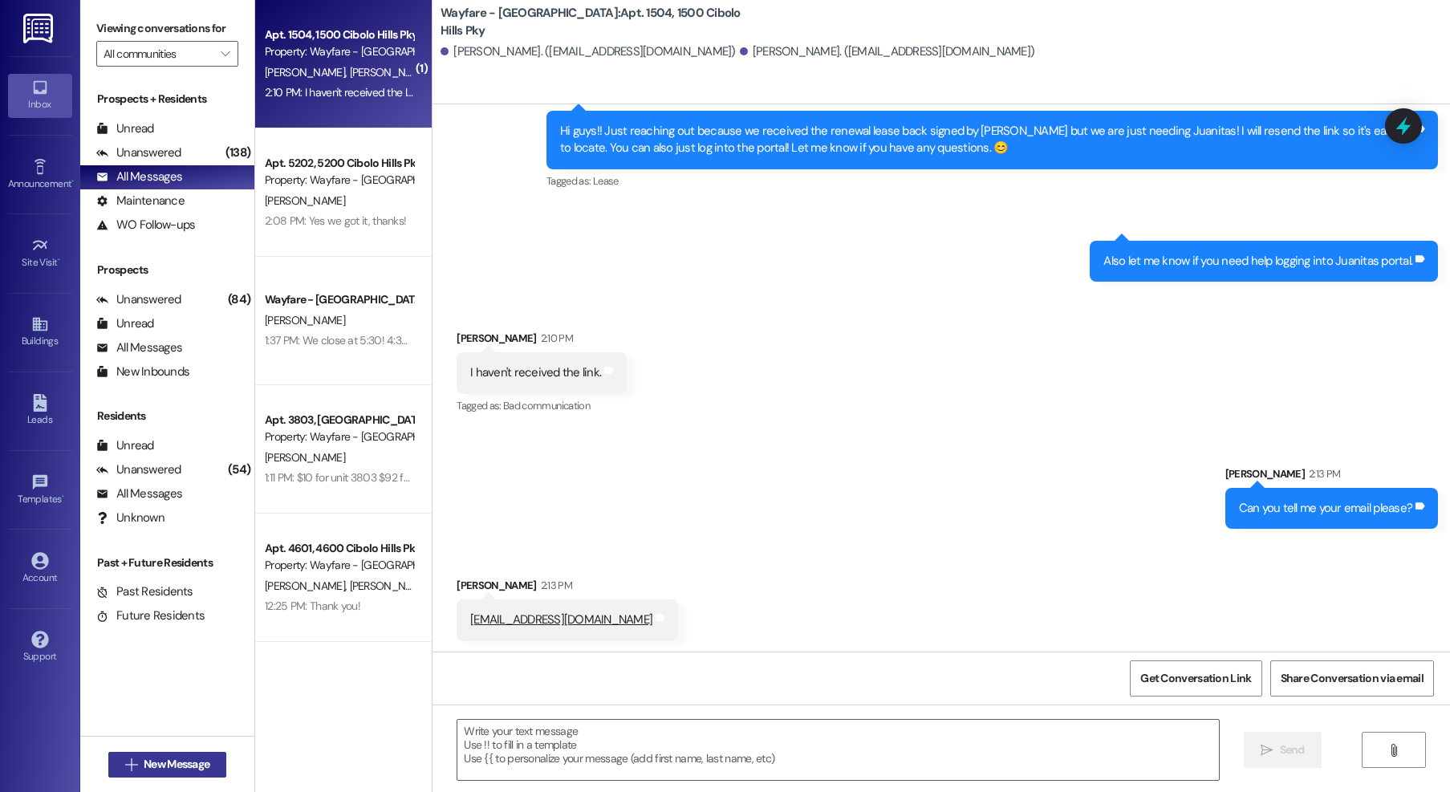
click at [128, 759] on icon "" at bounding box center [131, 764] width 12 height 13
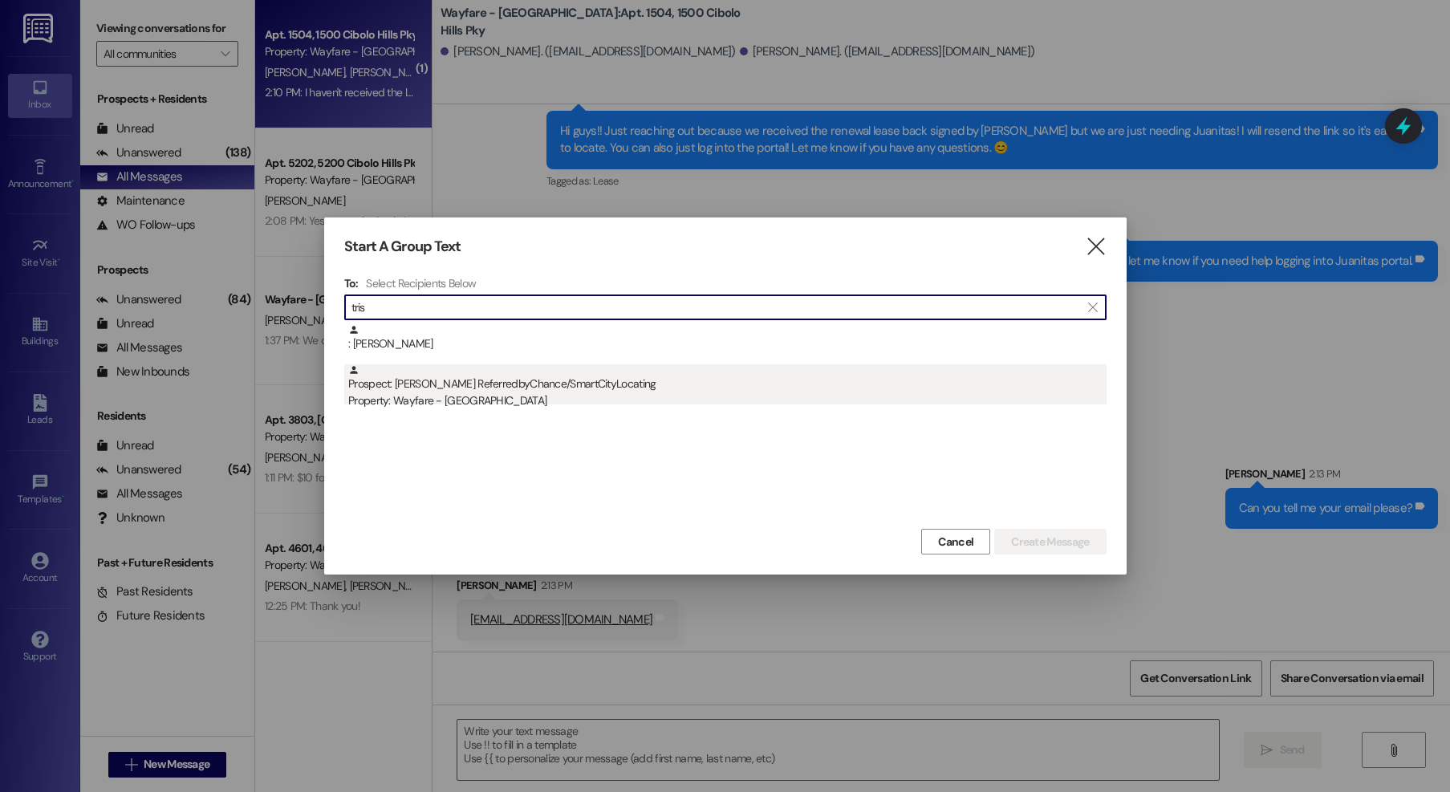
type input "tris"
click at [495, 389] on div "Prospect: Tristen Ofarrell ReferredbyChance/SmartCityLocating Property: Wayfare…" at bounding box center [727, 387] width 758 height 46
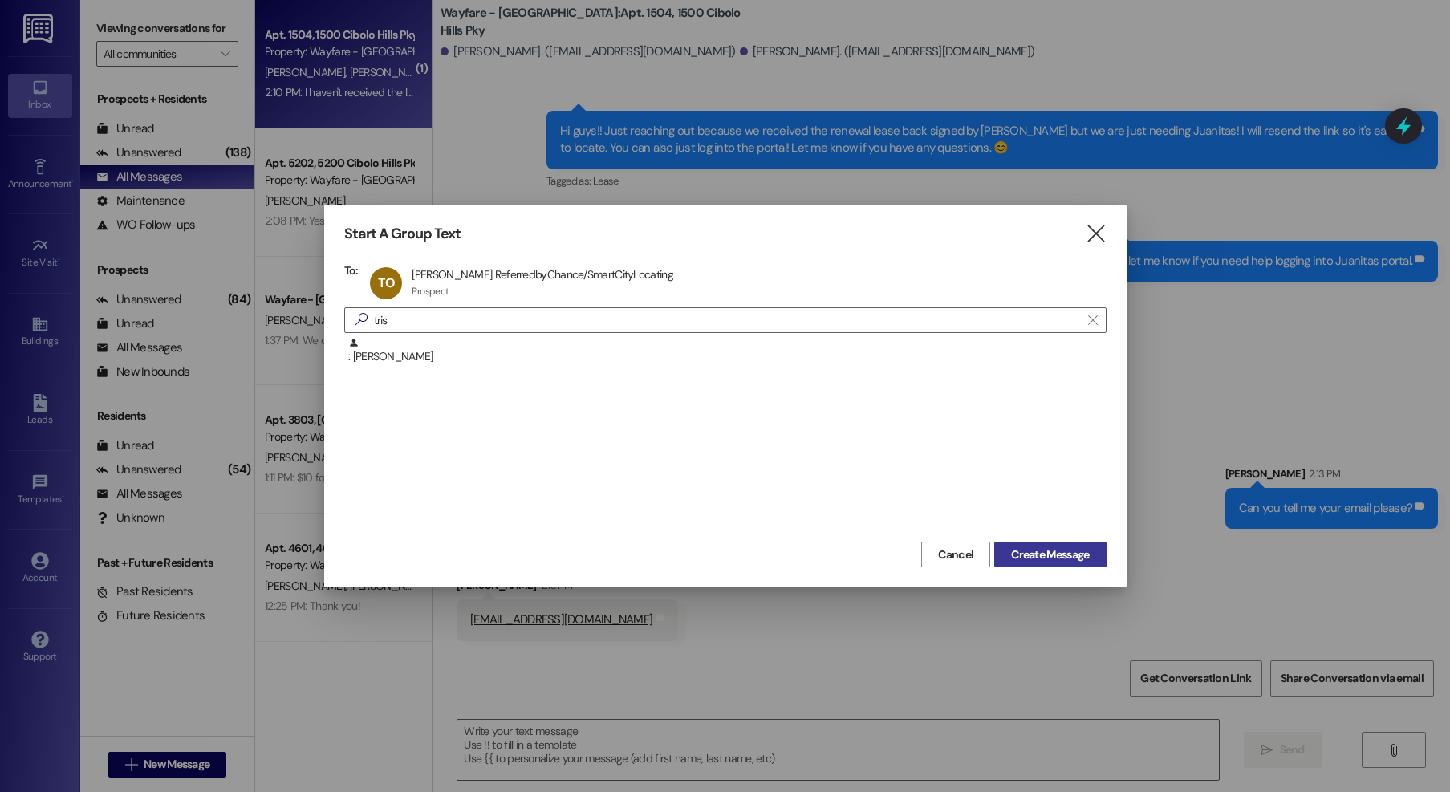
click at [1053, 553] on span "Create Message" at bounding box center [1050, 555] width 78 height 17
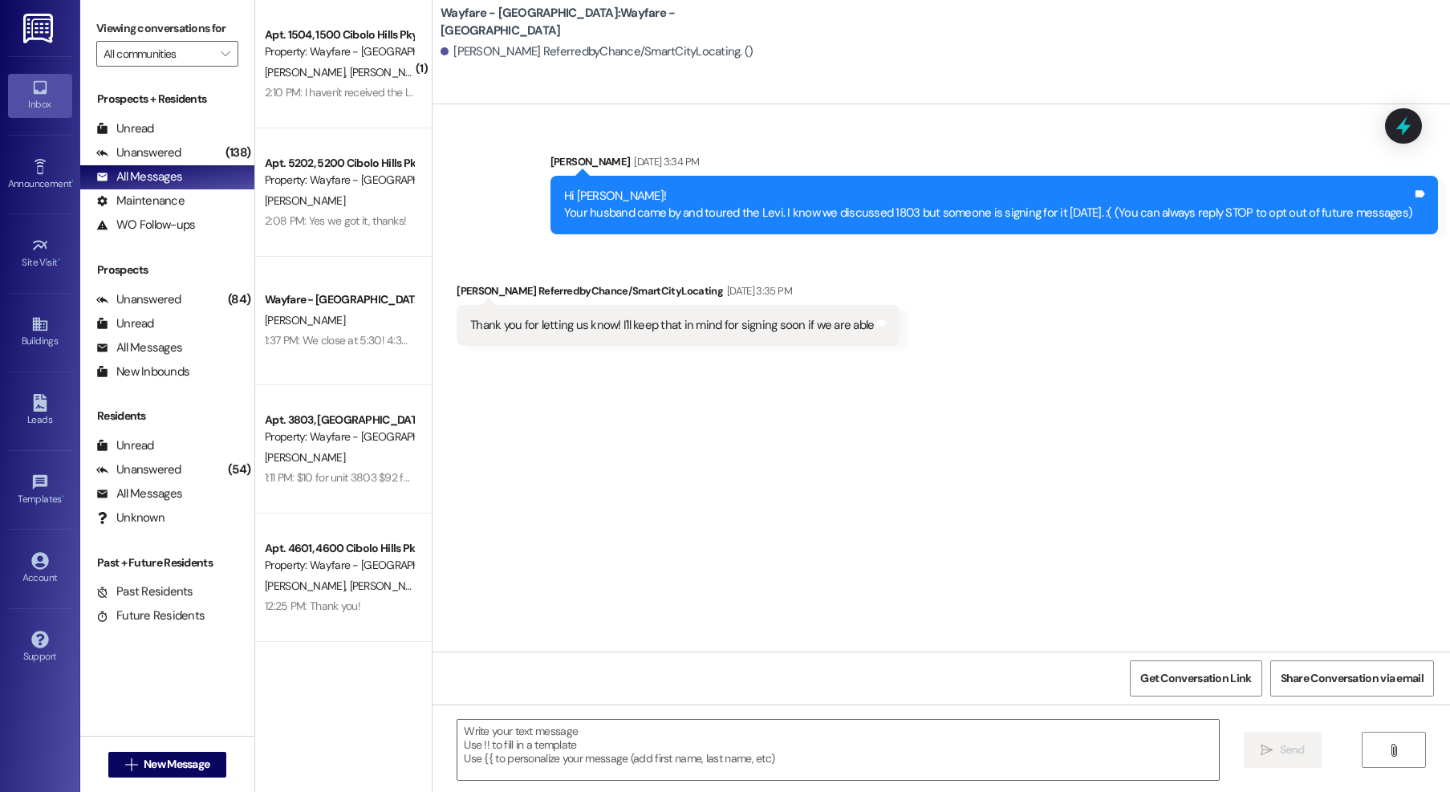
scroll to position [0, 0]
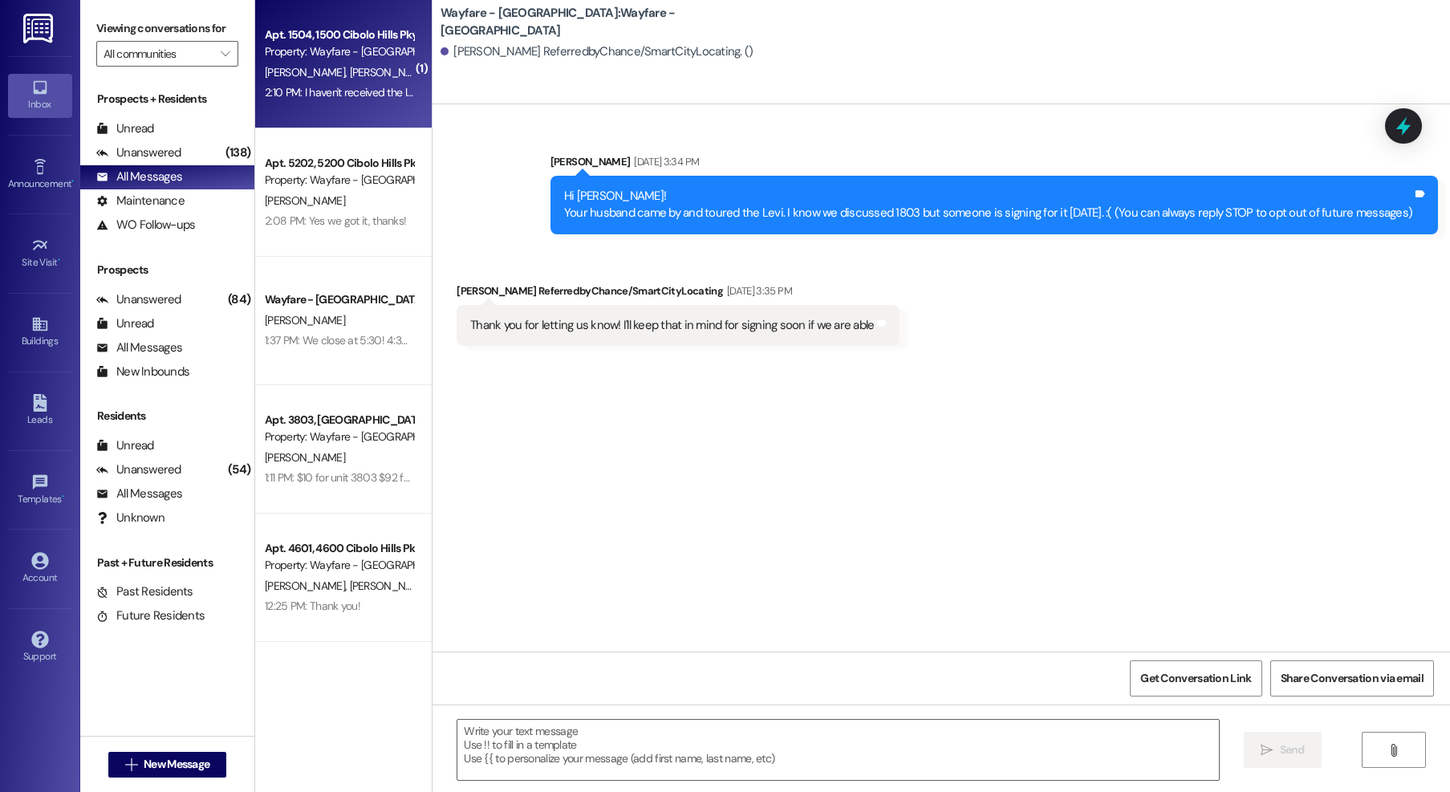
click at [333, 104] on div "Apt. 1504, 1500 Cibolo Hills Pky Property: Wayfare - Cibolo Hills J. Braud J. B…" at bounding box center [343, 64] width 177 height 128
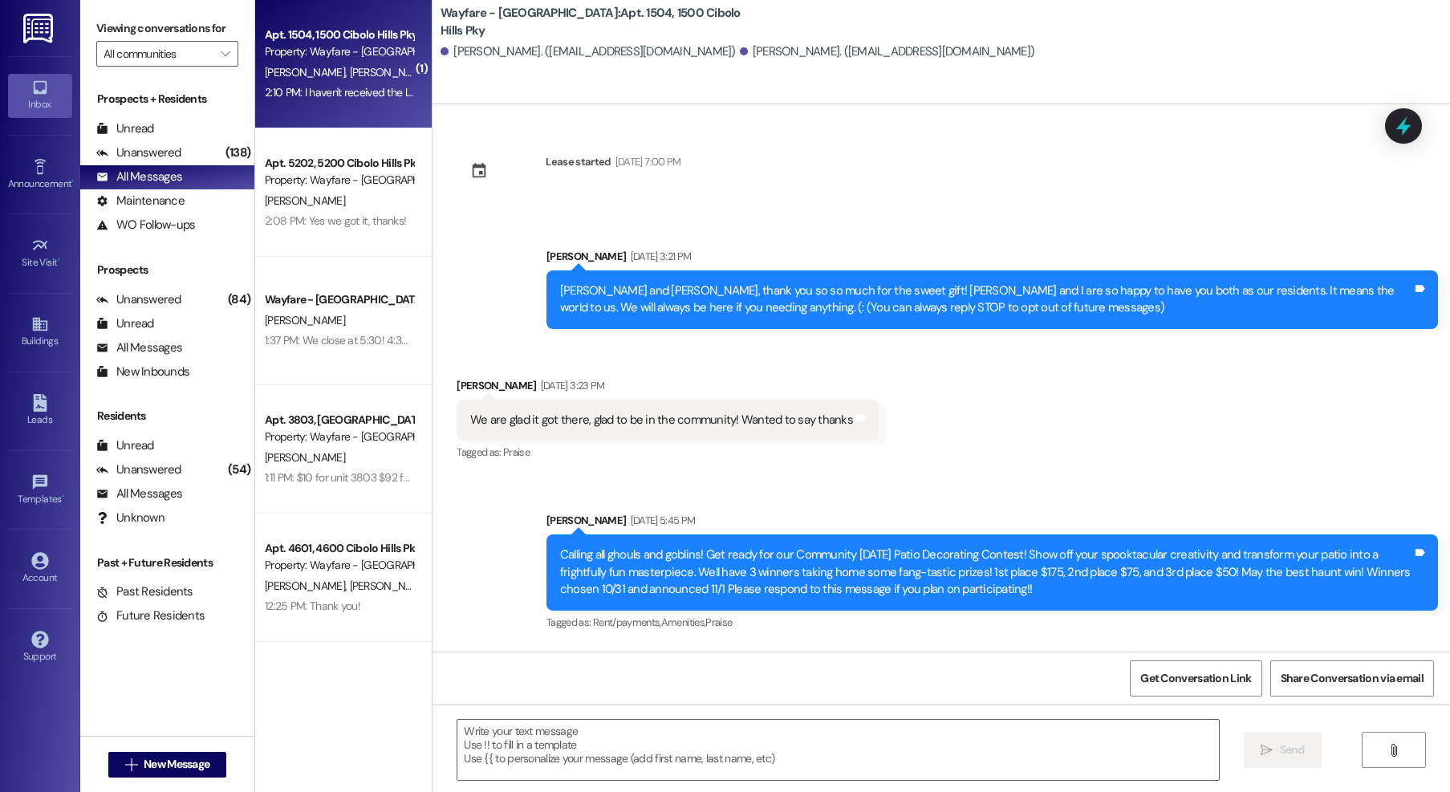
scroll to position [16446, 0]
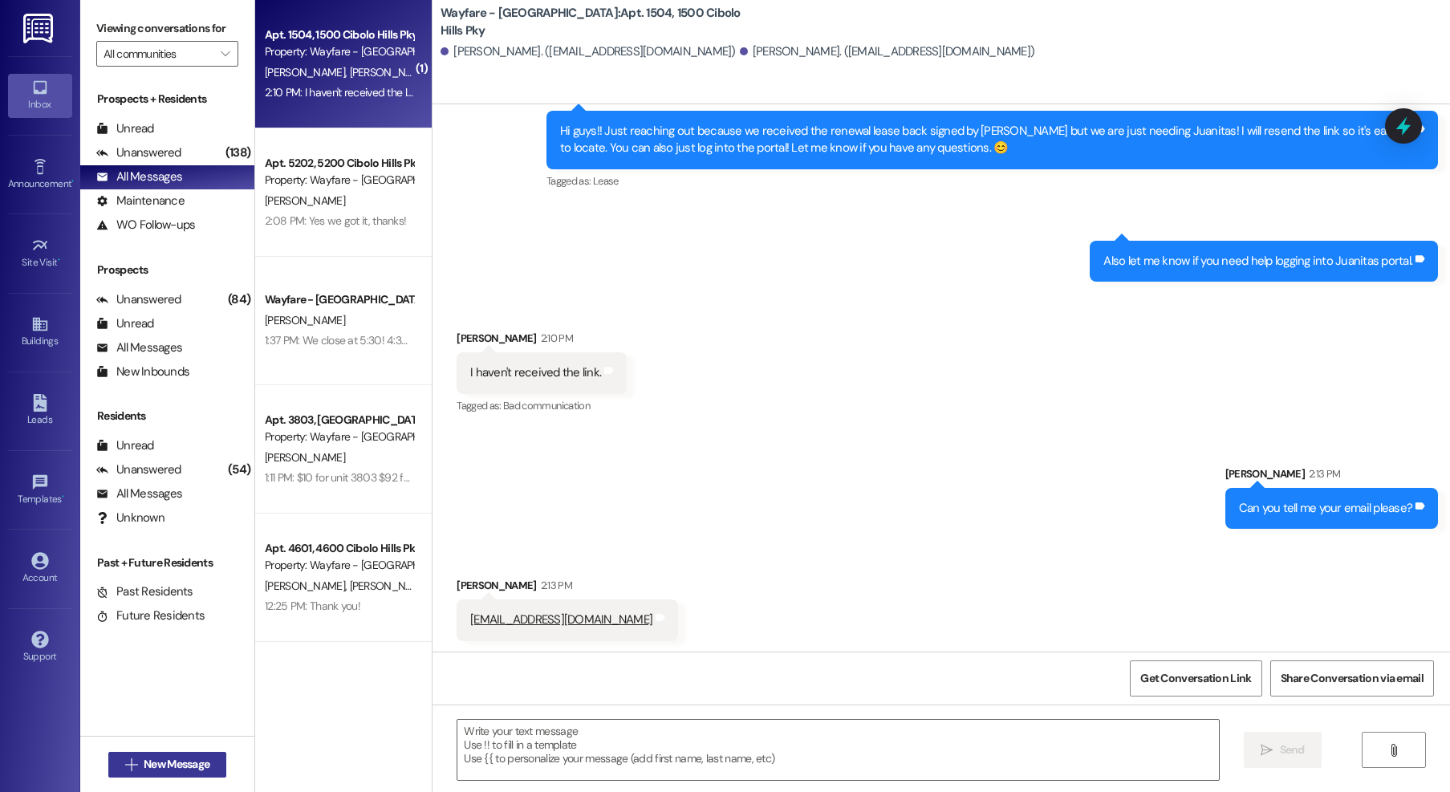
click at [186, 754] on button " New Message" at bounding box center [167, 765] width 119 height 26
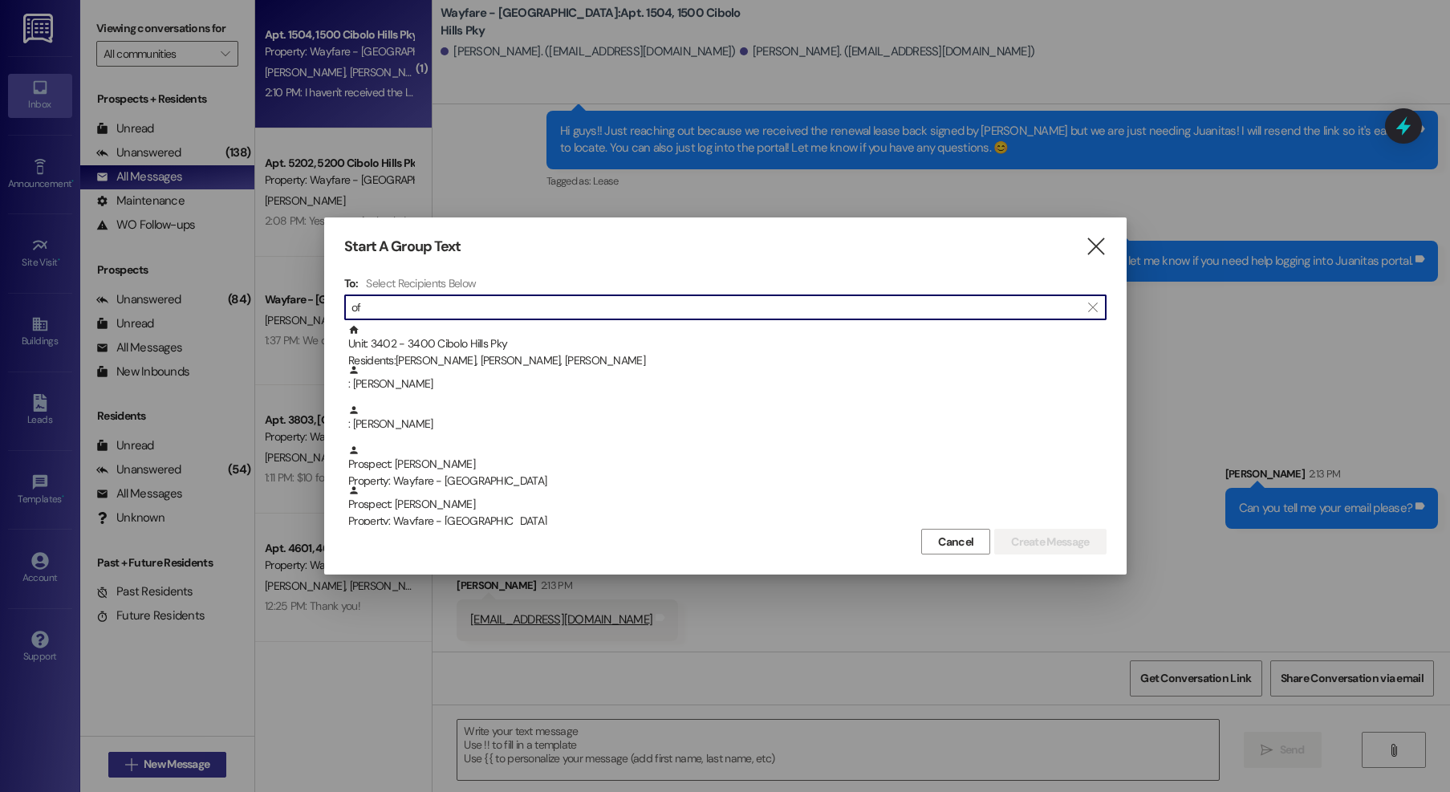
type input "o"
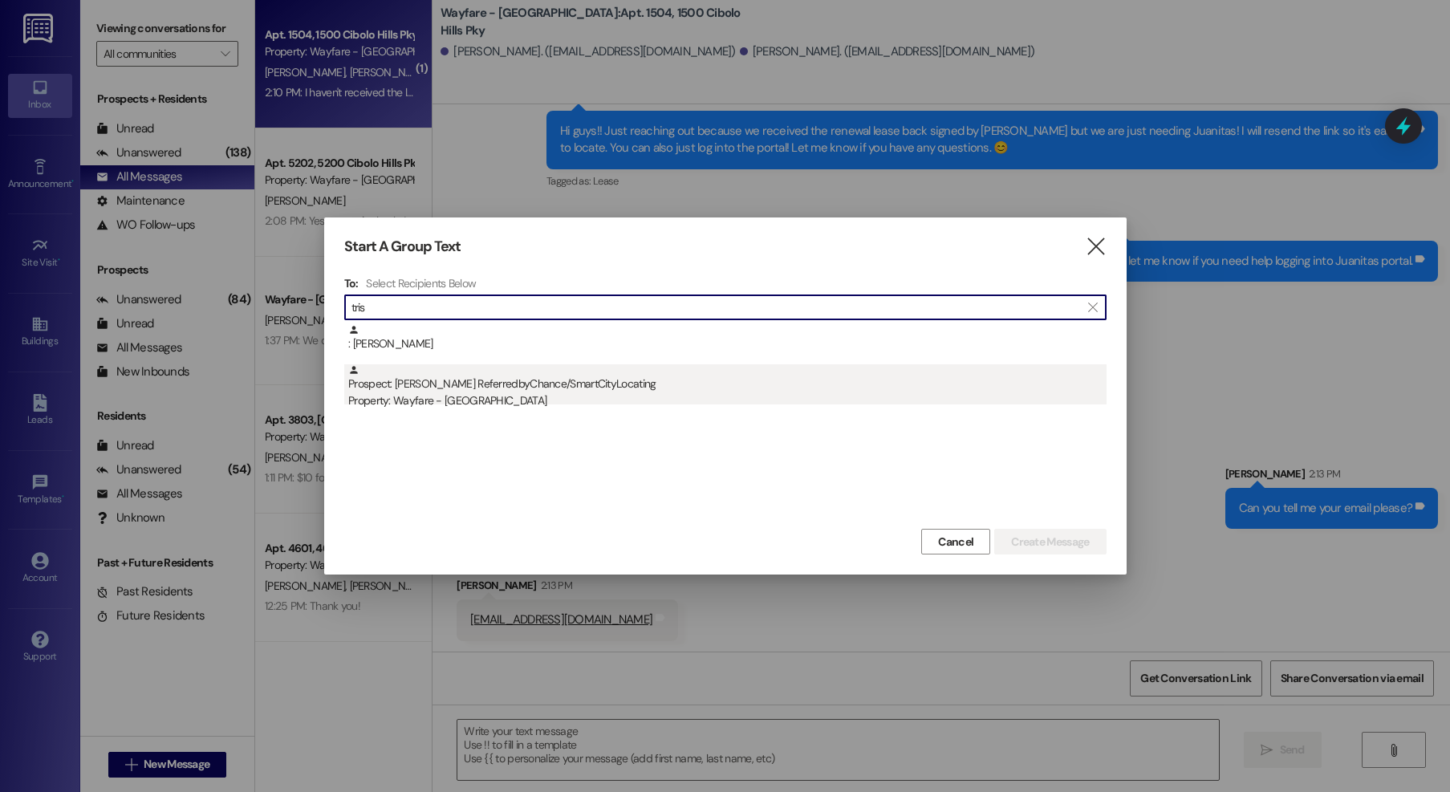
type input "tris"
click at [493, 400] on div "Property: Wayfare - [GEOGRAPHIC_DATA]" at bounding box center [727, 400] width 758 height 17
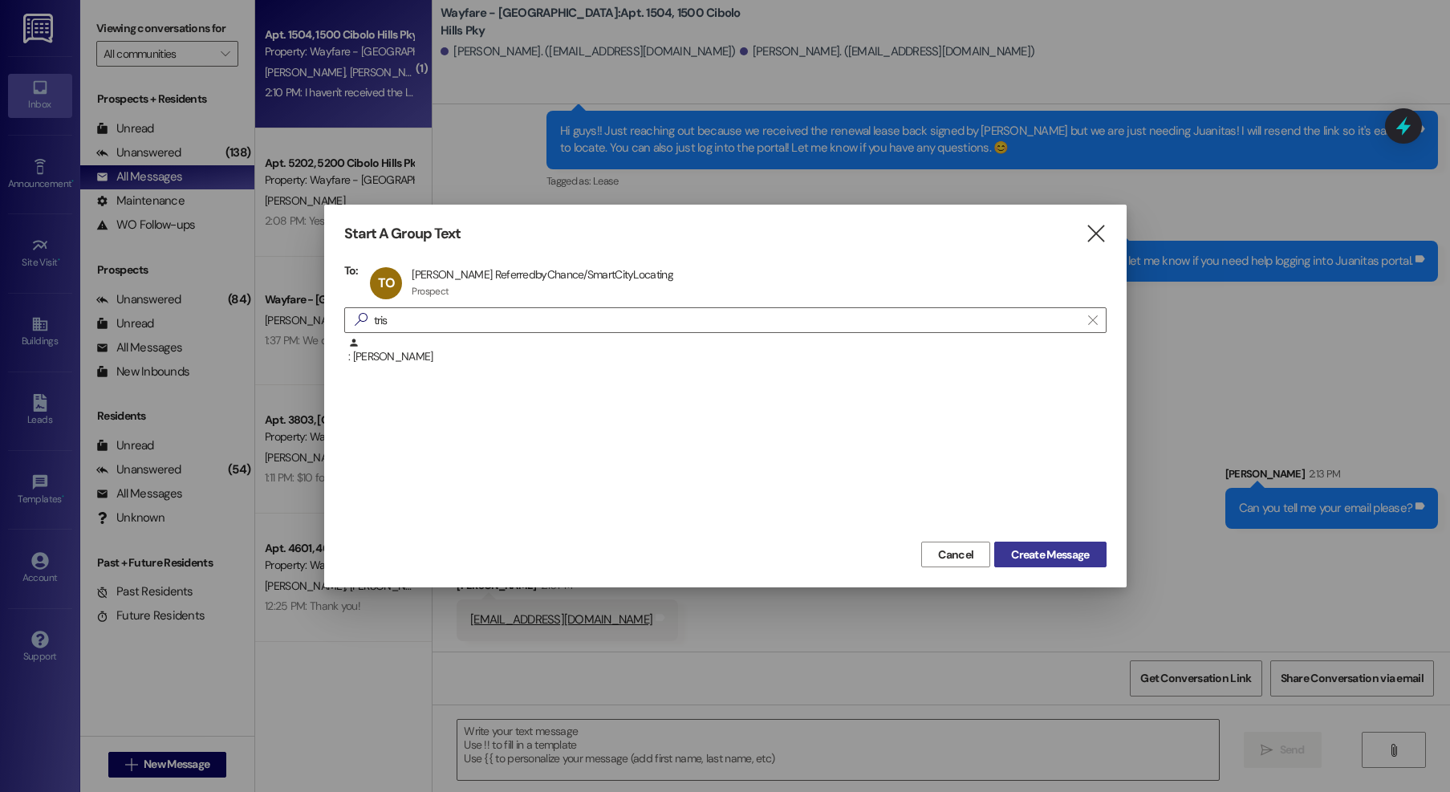
click at [1061, 553] on span "Create Message" at bounding box center [1050, 555] width 78 height 17
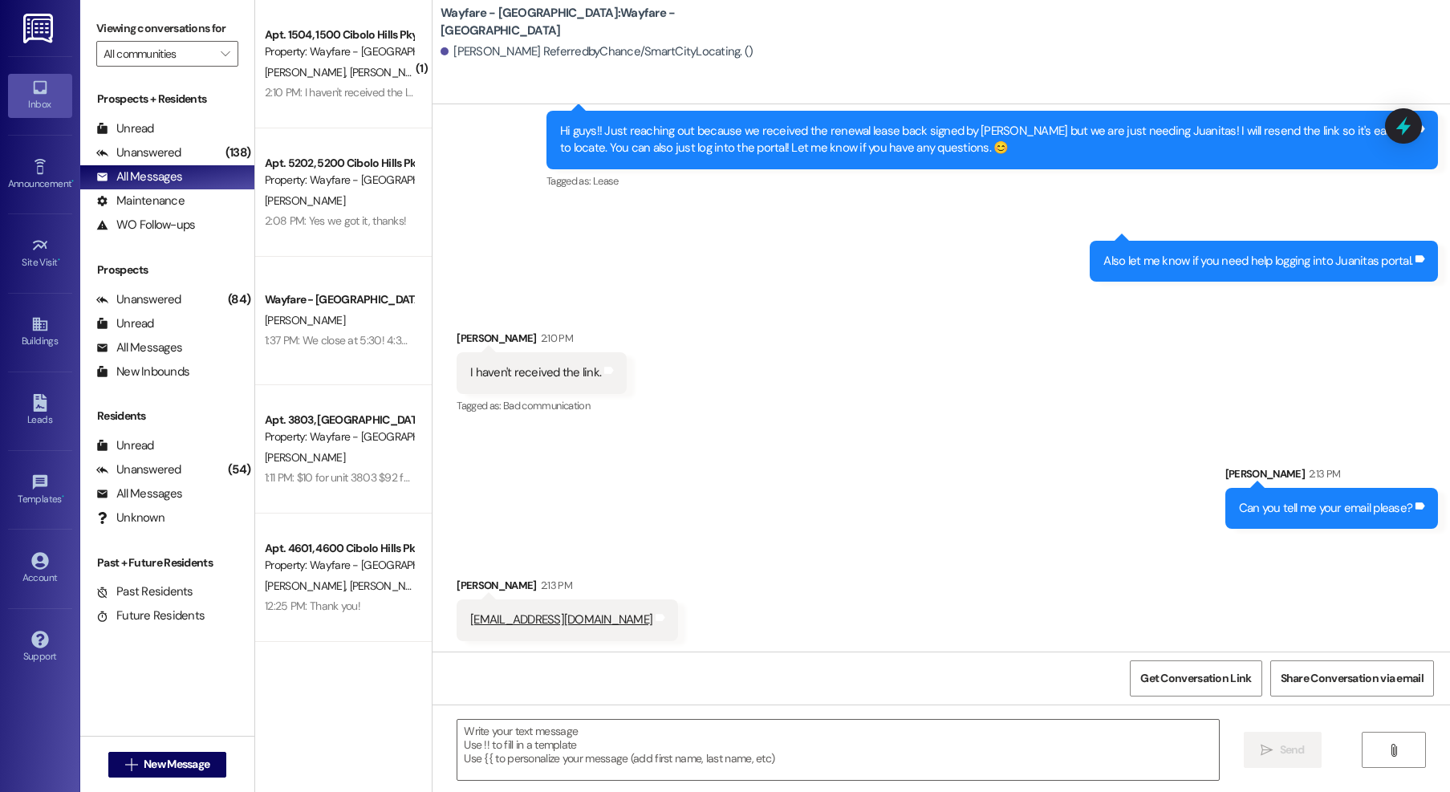
scroll to position [0, 0]
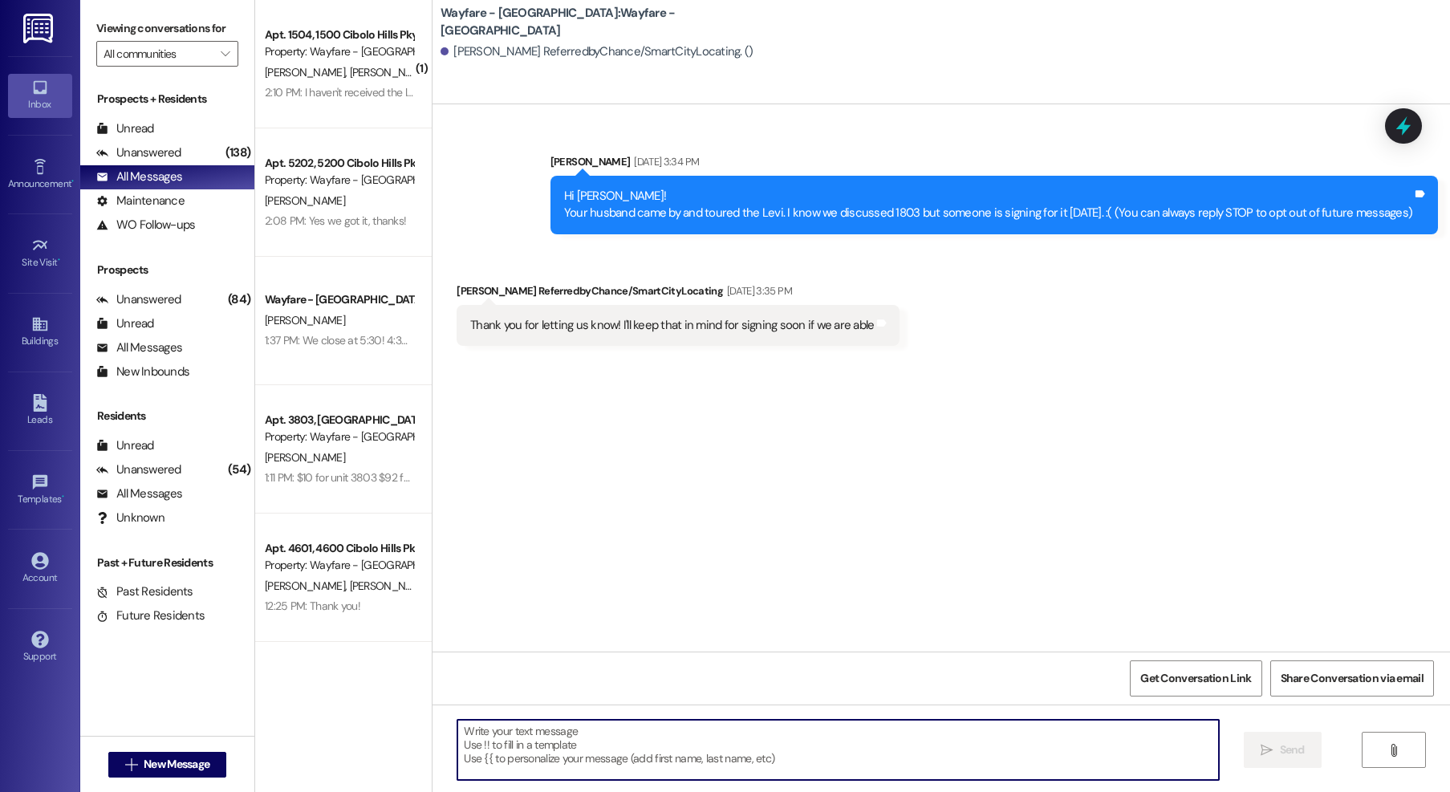
click at [694, 726] on textarea at bounding box center [838, 750] width 762 height 60
click at [589, 739] on textarea at bounding box center [838, 750] width 762 height 60
type textarea "T"
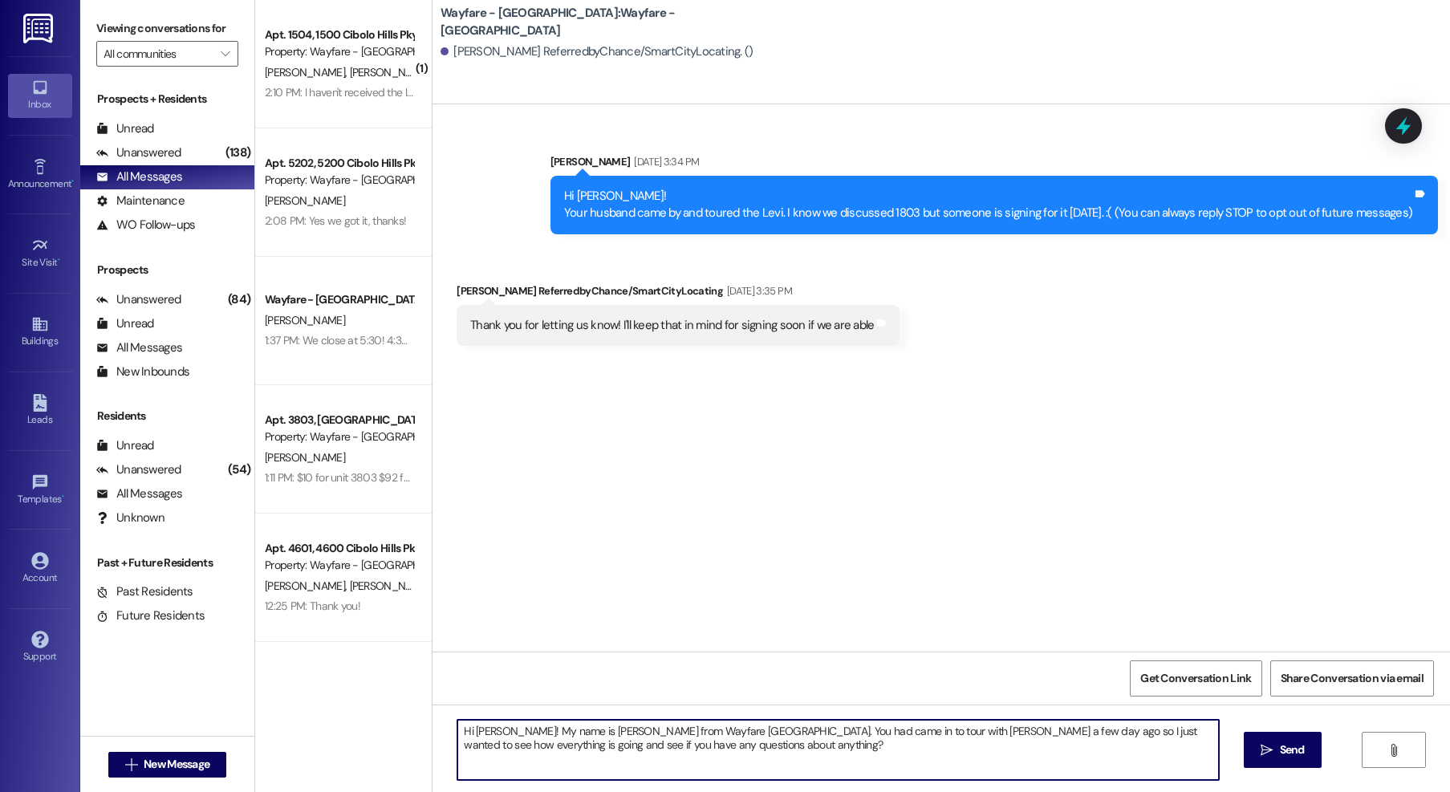
click at [942, 731] on textarea "Hi Tristen! My name is Jordan from Wayfare Cibolo Hills. You had came in to tou…" at bounding box center [838, 750] width 762 height 60
click at [955, 748] on textarea "Hi Tristen! My name is Jordan from Wayfare Cibolo Hills. You had came in to tou…" at bounding box center [838, 750] width 762 height 60
drag, startPoint x: 1053, startPoint y: 733, endPoint x: 947, endPoint y: 737, distance: 106.0
click at [947, 737] on textarea "Hi Tristen! My name is Jordan from Wayfare Cibolo Hills. You had came in to tou…" at bounding box center [838, 750] width 762 height 60
click at [998, 735] on textarea "Hi Tristen! My name is Jordan from Wayfare Cibolo Hills. You had came in to tou…" at bounding box center [838, 750] width 762 height 60
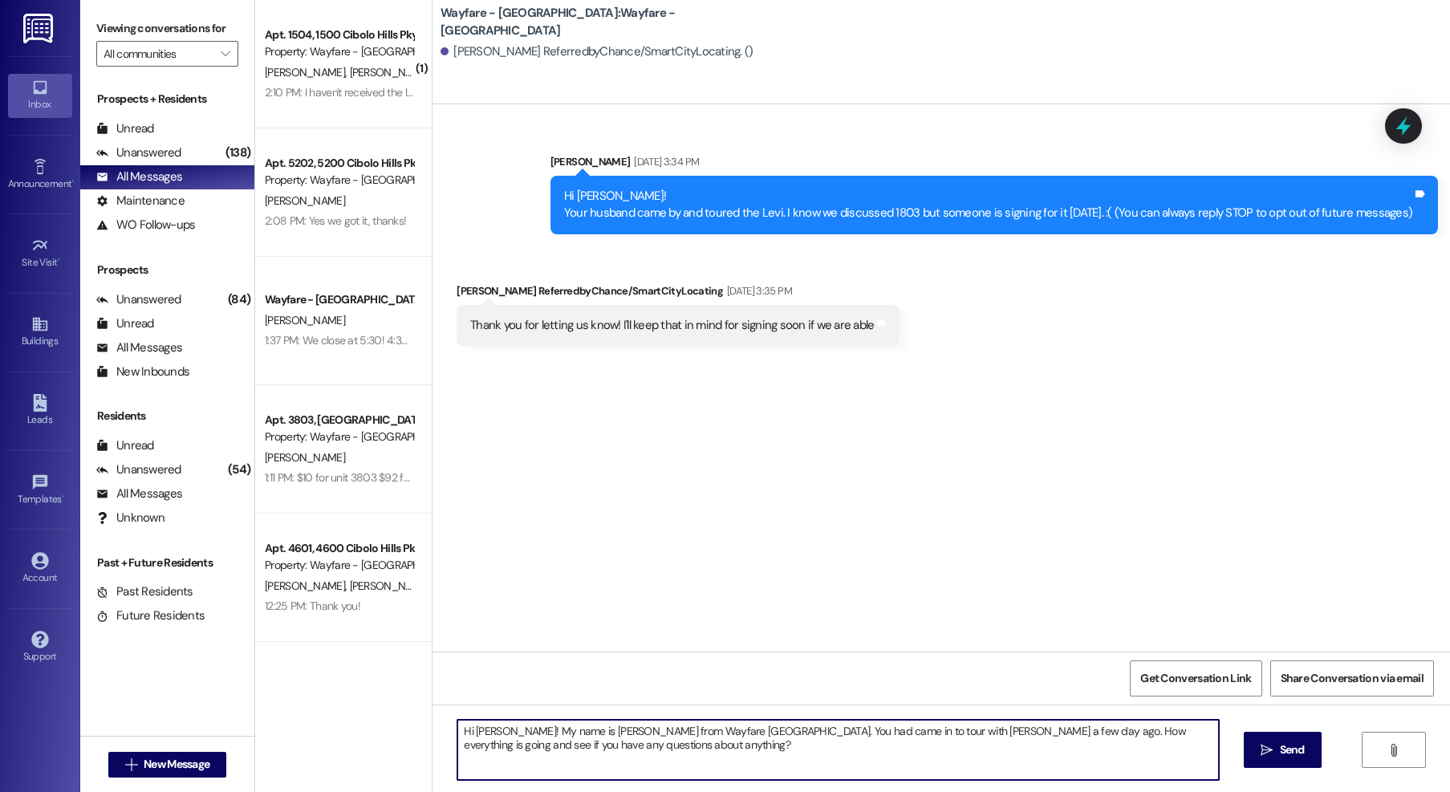
click at [1124, 755] on textarea "Hi Tristen! My name is Jordan from Wayfare Cibolo Hills. You had came in to tou…" at bounding box center [838, 750] width 762 height 60
drag, startPoint x: 1076, startPoint y: 733, endPoint x: 969, endPoint y: 733, distance: 107.5
click at [969, 733] on textarea "Hi Tristen! My name is Jordan from Wayfare Cibolo Hills. You had came in to tou…" at bounding box center [838, 750] width 762 height 60
click at [1067, 756] on textarea "Hi Tristen! My name is Jordan from Wayfare Cibolo Hills. You had came in to tou…" at bounding box center [838, 750] width 762 height 60
click at [1058, 737] on textarea "Hi Tristen! My name is Jordan from Wayfare Cibolo Hills. You had came in to tou…" at bounding box center [838, 750] width 762 height 60
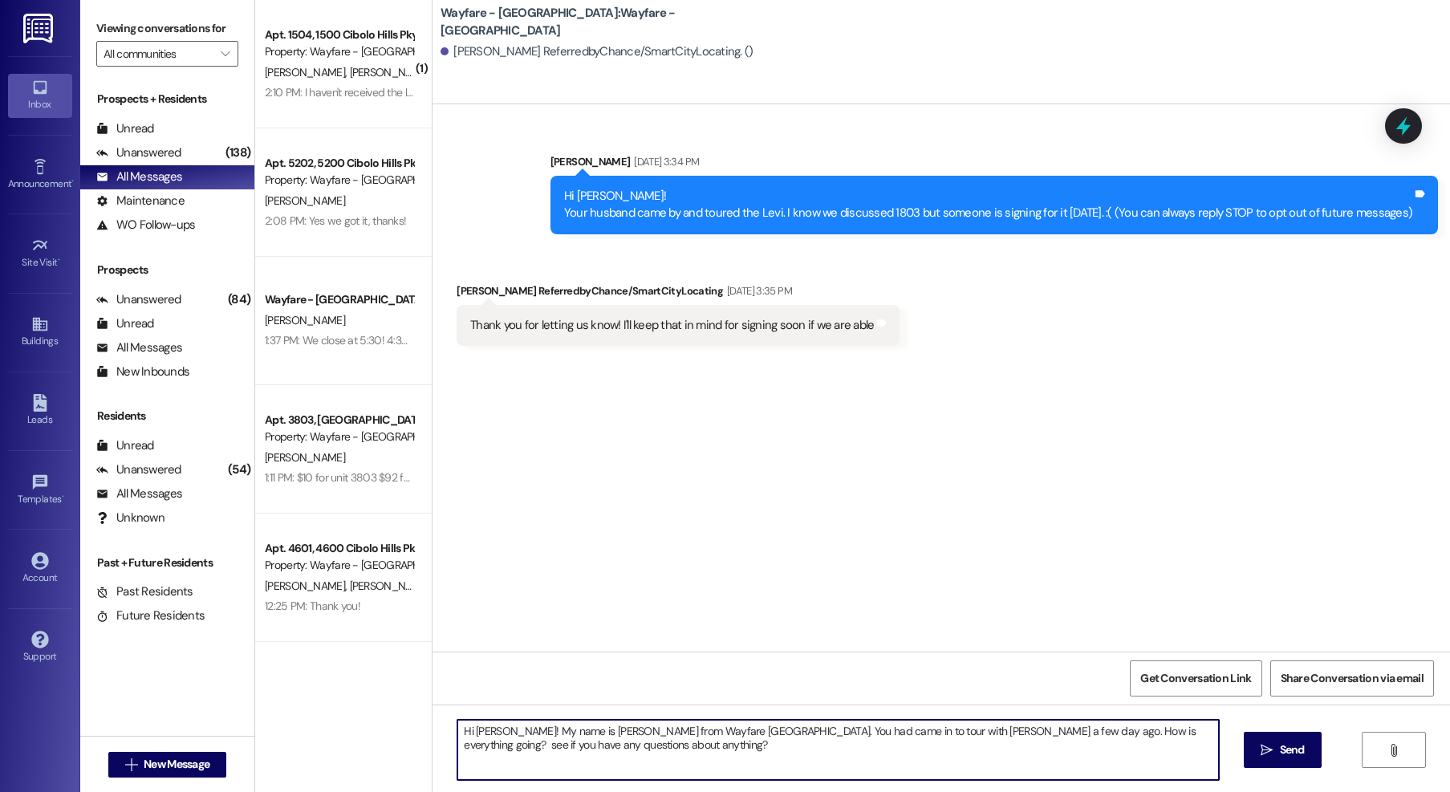
drag, startPoint x: 1091, startPoint y: 734, endPoint x: 1069, endPoint y: 734, distance: 21.7
click at [1069, 734] on textarea "Hi Tristen! My name is Jordan from Wayfare Cibolo Hills. You had came in to tou…" at bounding box center [838, 750] width 762 height 60
type textarea "Hi Tristen! My name is Jordan from Wayfare Cibolo Hills. You had came in to tou…"
click at [1280, 752] on span "Send" at bounding box center [1292, 750] width 25 height 17
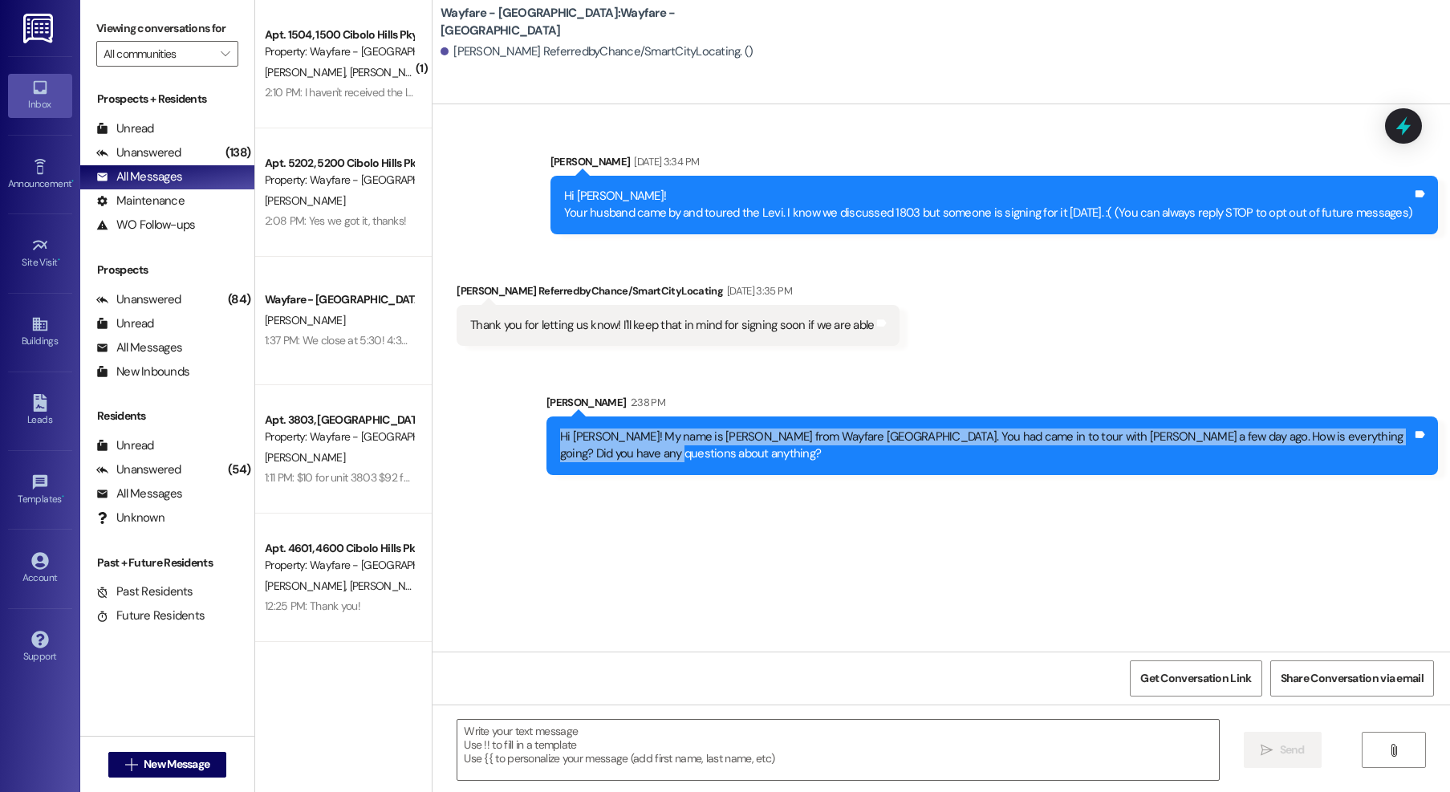
drag, startPoint x: 606, startPoint y: 459, endPoint x: 543, endPoint y: 433, distance: 67.7
click at [534, 433] on div "Sent via SMS Jordan Arnold 2:38 PM Hi Tristen! My name is Jordan from Wayfare C…" at bounding box center [992, 434] width 916 height 105
copy div "Hi Tristen! My name is Jordan from Wayfare Cibolo Hills. You had came in to tou…"
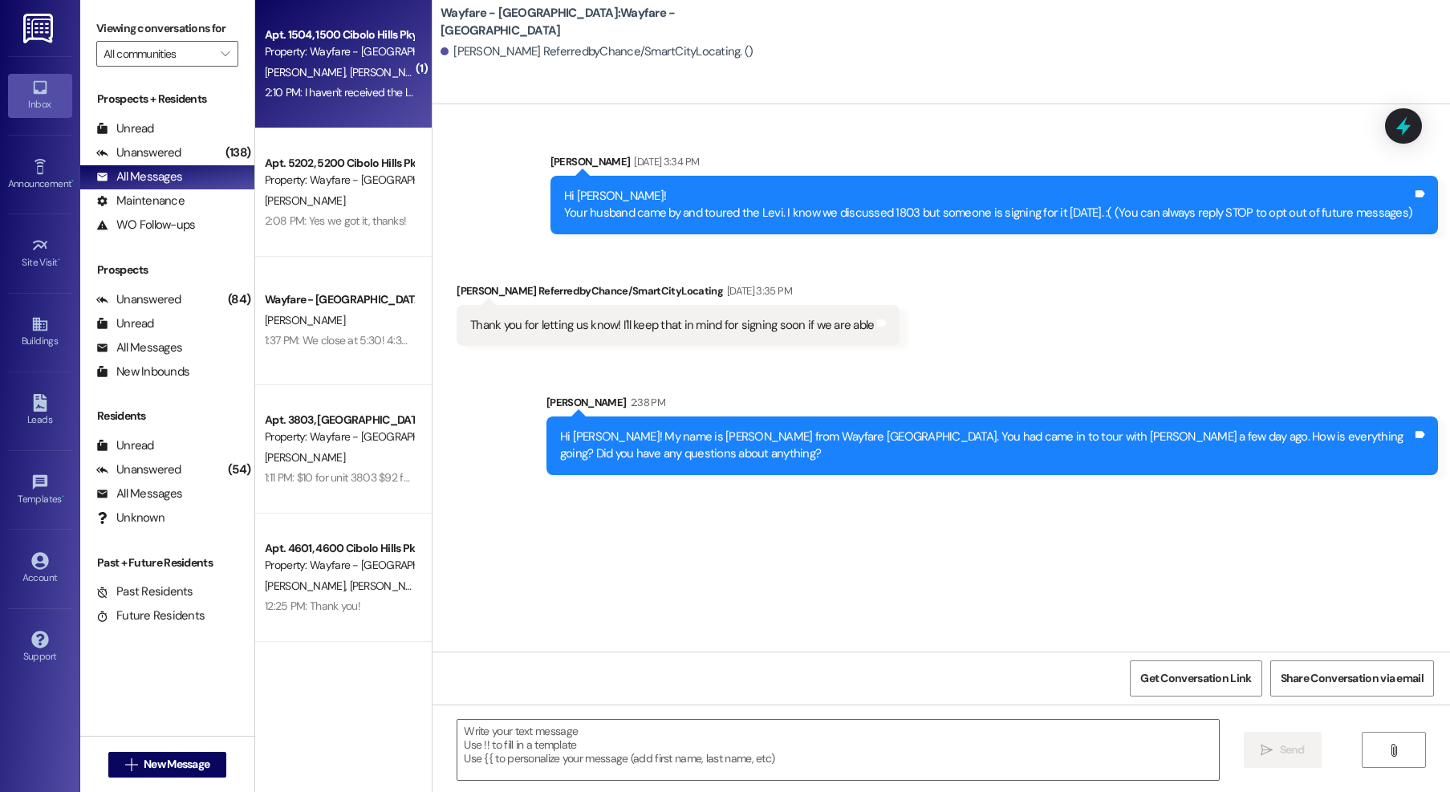
click at [368, 98] on div "2:10 PM: I haven't received the link. 2:10 PM: I haven't received the link." at bounding box center [343, 92] width 156 height 14
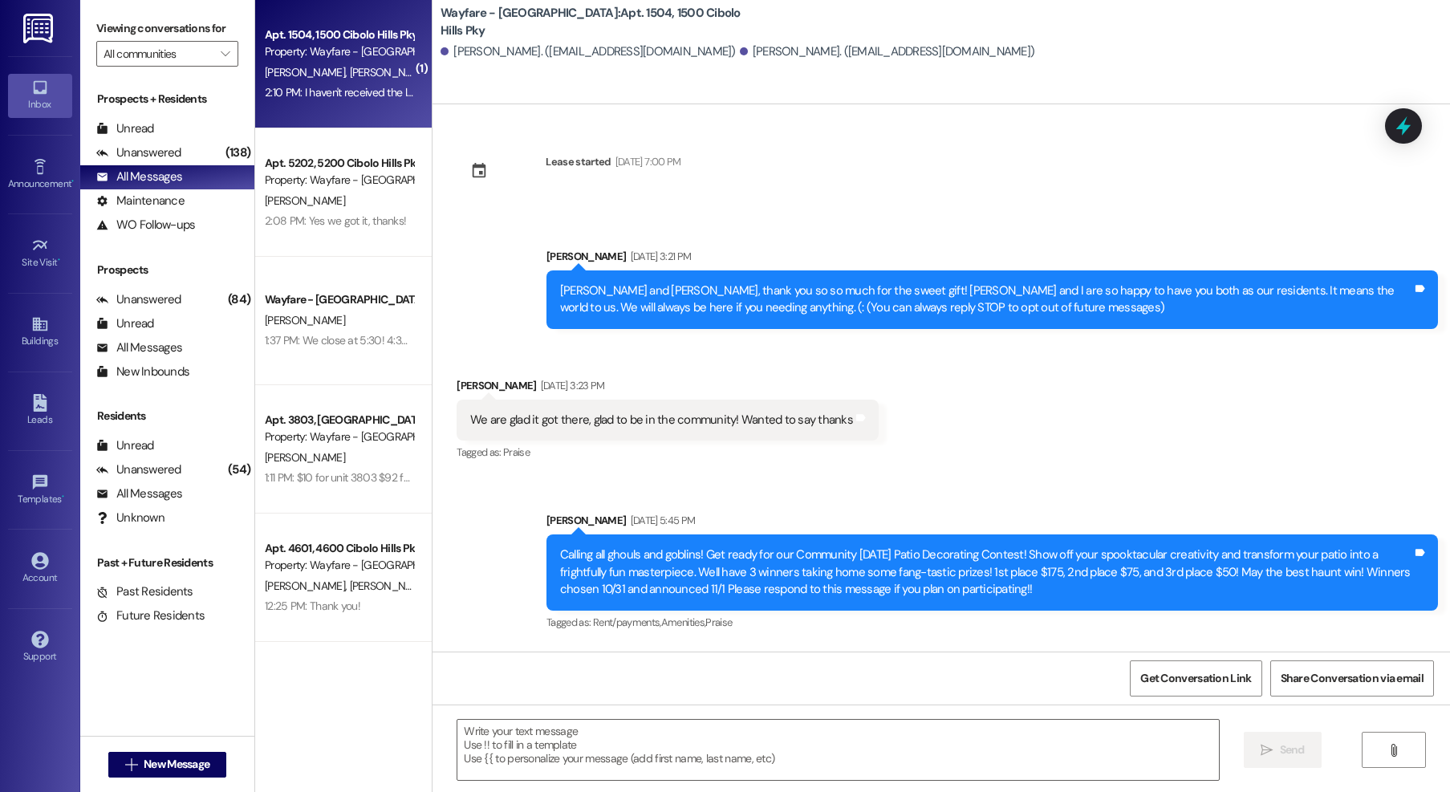
scroll to position [16446, 0]
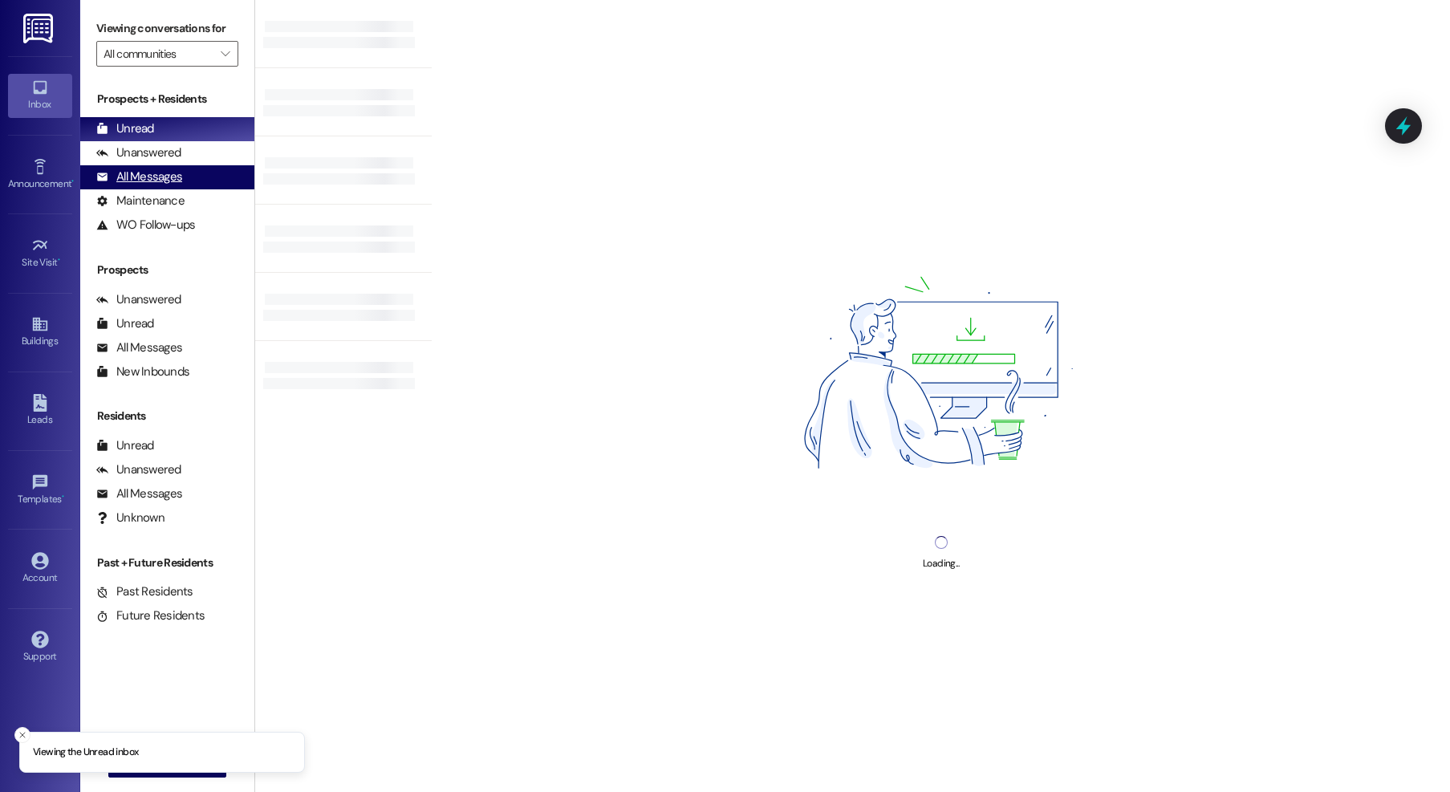
click at [187, 189] on div "All Messages (undefined)" at bounding box center [167, 177] width 174 height 24
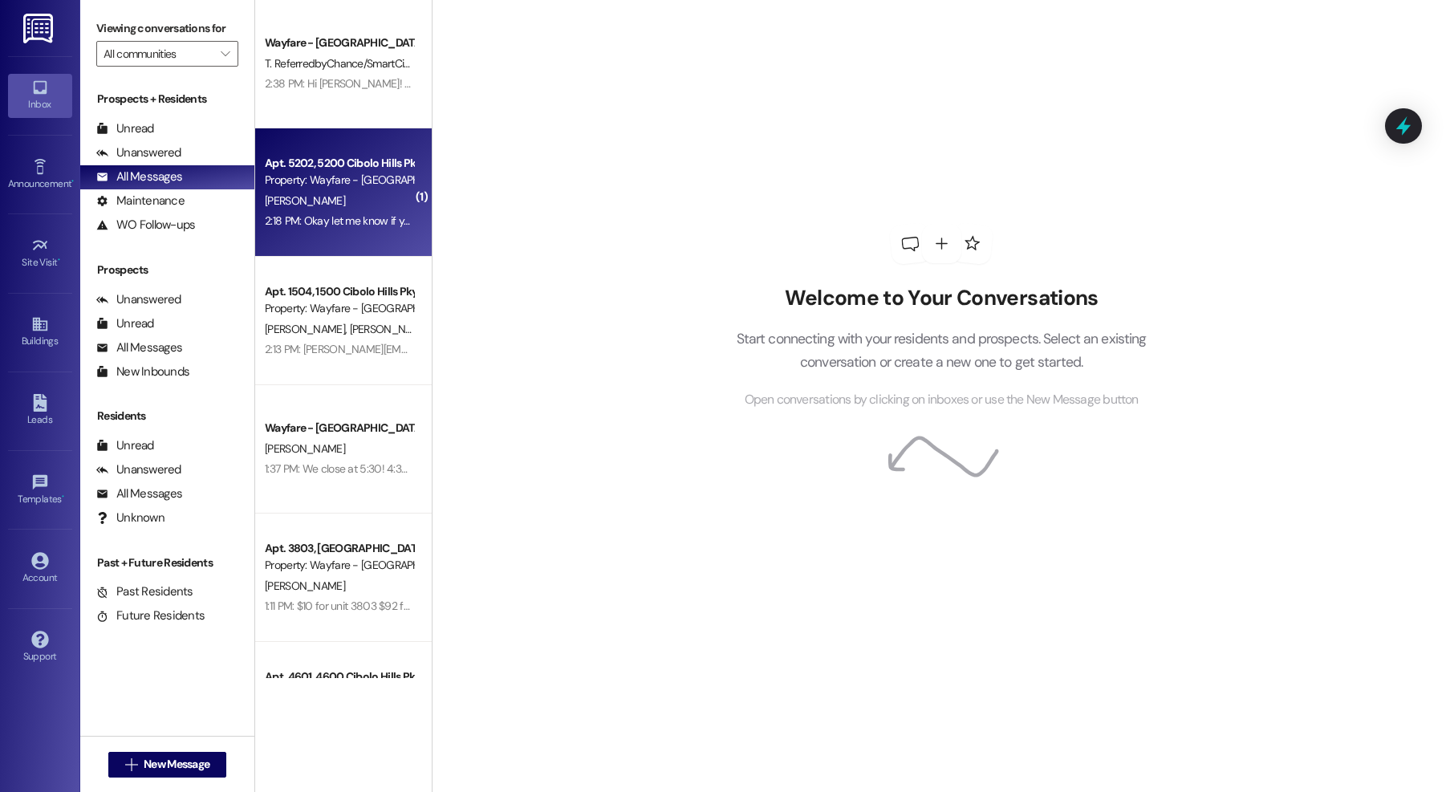
click at [264, 210] on div "[PERSON_NAME]" at bounding box center [339, 201] width 152 height 20
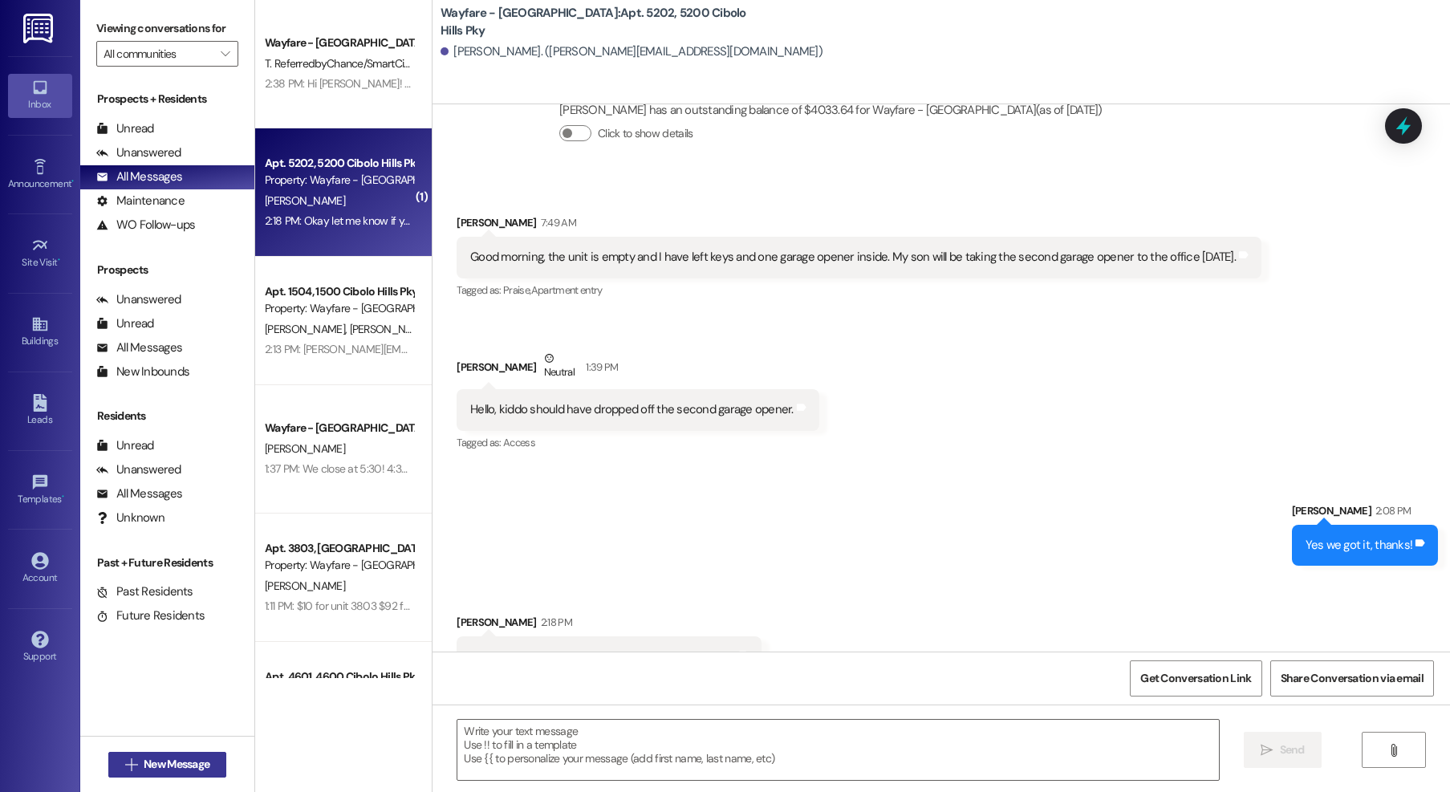
click at [176, 772] on span "New Message" at bounding box center [177, 764] width 66 height 17
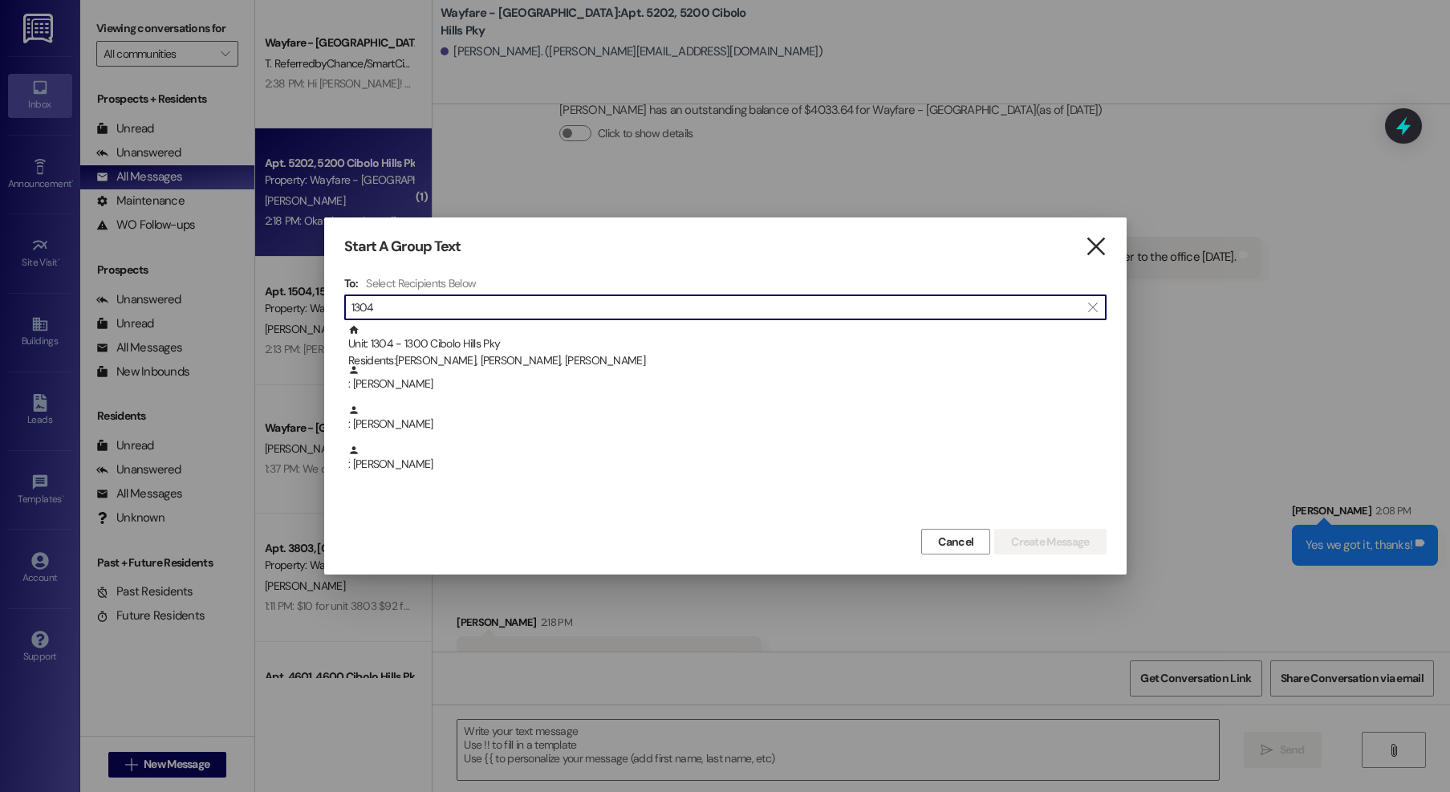
type input "1304"
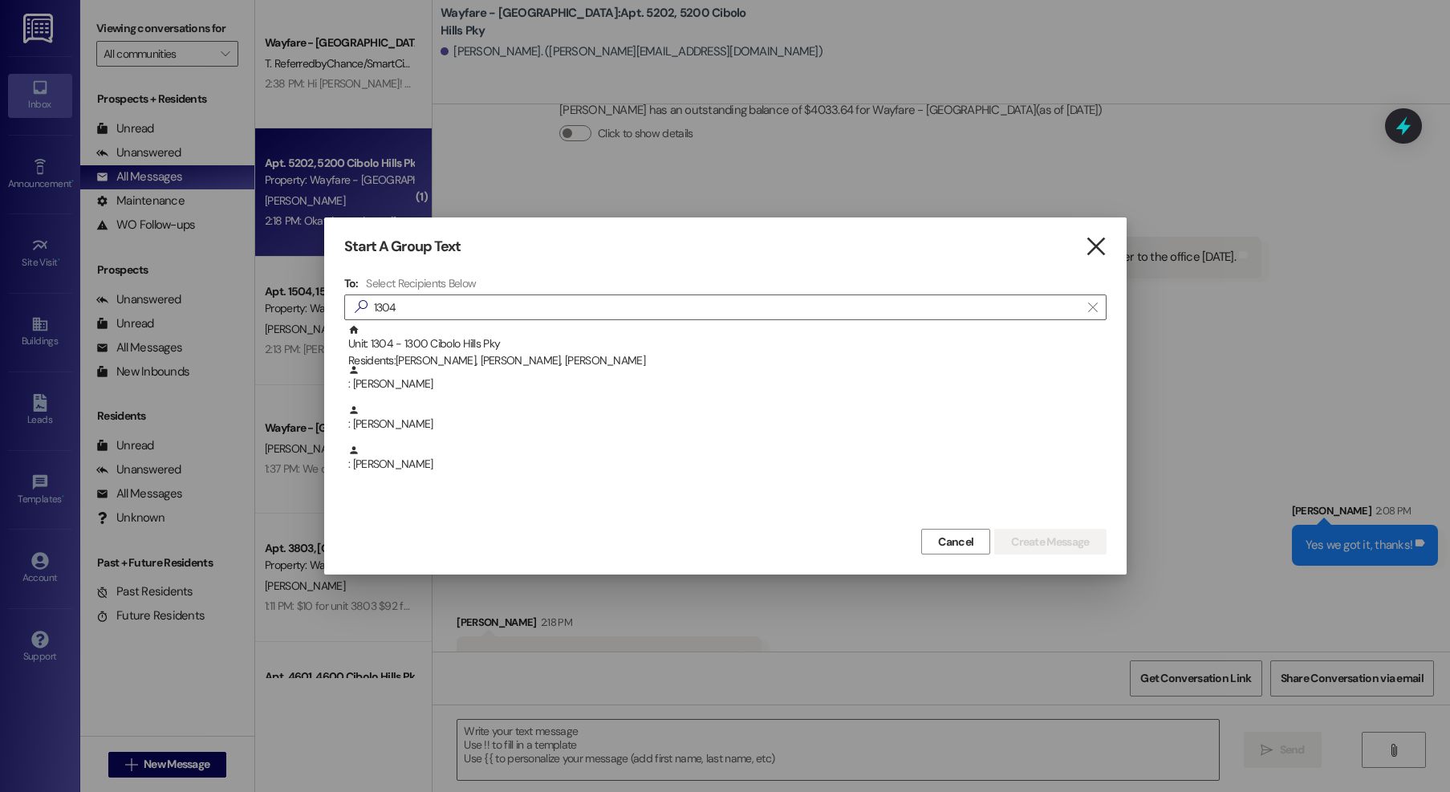
click at [1095, 250] on icon "" at bounding box center [1096, 246] width 22 height 17
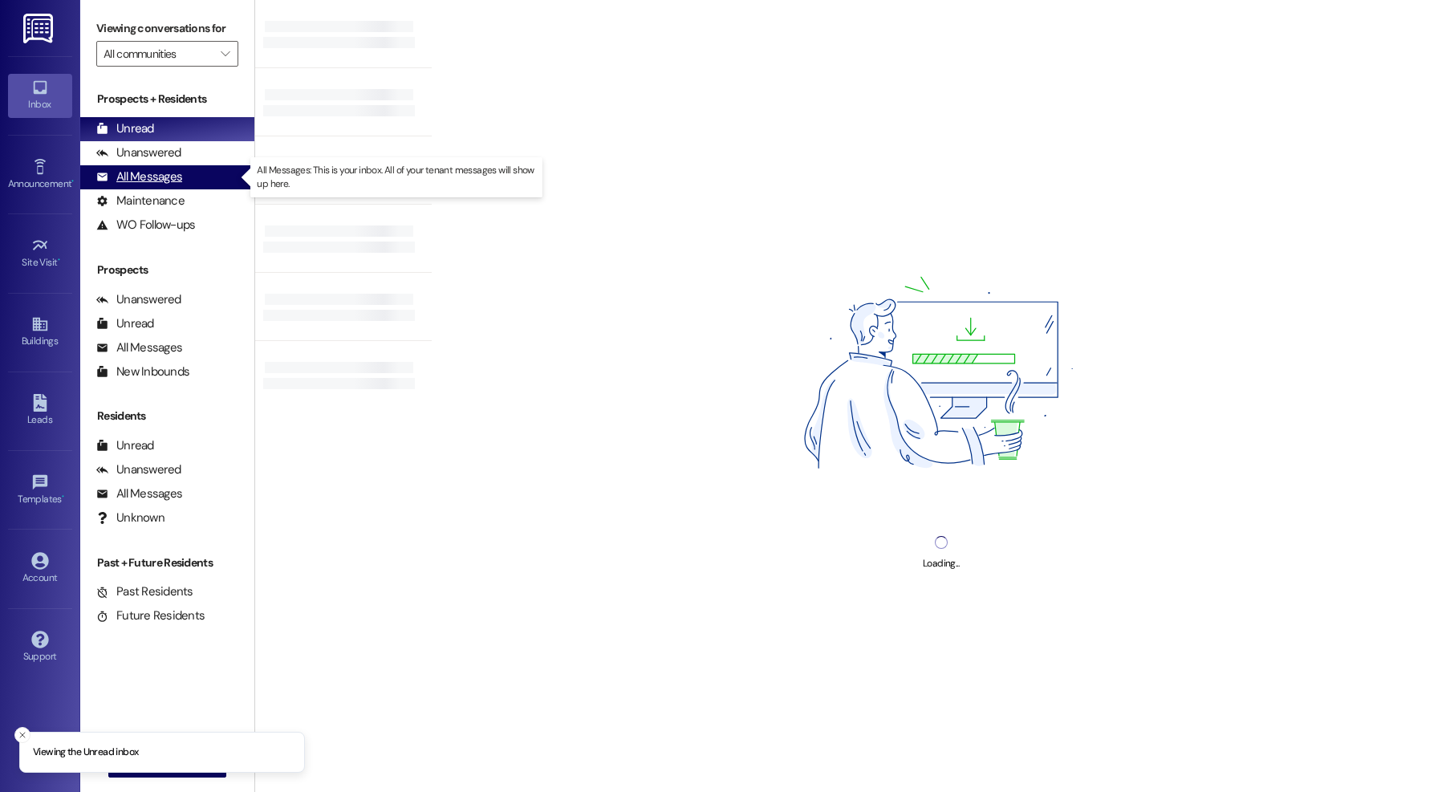
click at [204, 181] on div "All Messages (undefined)" at bounding box center [167, 177] width 174 height 24
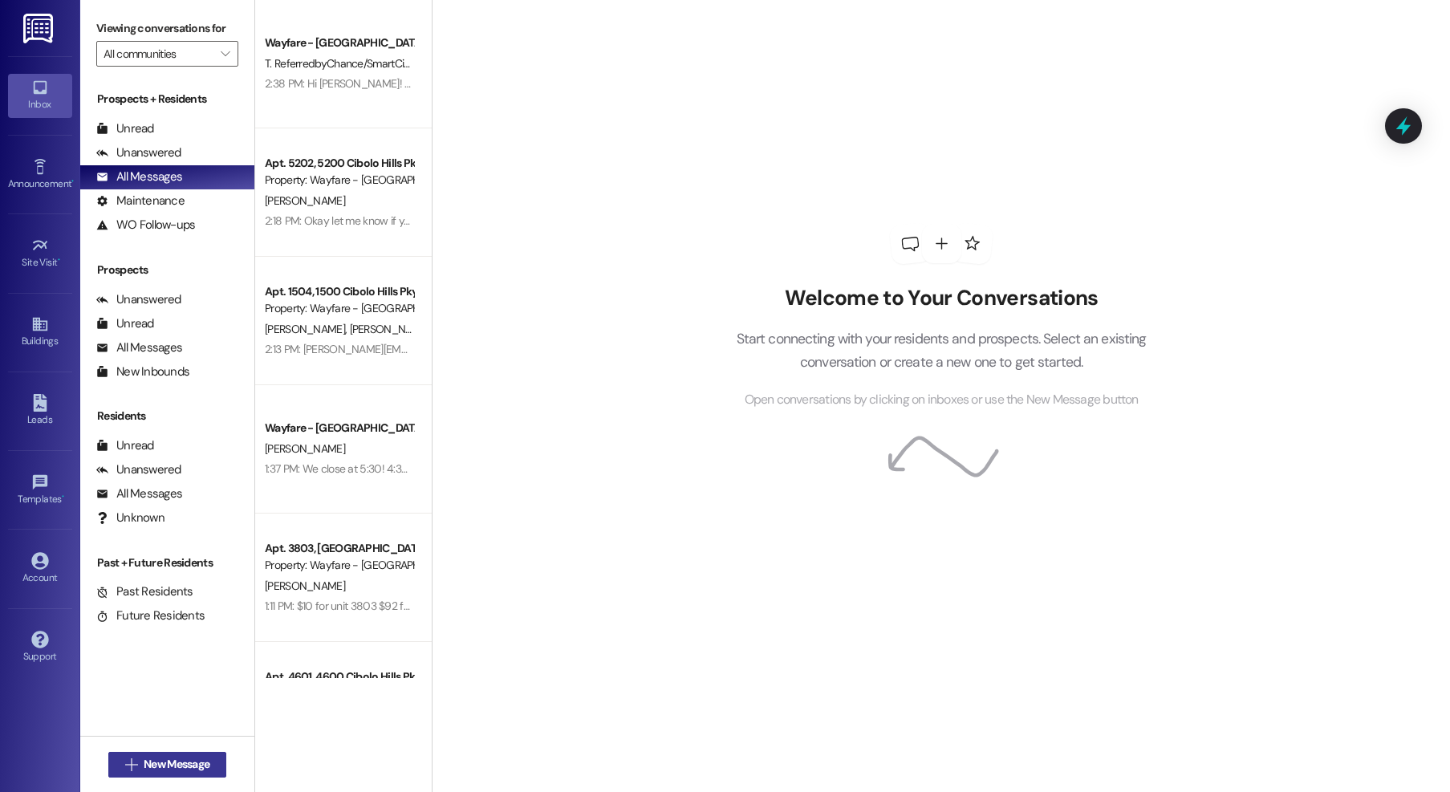
click at [147, 766] on span "New Message" at bounding box center [177, 764] width 66 height 17
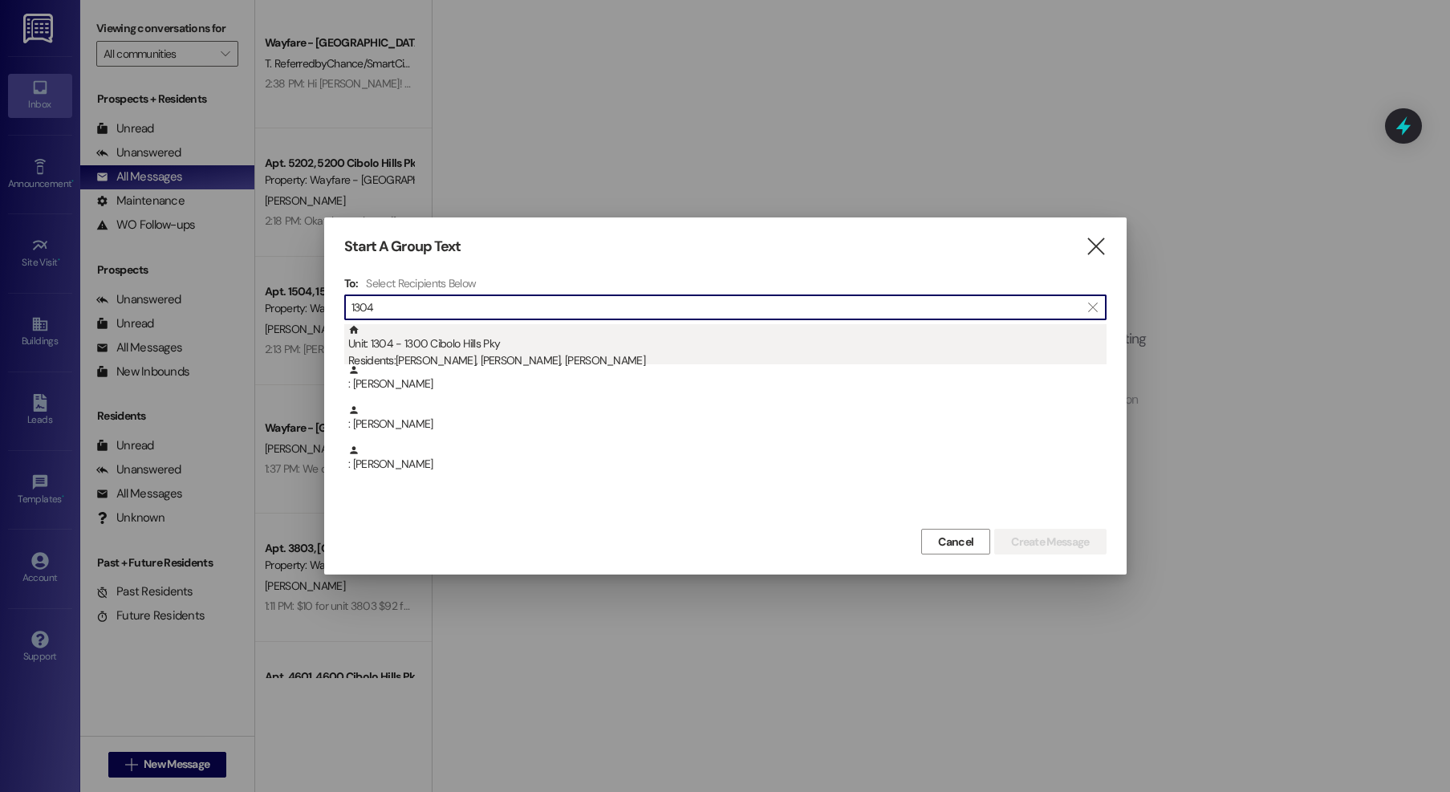
type input "1304"
click at [546, 337] on div "Unit: 1304 - 1300 Cibolo Hills Pky Residents: Peter Lashway, Tammy Lashway, Ted…" at bounding box center [727, 347] width 758 height 46
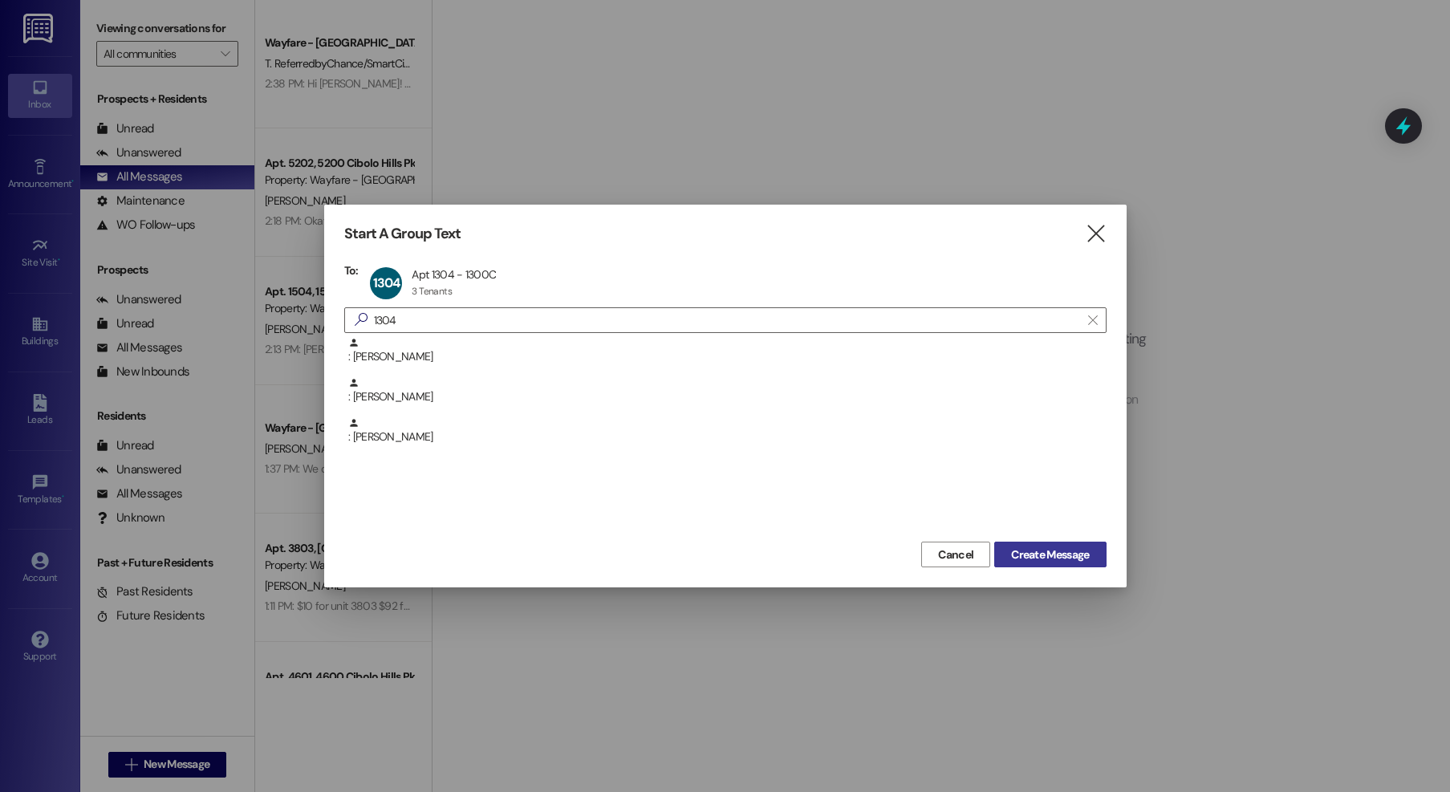
click at [1022, 553] on span "Create Message" at bounding box center [1050, 555] width 78 height 17
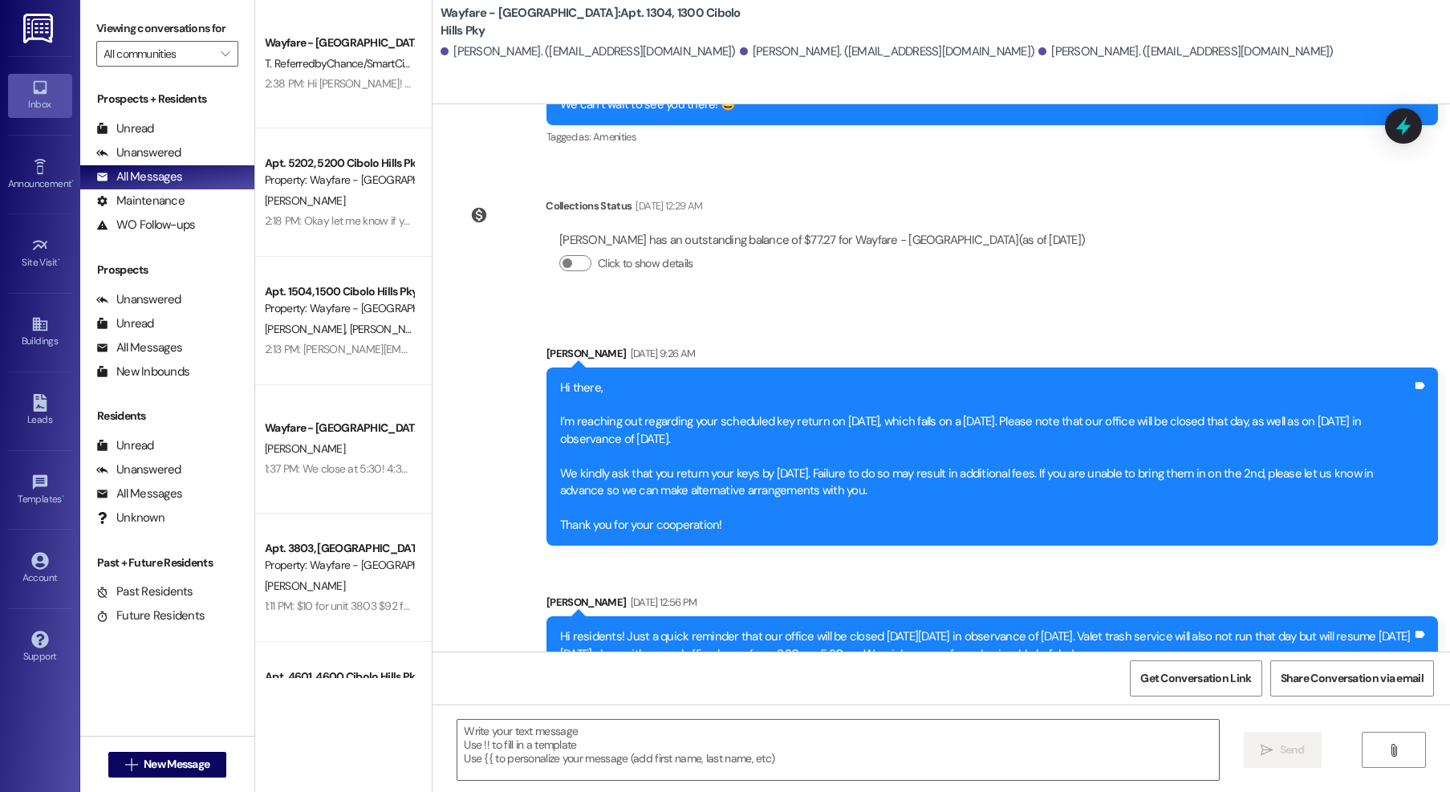
scroll to position [34925, 0]
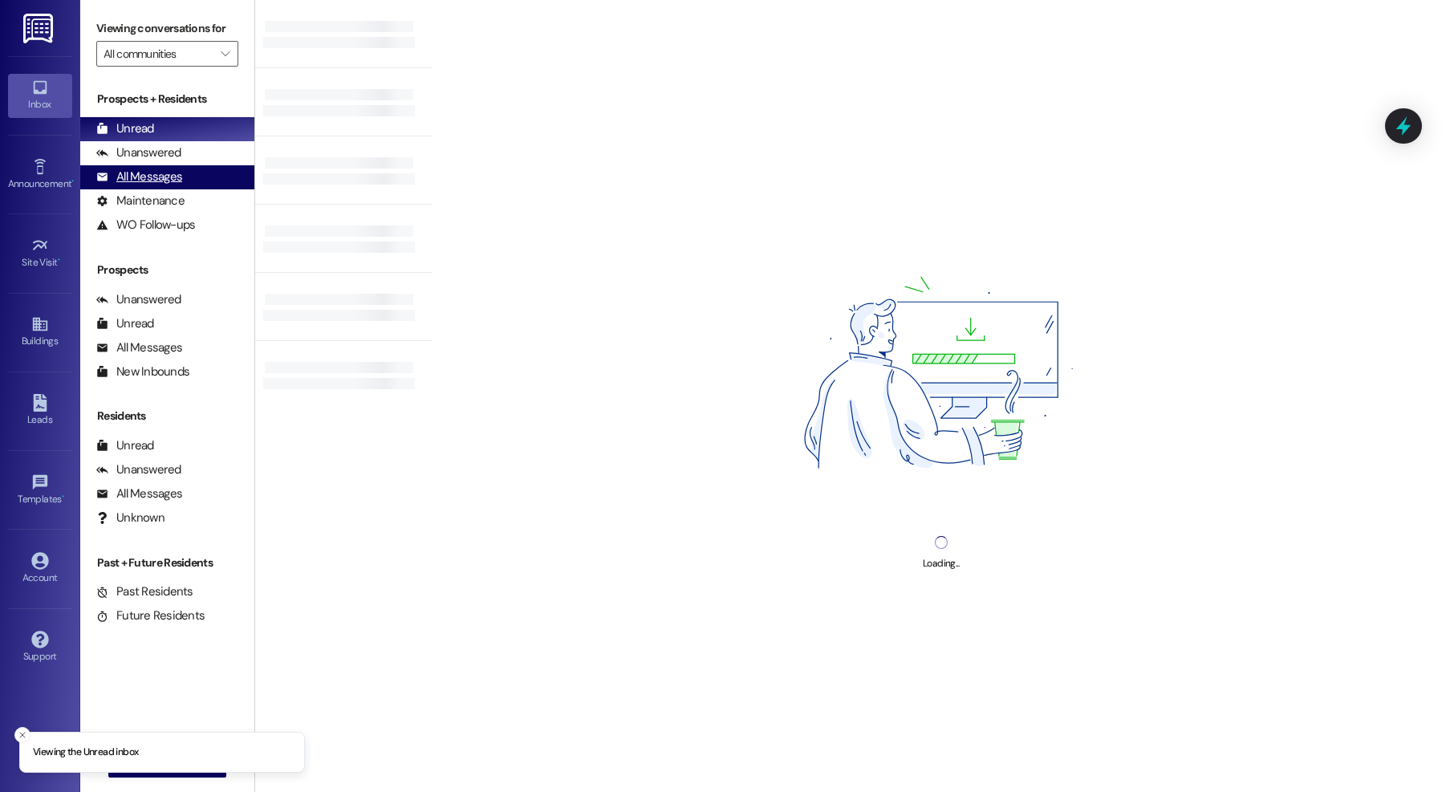
click at [147, 188] on div "All Messages (undefined)" at bounding box center [167, 177] width 174 height 24
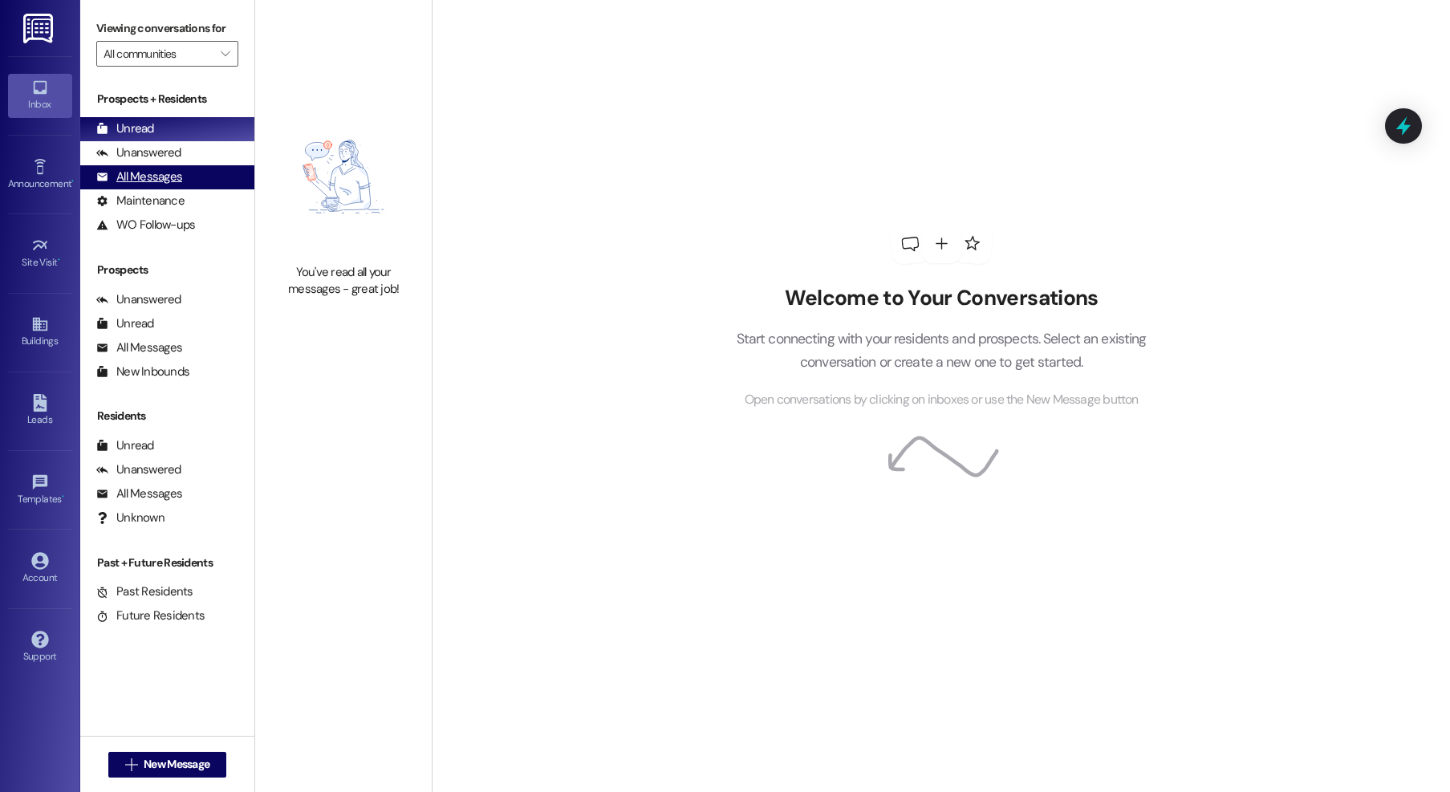
click at [201, 172] on div "All Messages (undefined)" at bounding box center [167, 177] width 174 height 24
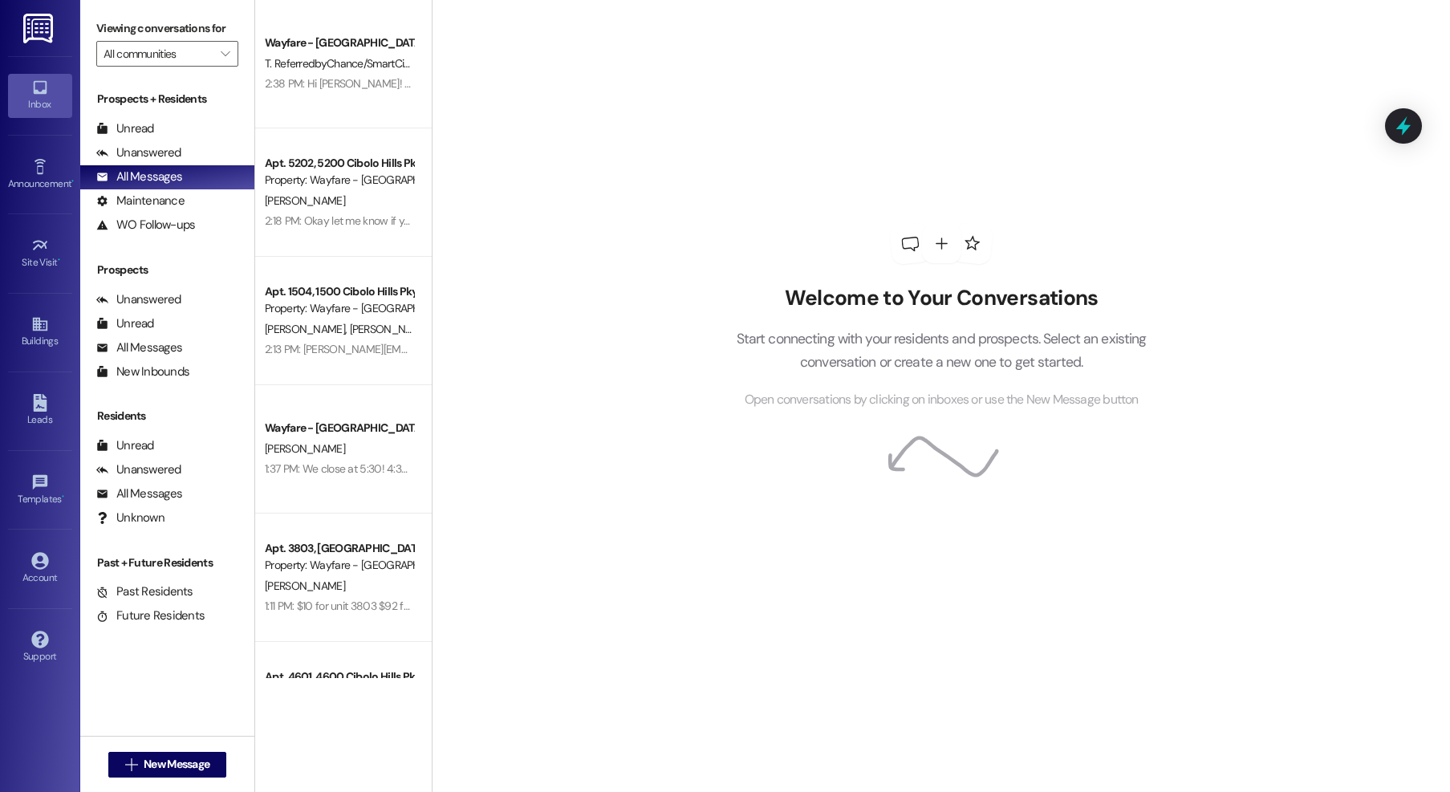
click at [132, 746] on div " New Message" at bounding box center [167, 765] width 119 height 40
click at [133, 753] on button " New Message" at bounding box center [167, 765] width 119 height 26
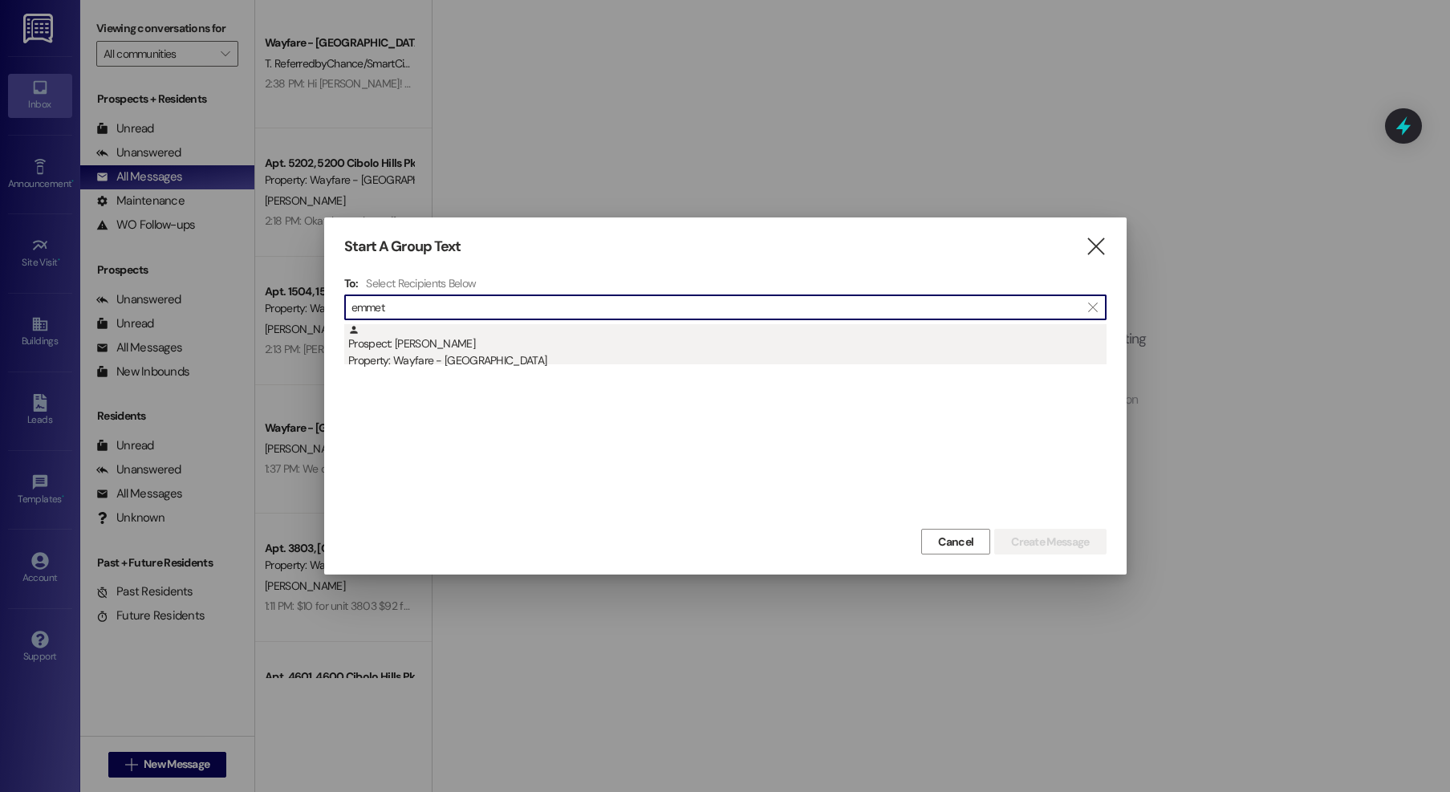
type input "emmet"
click at [574, 351] on div "Prospect: [PERSON_NAME] Property: Wayfare - [GEOGRAPHIC_DATA]" at bounding box center [727, 347] width 758 height 46
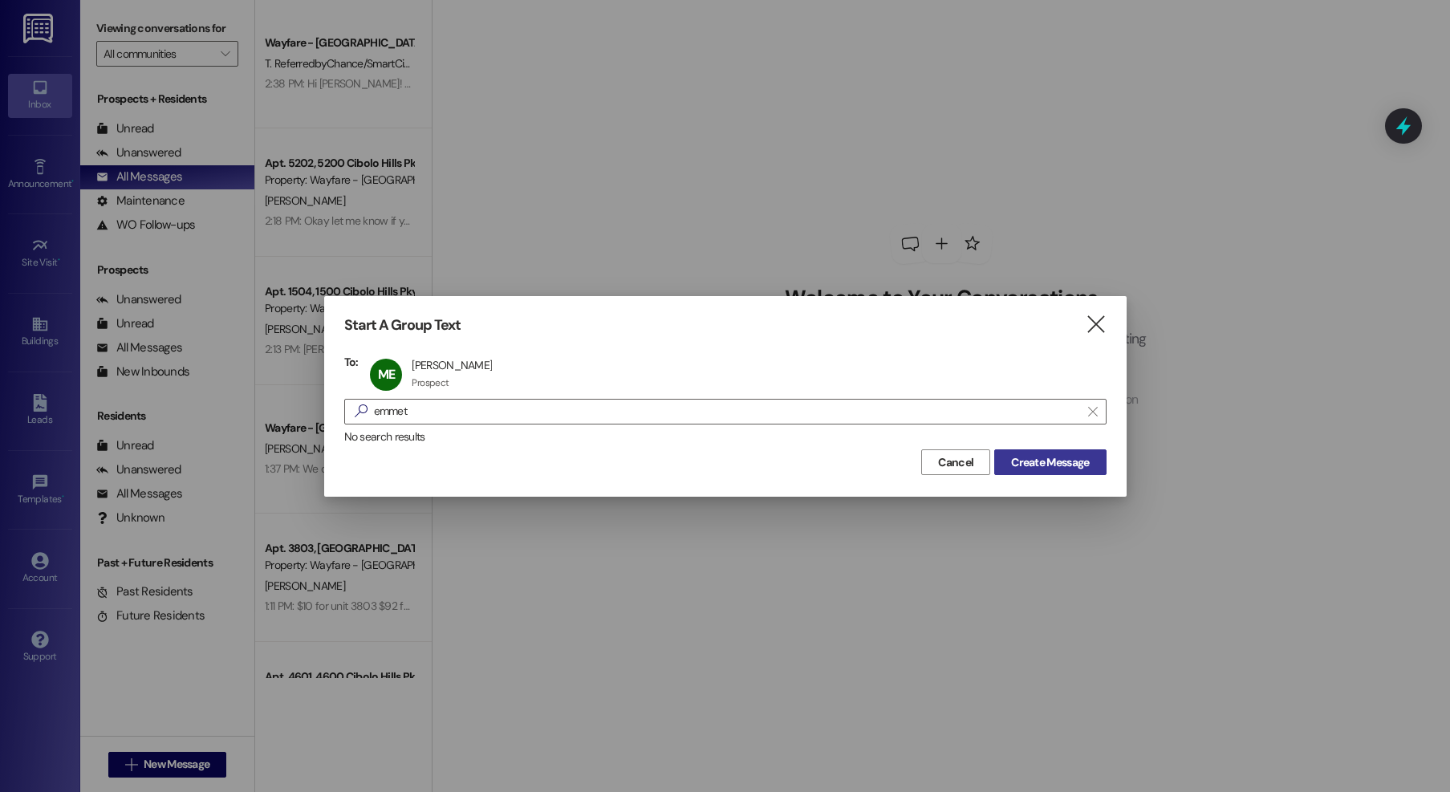
click at [1026, 457] on span "Create Message" at bounding box center [1050, 462] width 78 height 17
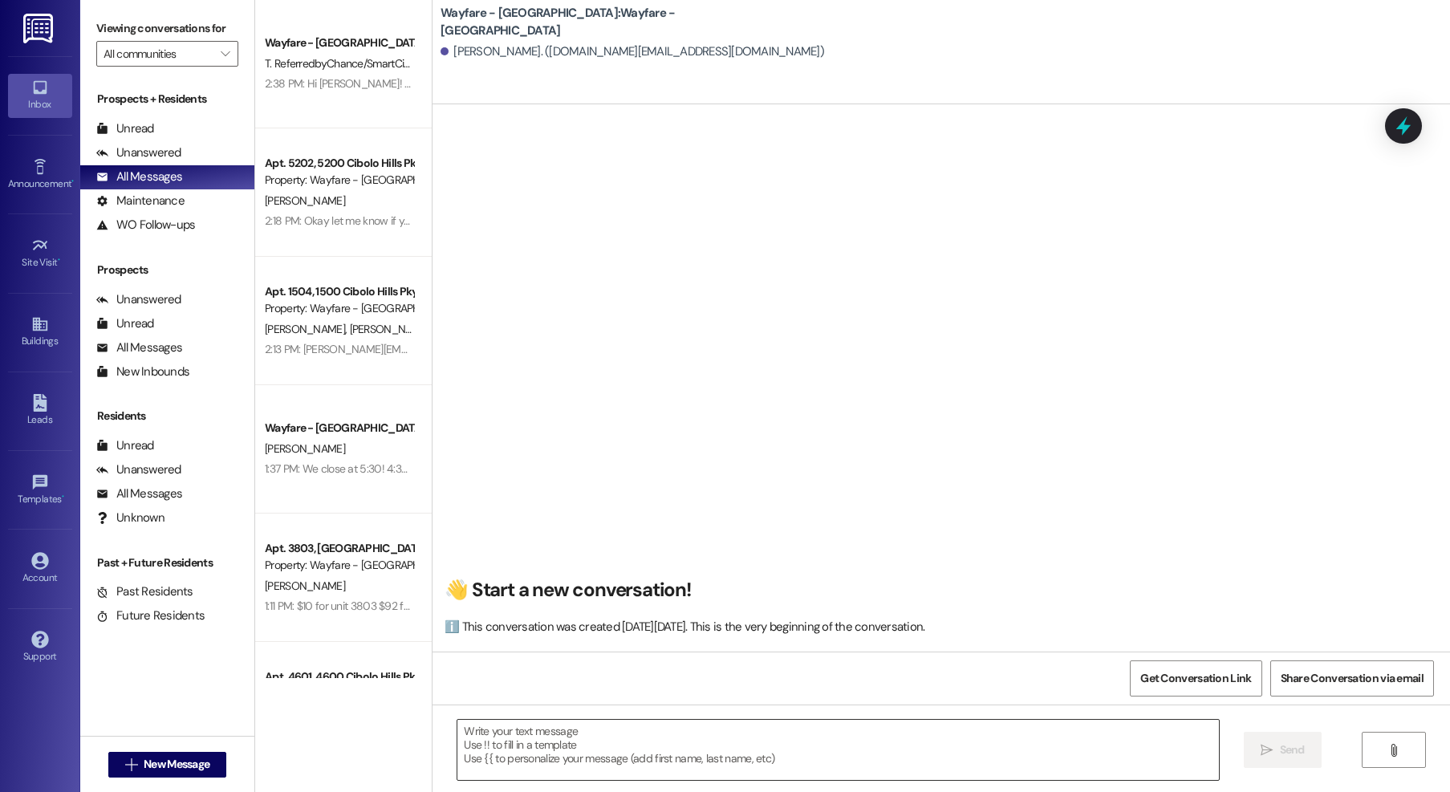
drag, startPoint x: 847, startPoint y: 706, endPoint x: 841, endPoint y: 743, distance: 37.5
click at [846, 724] on div " Send " at bounding box center [942, 765] width 1018 height 120
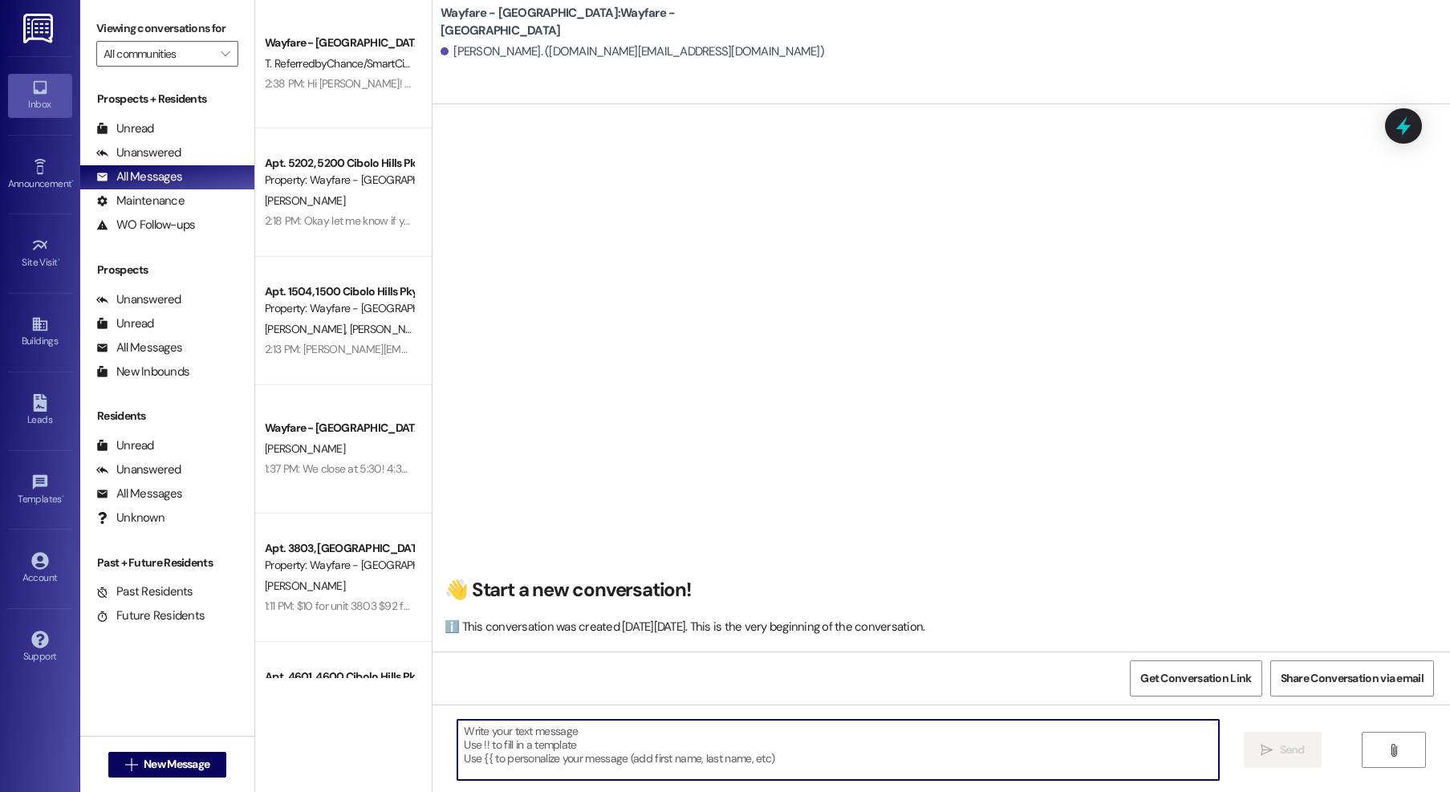
click at [841, 743] on textarea at bounding box center [838, 750] width 762 height 60
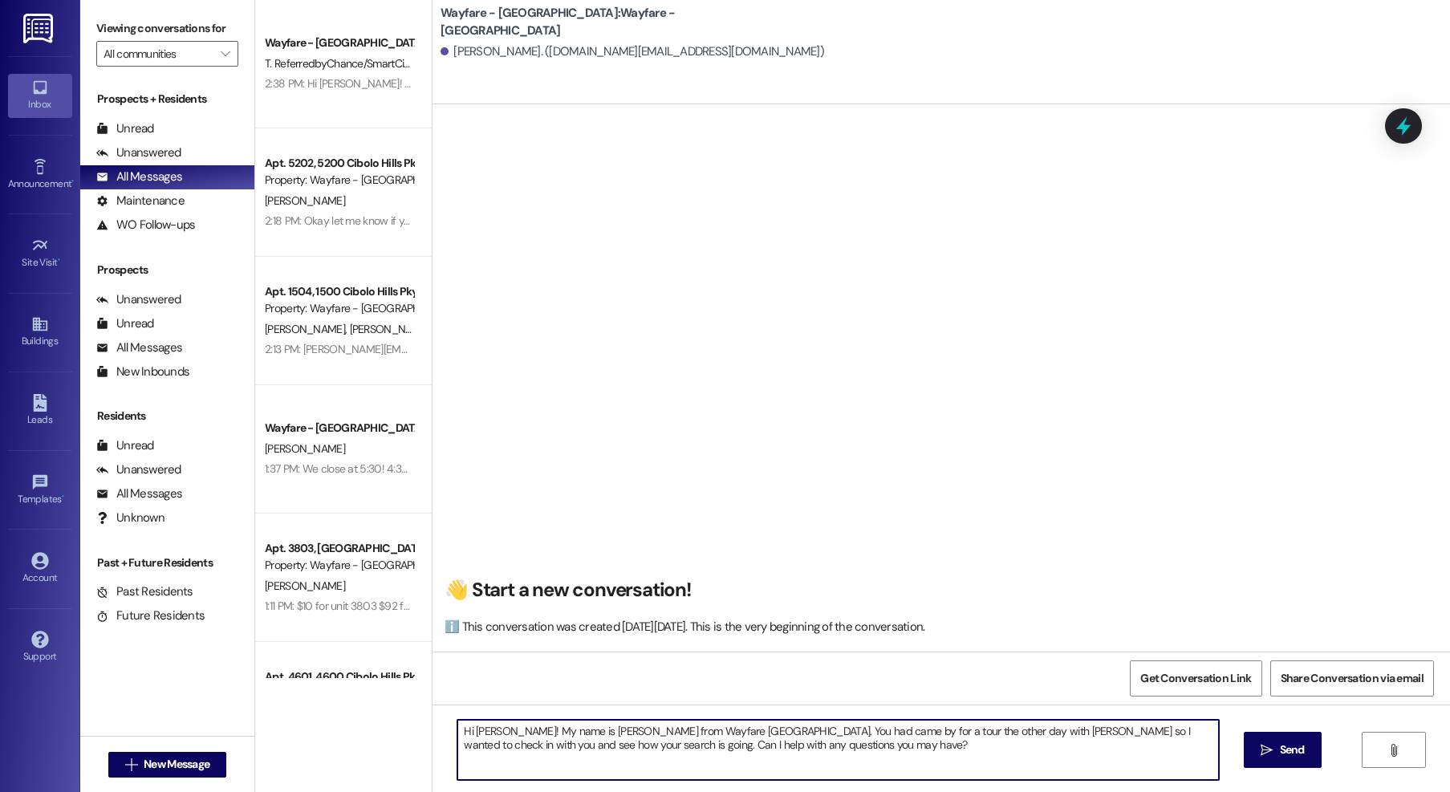
type textarea "Hi [PERSON_NAME]! My name is [PERSON_NAME] from Wayfare [GEOGRAPHIC_DATA]. You …"
drag, startPoint x: 855, startPoint y: 754, endPoint x: 365, endPoint y: 714, distance: 491.1
click at [337, 715] on div "Wayfare - Cibolo Hills Prospect T. ReferredbyChance/SmartCityLocating 2:38 PM: …" at bounding box center [852, 396] width 1195 height 792
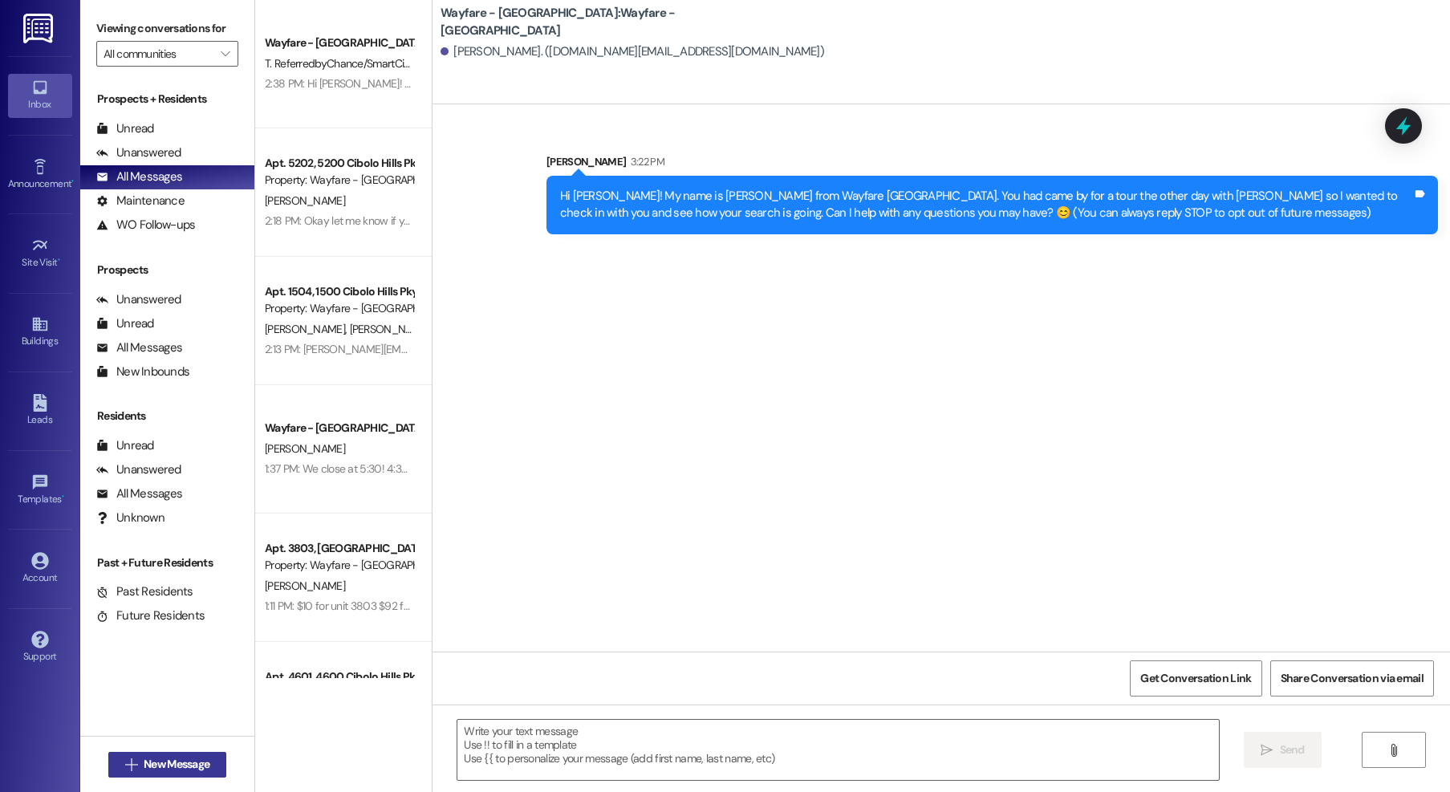
click at [154, 756] on span "New Message" at bounding box center [177, 764] width 66 height 17
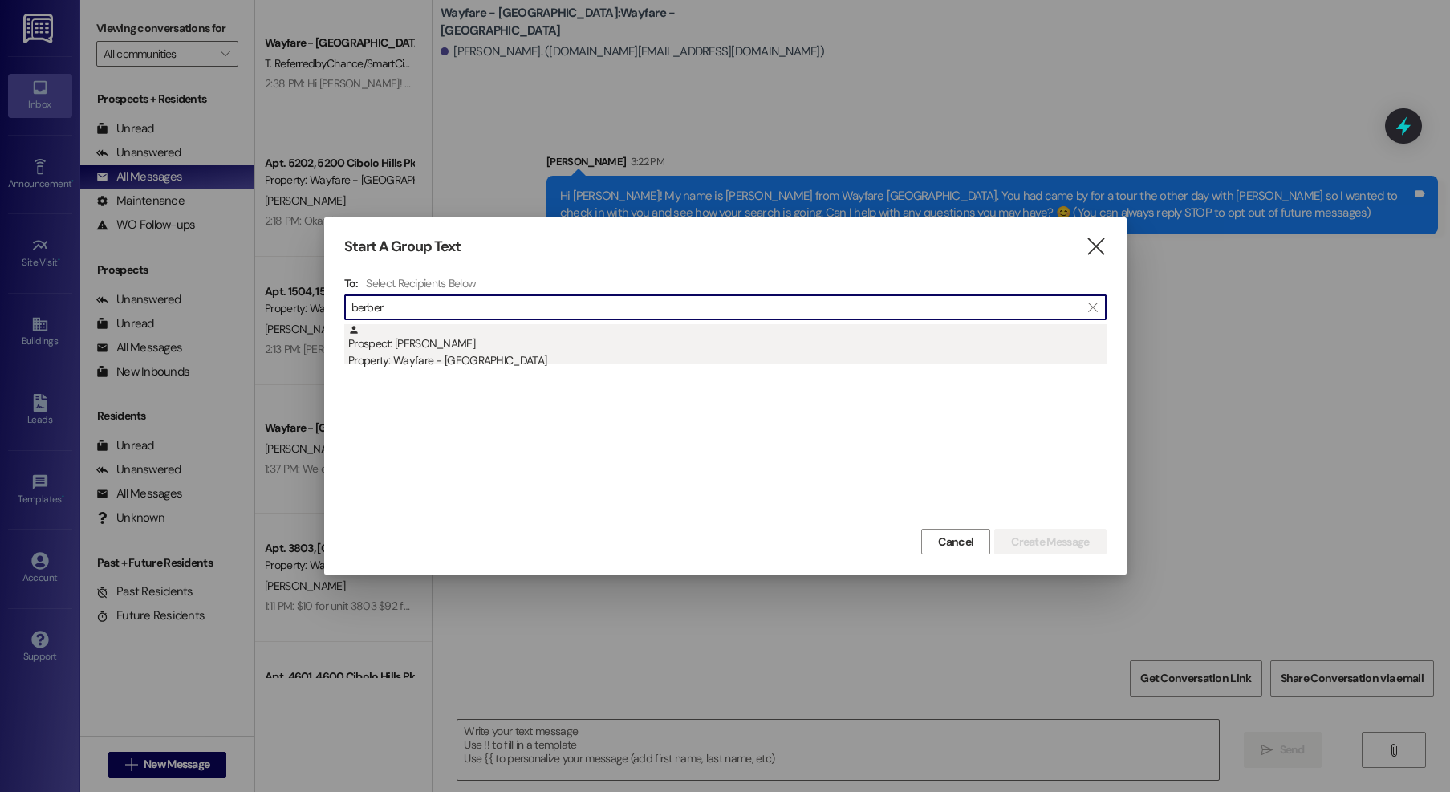
type input "berber"
click at [472, 340] on div "Prospect: Kelsey Berber Property: Wayfare - Cibolo Hills" at bounding box center [727, 347] width 758 height 46
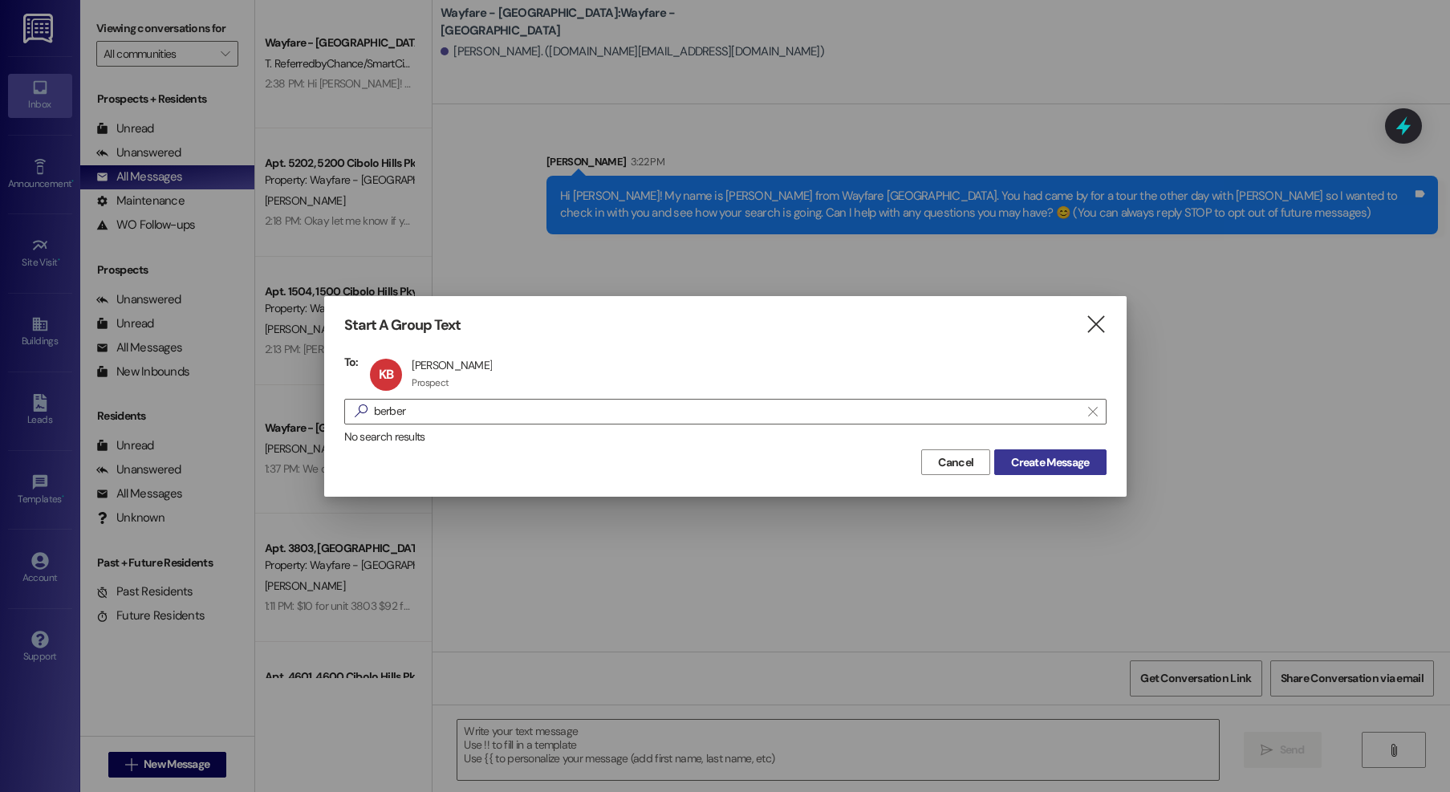
click at [1019, 464] on span "Create Message" at bounding box center [1050, 462] width 78 height 17
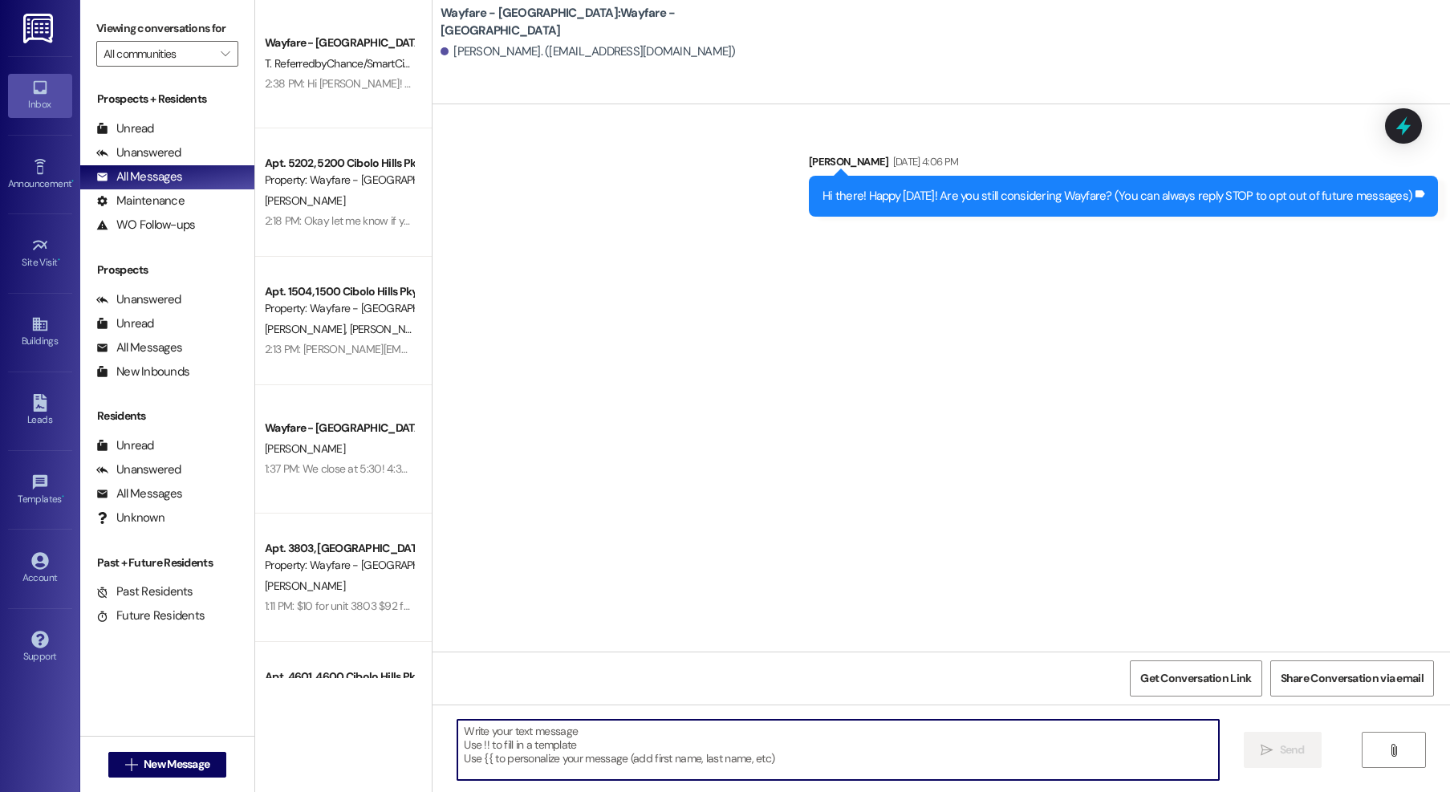
paste textarea "Hi [PERSON_NAME]! My name is [PERSON_NAME] from Wayfare [GEOGRAPHIC_DATA]. You …"
type textarea "Hi [PERSON_NAME]! My name is [PERSON_NAME] from Wayfare [GEOGRAPHIC_DATA]. You …"
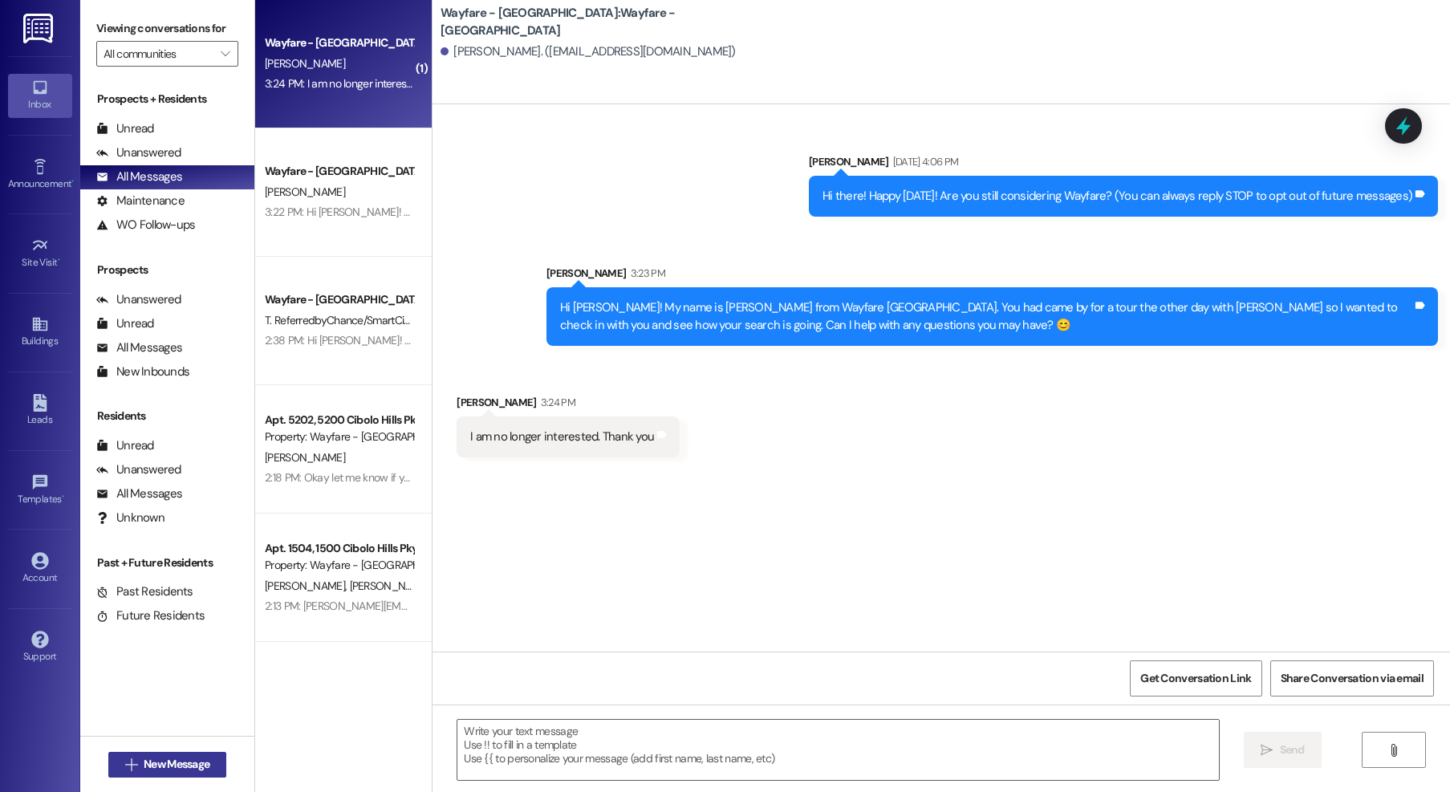
click at [192, 762] on span "New Message" at bounding box center [177, 764] width 66 height 17
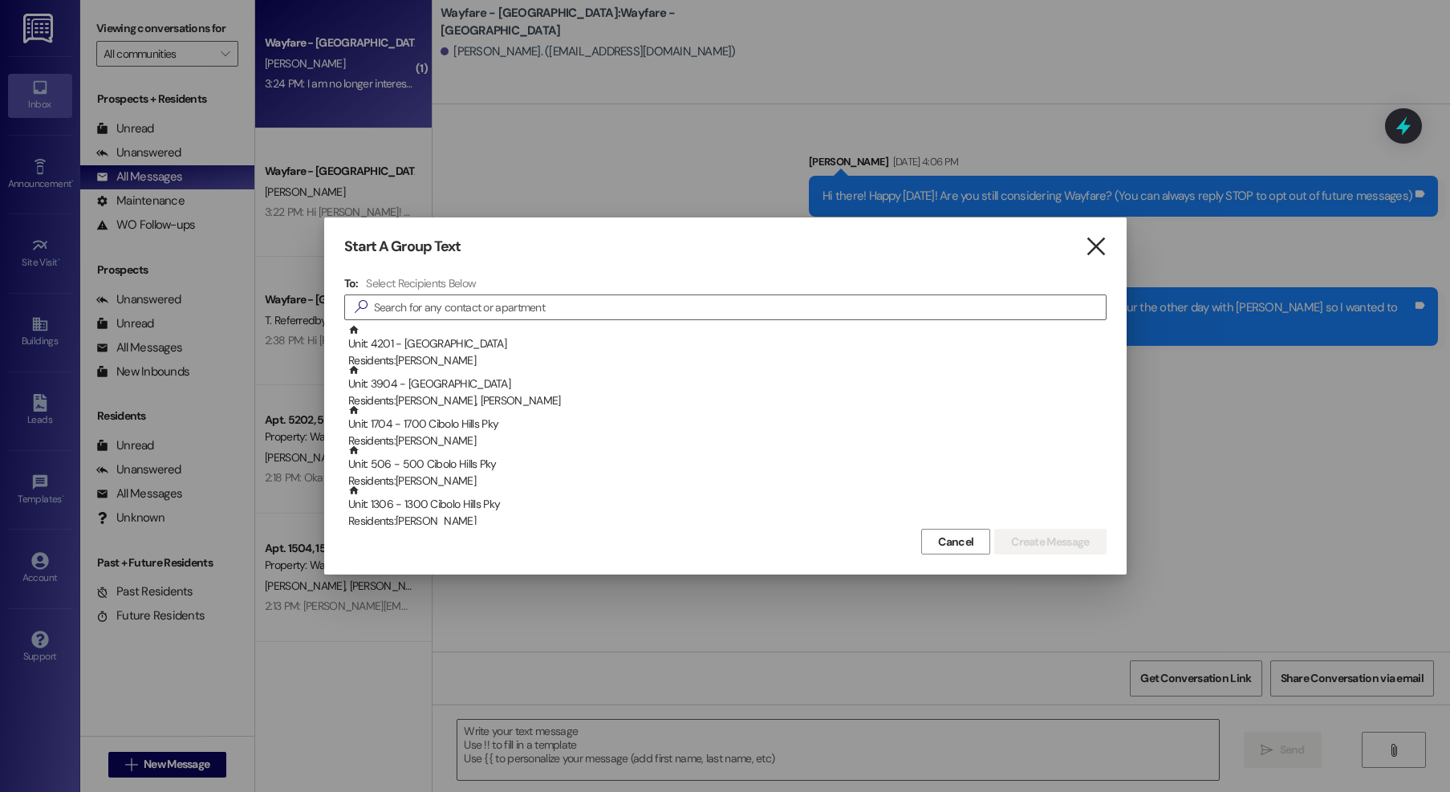
click at [1086, 238] on icon "" at bounding box center [1096, 246] width 22 height 17
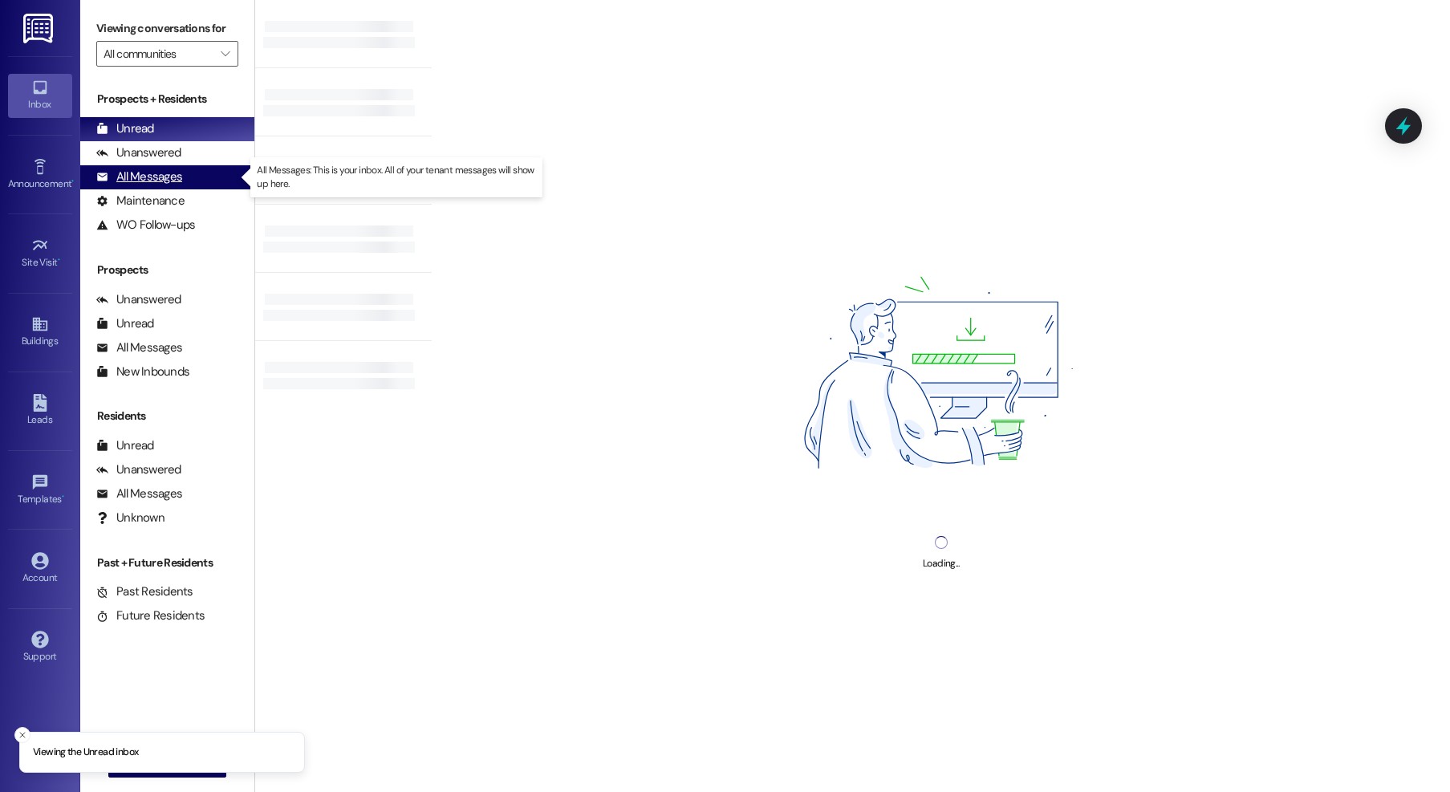
click at [169, 178] on div "All Messages" at bounding box center [139, 177] width 86 height 17
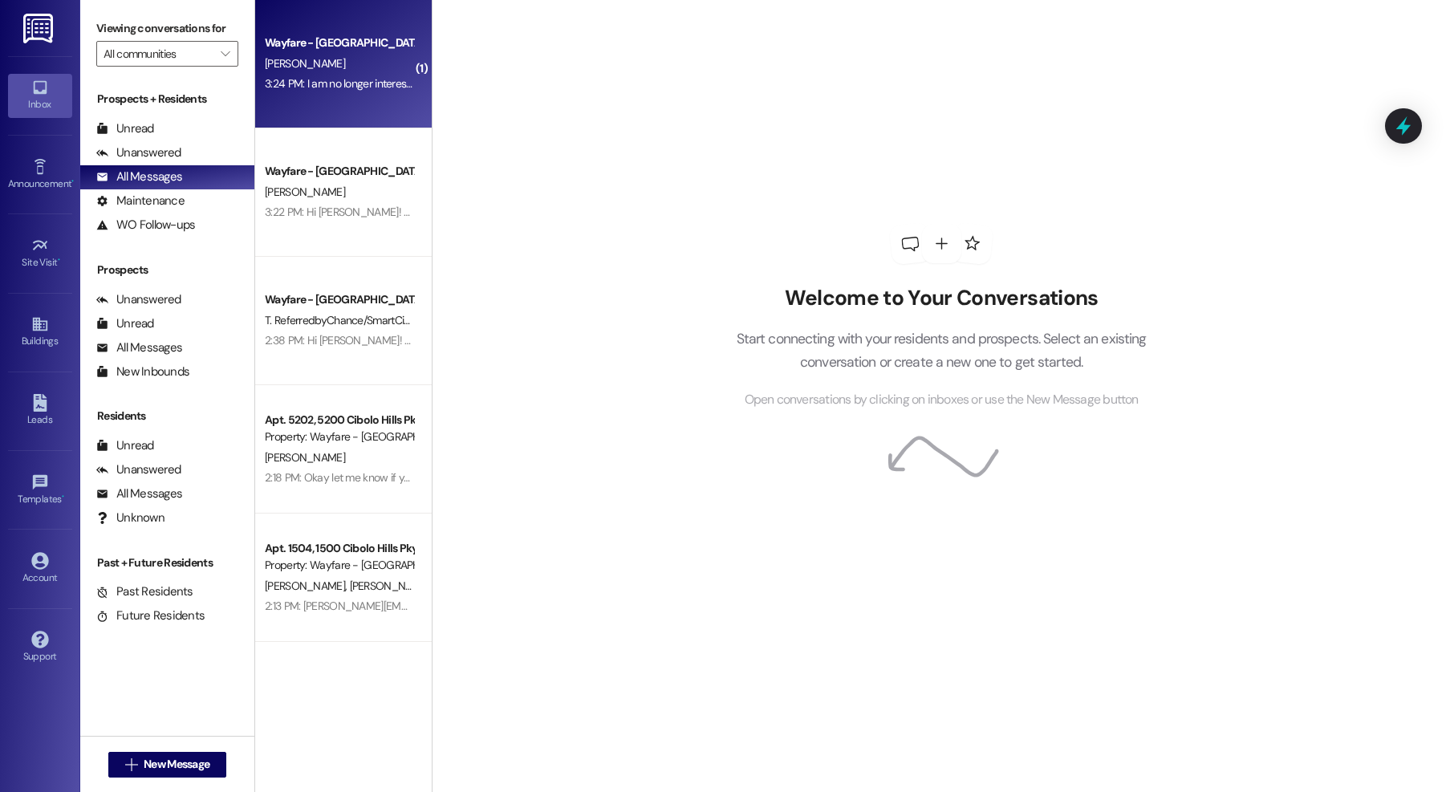
click at [389, 104] on div "Wayfare - [GEOGRAPHIC_DATA] [PERSON_NAME] 3:24 PM: I am no longer interested. T…" at bounding box center [343, 64] width 177 height 128
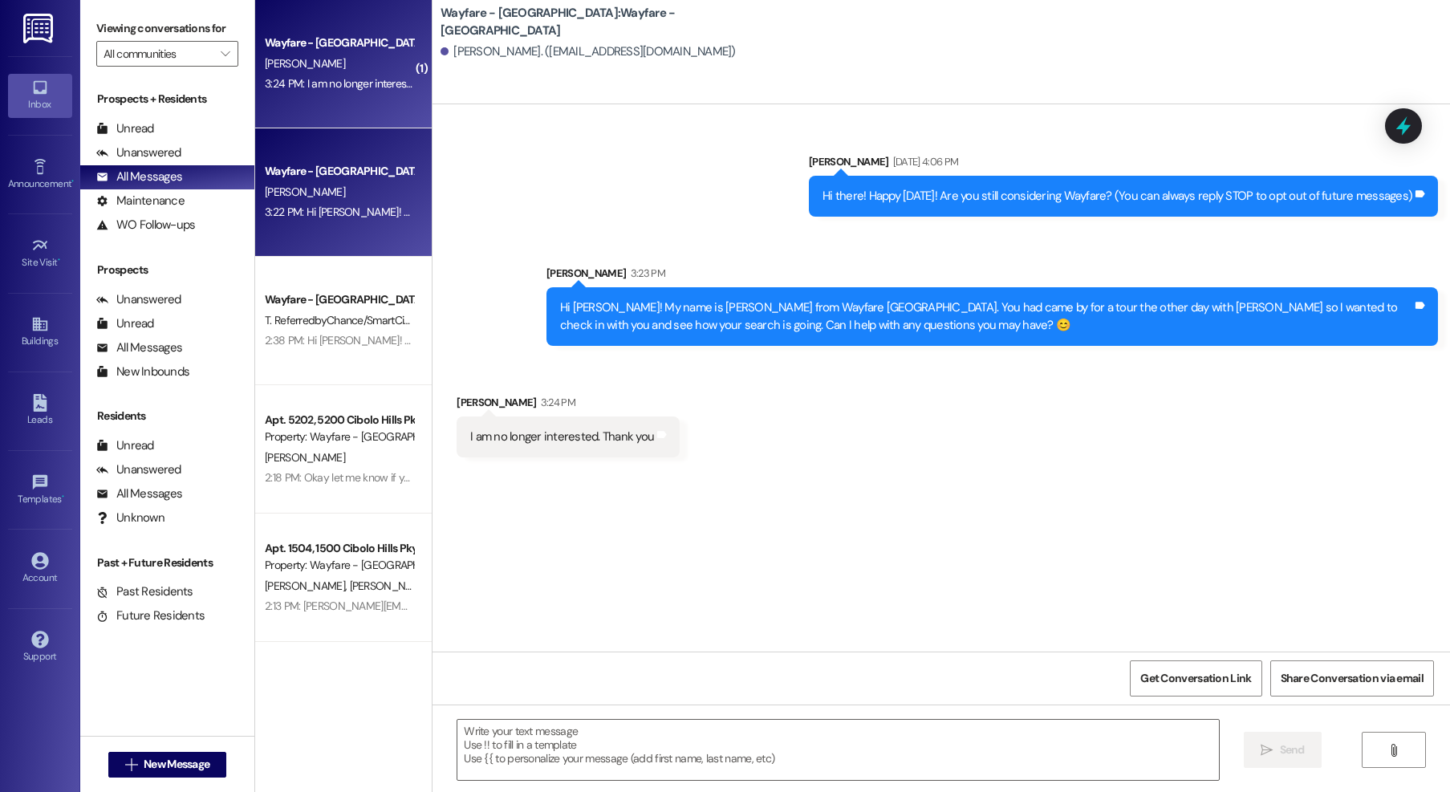
click at [373, 229] on div "Wayfare - Cibolo Hills Prospect [PERSON_NAME] 3:22 PM: Hi [PERSON_NAME]! My nam…" at bounding box center [343, 192] width 177 height 128
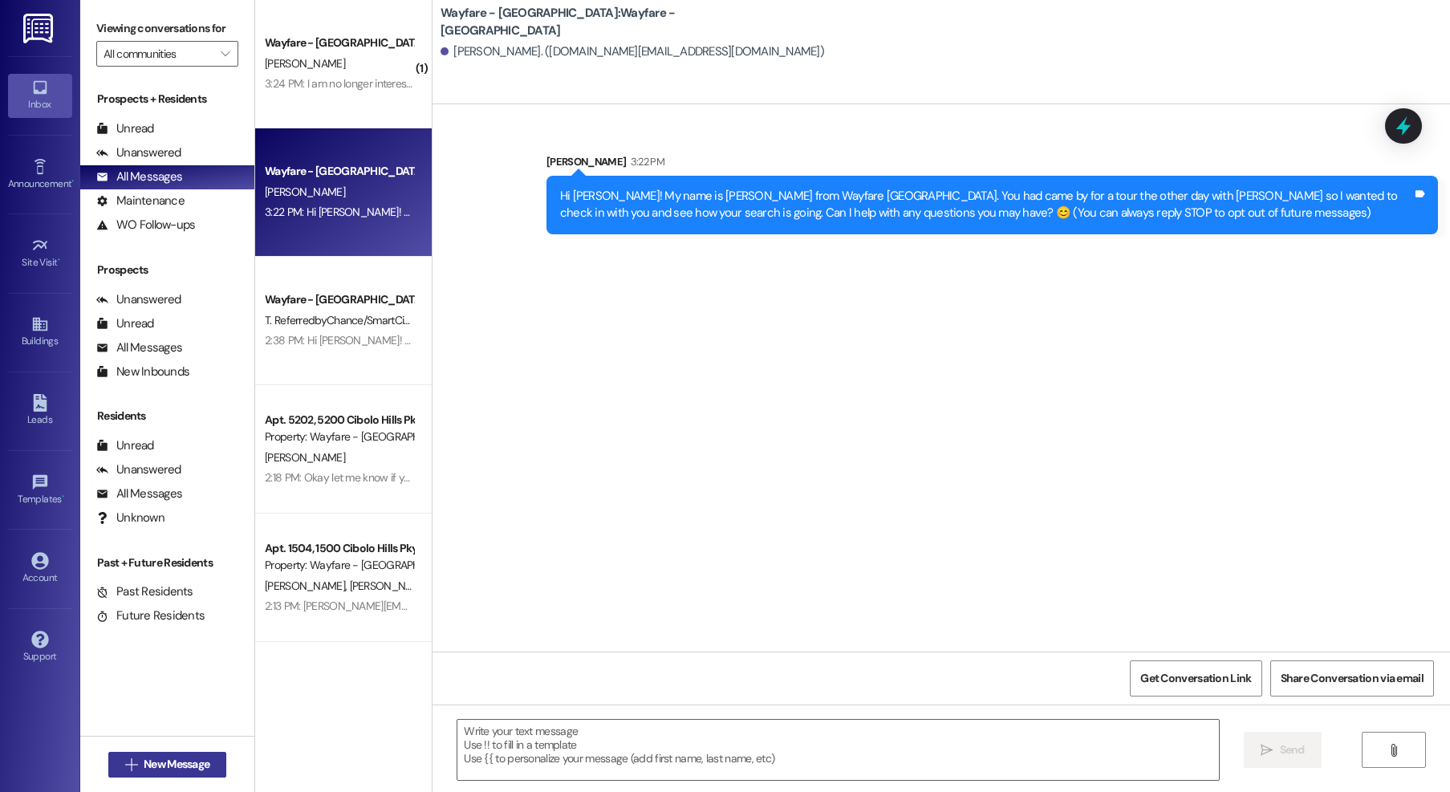
click at [195, 767] on span "New Message" at bounding box center [177, 764] width 66 height 17
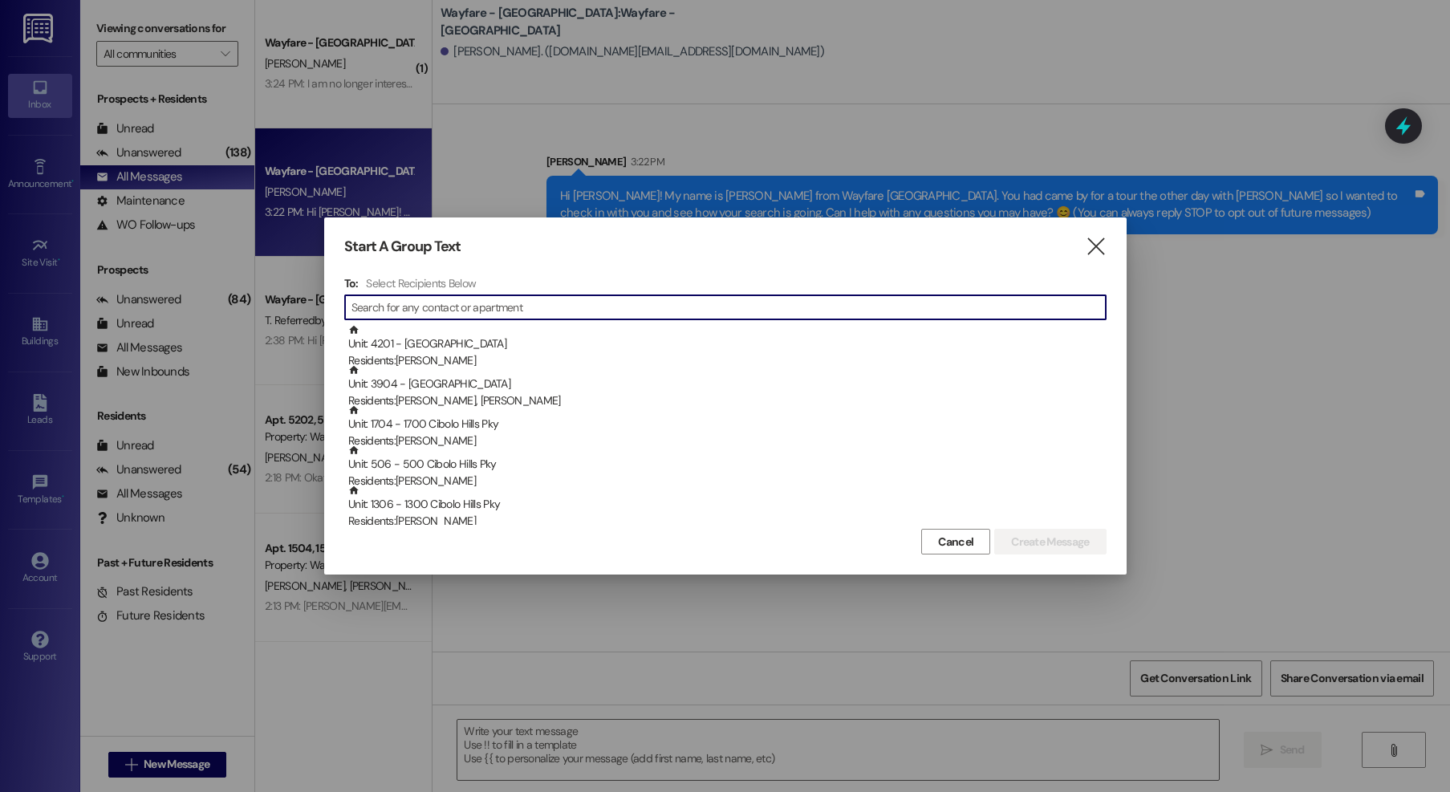
drag, startPoint x: 1100, startPoint y: 238, endPoint x: 896, endPoint y: 132, distance: 230.4
click at [1100, 238] on icon "" at bounding box center [1096, 246] width 22 height 17
